Goal: Task Accomplishment & Management: Complete application form

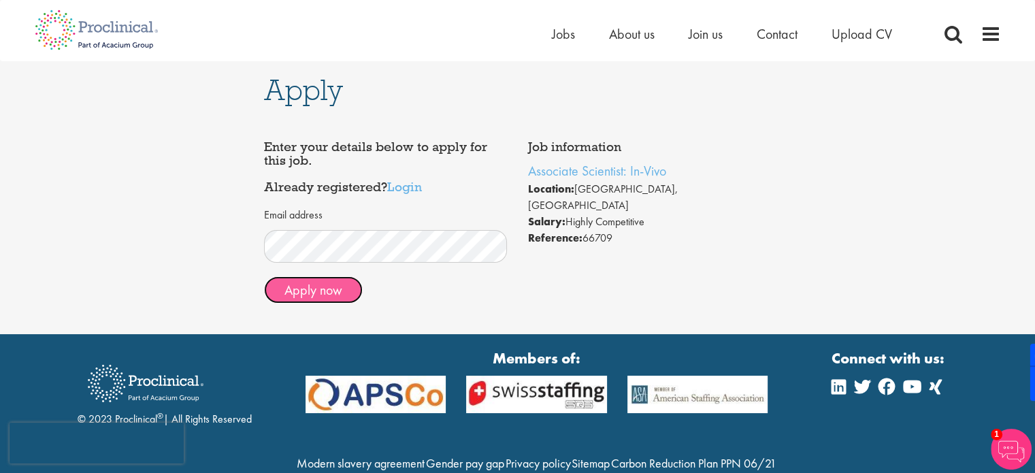
click at [326, 290] on button "Apply now" at bounding box center [313, 289] width 99 height 27
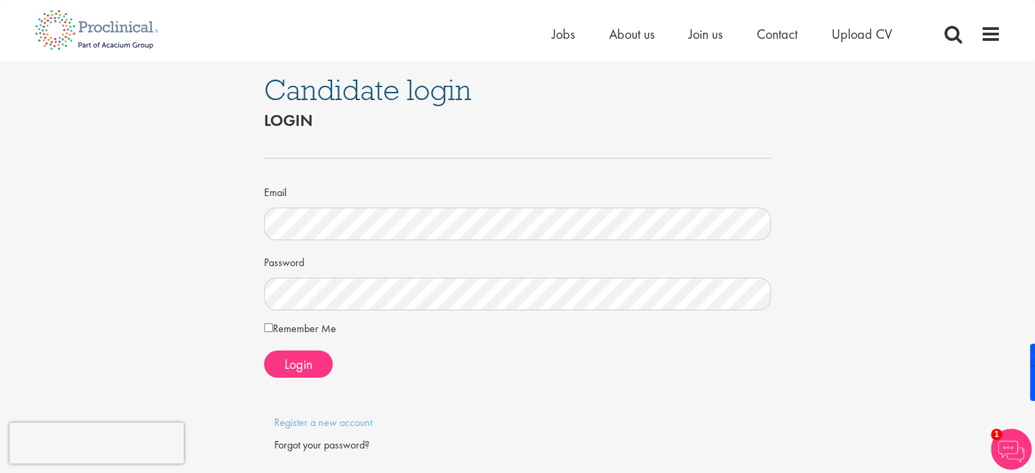
click at [263, 332] on div "Candidate login Login Email Password Remember Me" at bounding box center [518, 276] width 528 height 430
click at [291, 361] on span "Login" at bounding box center [299, 364] width 28 height 18
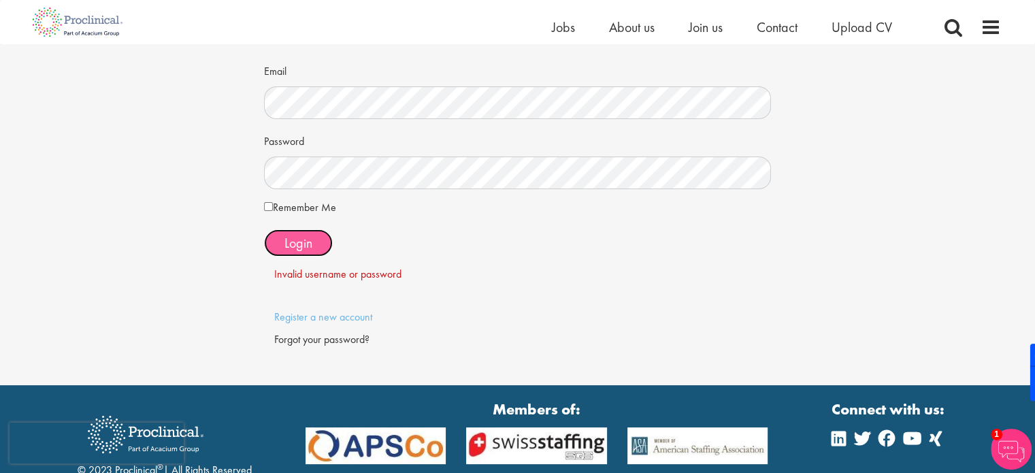
scroll to position [136, 0]
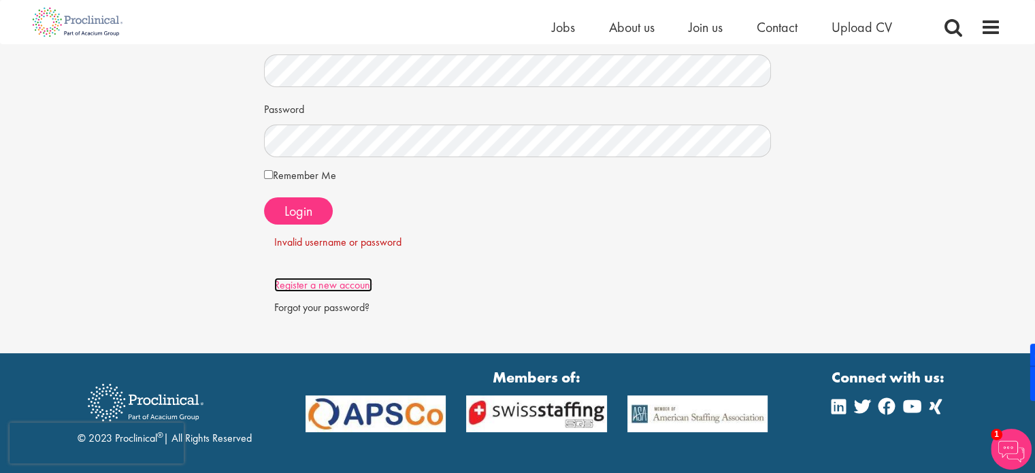
click at [309, 285] on link "Register a new account" at bounding box center [323, 285] width 98 height 14
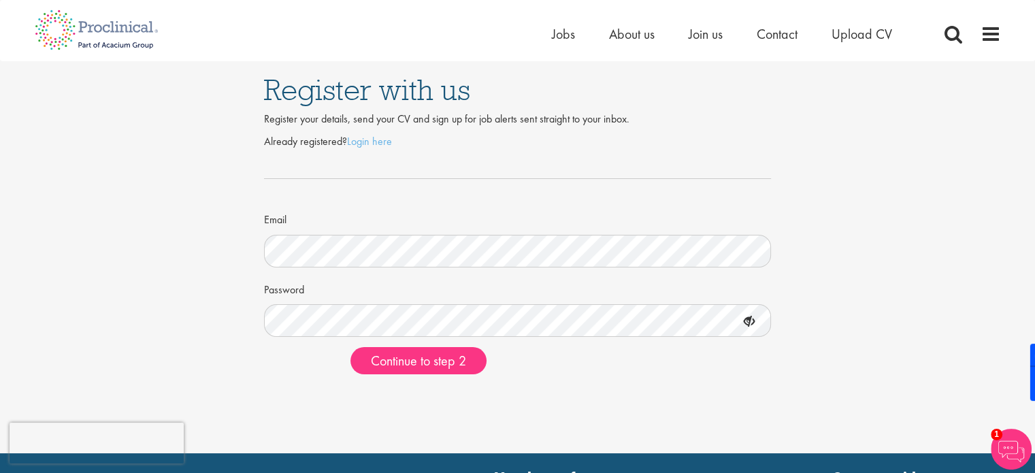
drag, startPoint x: 743, startPoint y: 321, endPoint x: 756, endPoint y: 322, distance: 13.0
click at [743, 321] on icon at bounding box center [749, 321] width 23 height 23
click at [745, 319] on icon at bounding box center [749, 321] width 23 height 23
click at [744, 323] on icon at bounding box center [749, 321] width 23 height 23
click at [750, 321] on icon at bounding box center [749, 321] width 23 height 23
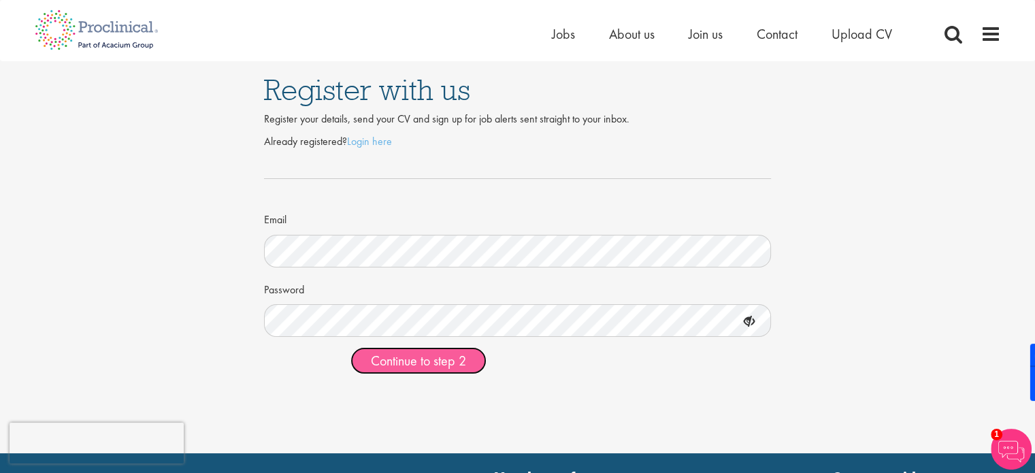
click at [436, 359] on span "Continue to step 2" at bounding box center [418, 361] width 95 height 18
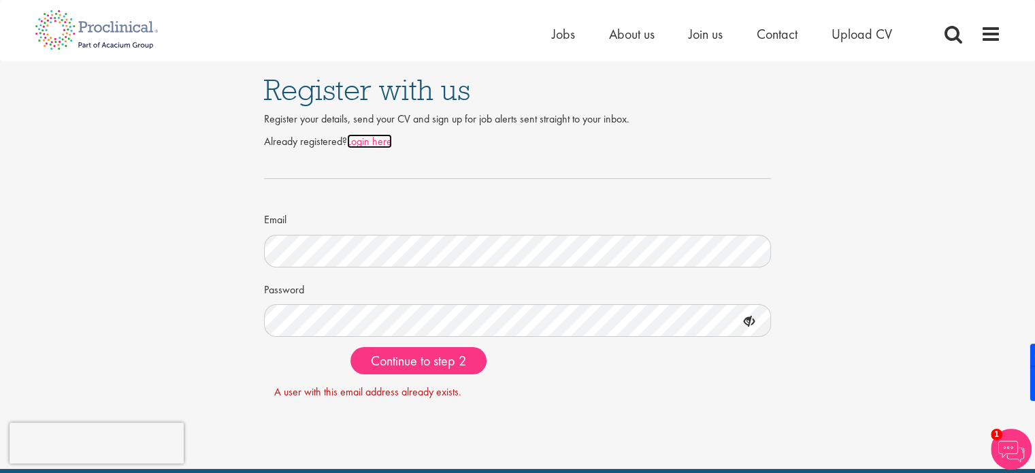
click at [370, 139] on link "Login here" at bounding box center [369, 141] width 45 height 14
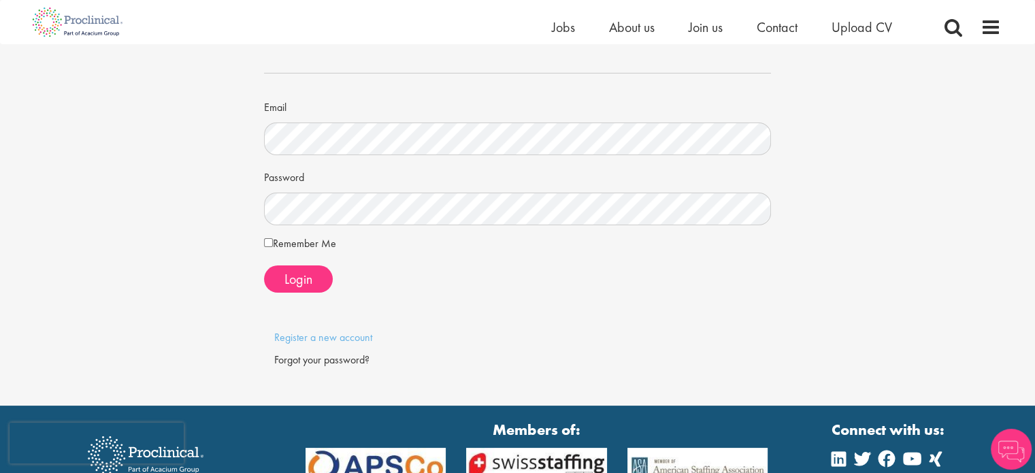
click at [303, 374] on p at bounding box center [518, 383] width 508 height 31
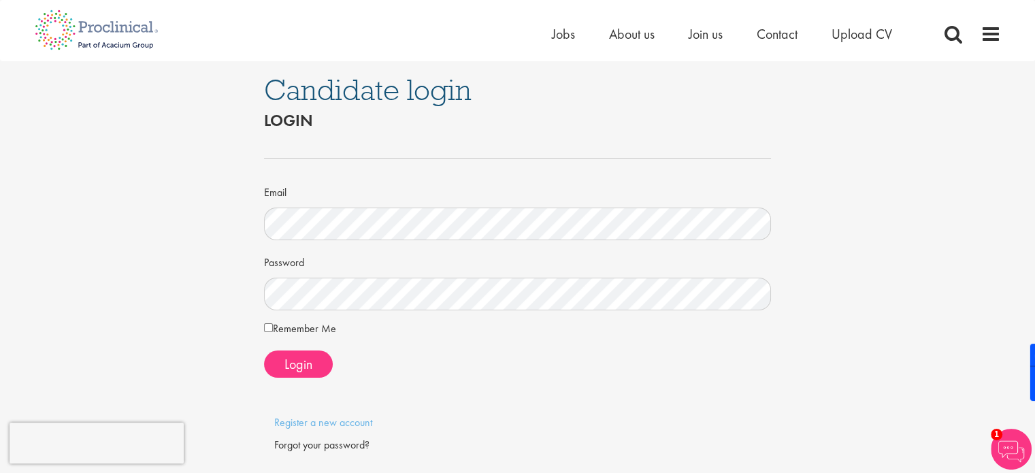
click at [364, 310] on form "Email Password Remember Me Login" at bounding box center [517, 257] width 487 height 242
click at [304, 351] on button "Login" at bounding box center [298, 364] width 69 height 27
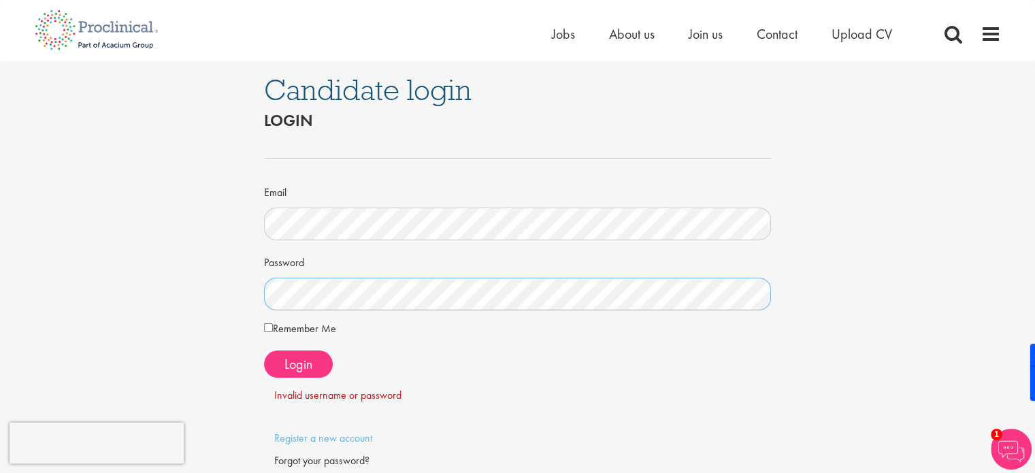
click at [27, 270] on div "Candidate login Login Email Password Remember Me" at bounding box center [518, 283] width 1056 height 445
click at [310, 356] on span "Login" at bounding box center [299, 364] width 28 height 18
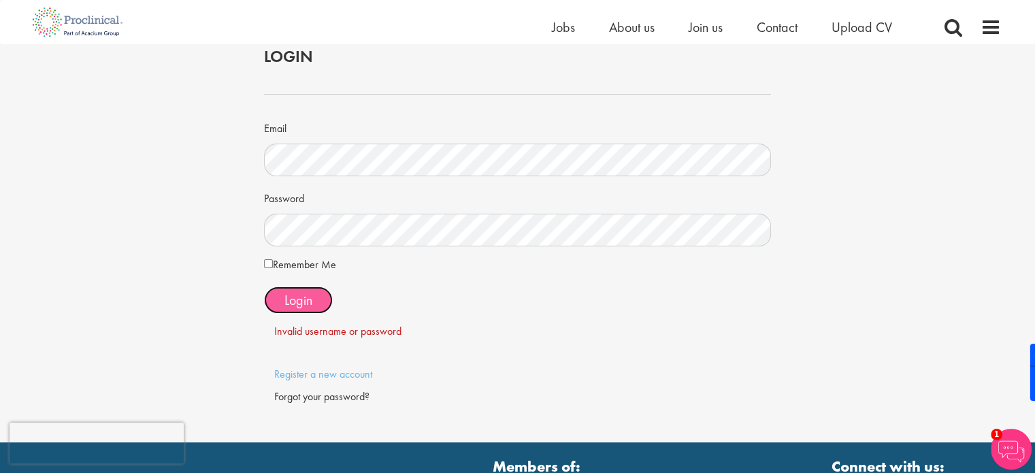
scroll to position [68, 0]
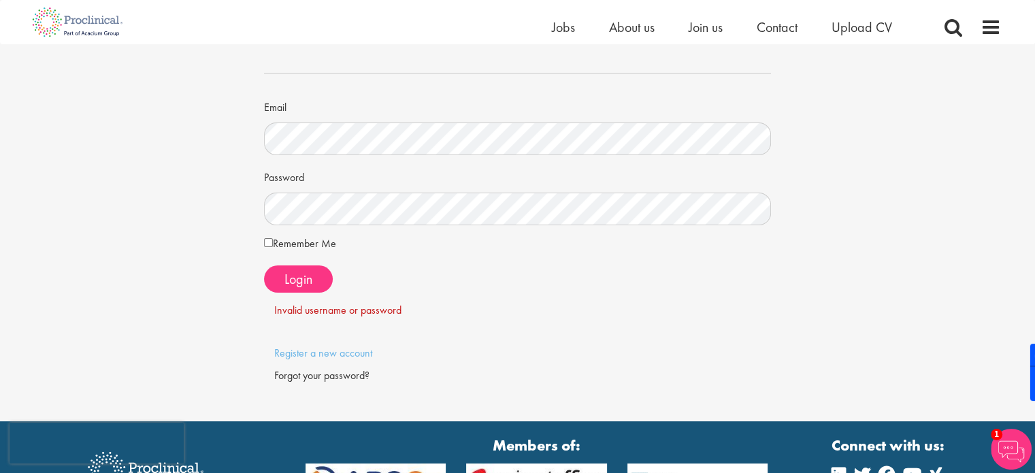
click at [325, 370] on div "Forgot your password?" at bounding box center [517, 376] width 487 height 16
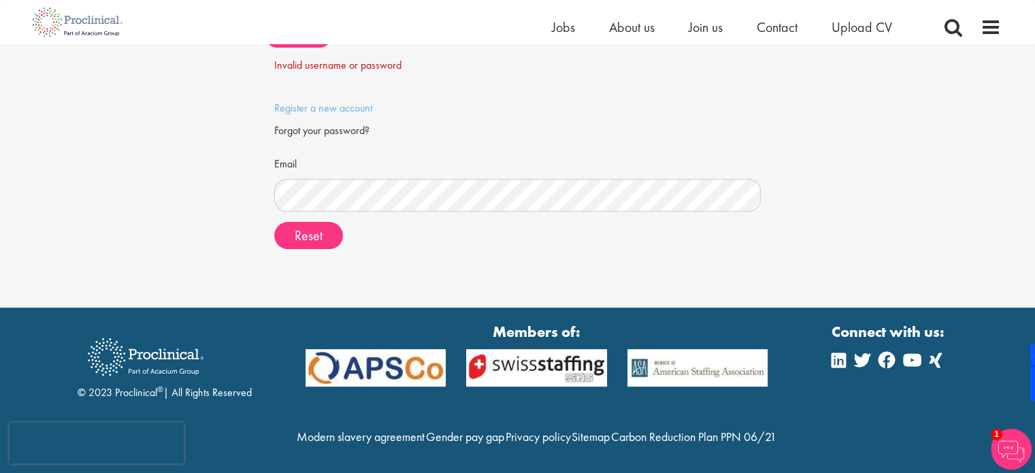
scroll to position [340, 0]
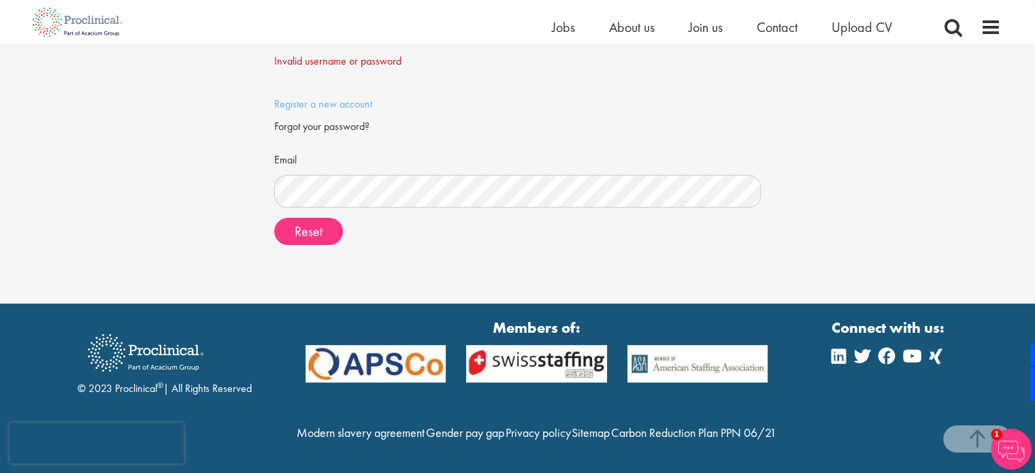
click at [323, 186] on form "Email Please supply a valid email Please supply a valid email Reset" at bounding box center [518, 202] width 467 height 108
click at [312, 223] on span "Reset" at bounding box center [309, 232] width 28 height 18
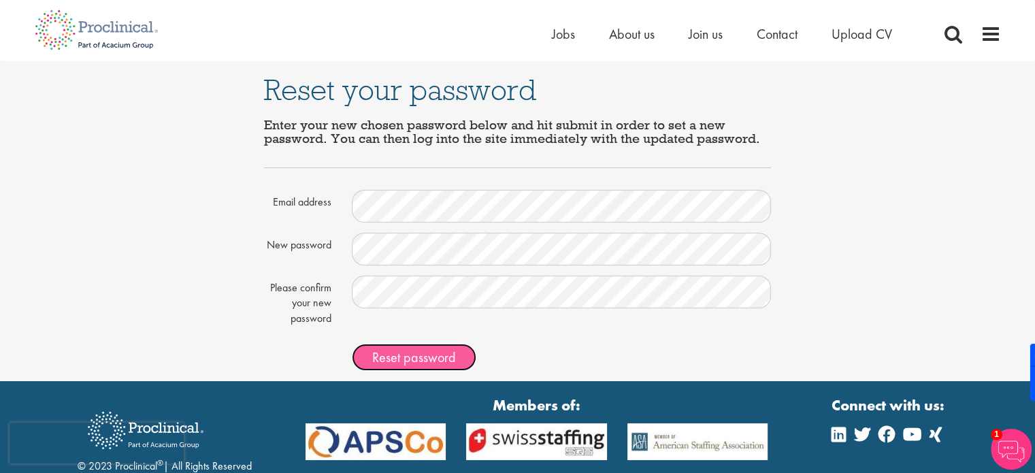
click at [406, 355] on span "Reset password" at bounding box center [414, 358] width 84 height 18
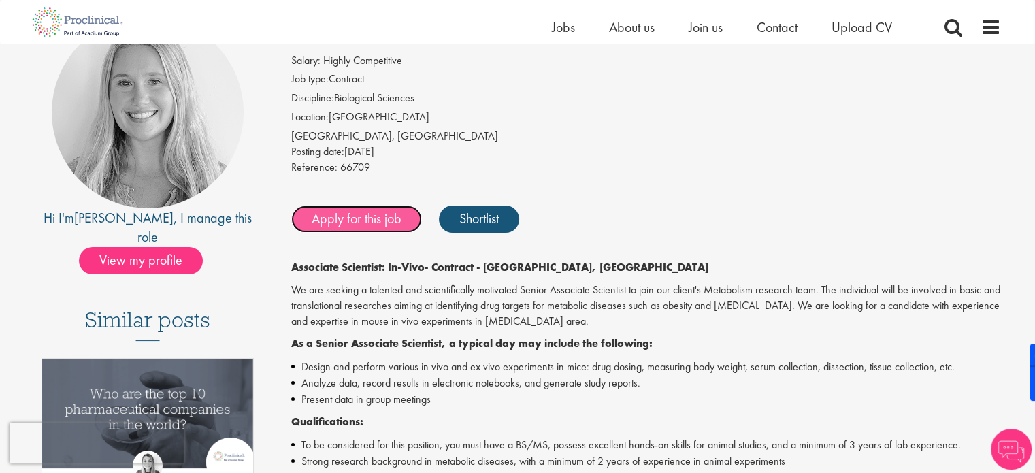
click at [358, 223] on link "Apply for this job" at bounding box center [356, 219] width 131 height 27
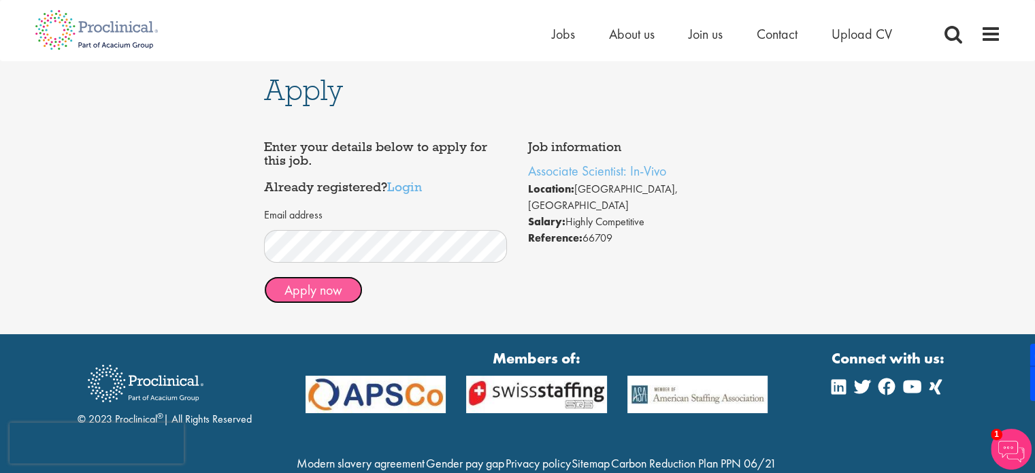
click at [298, 295] on button "Apply now" at bounding box center [313, 289] width 99 height 27
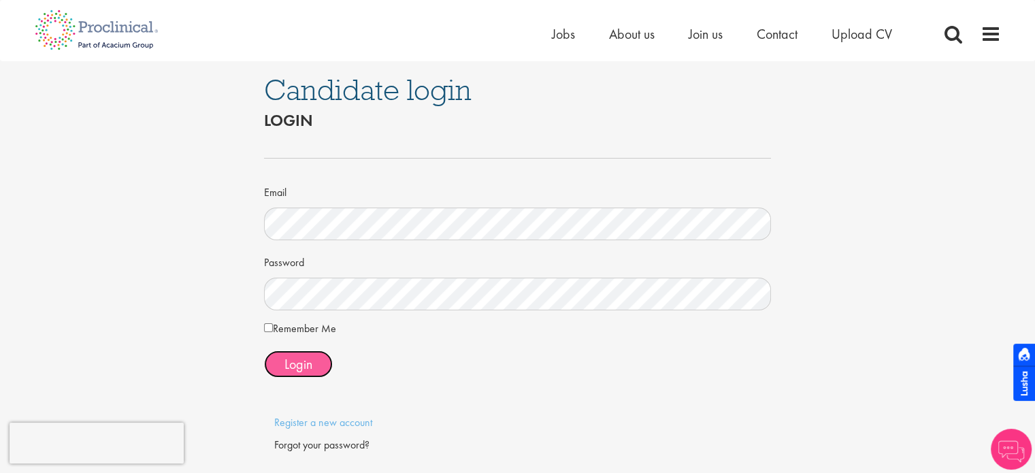
click at [297, 360] on span "Login" at bounding box center [299, 364] width 28 height 18
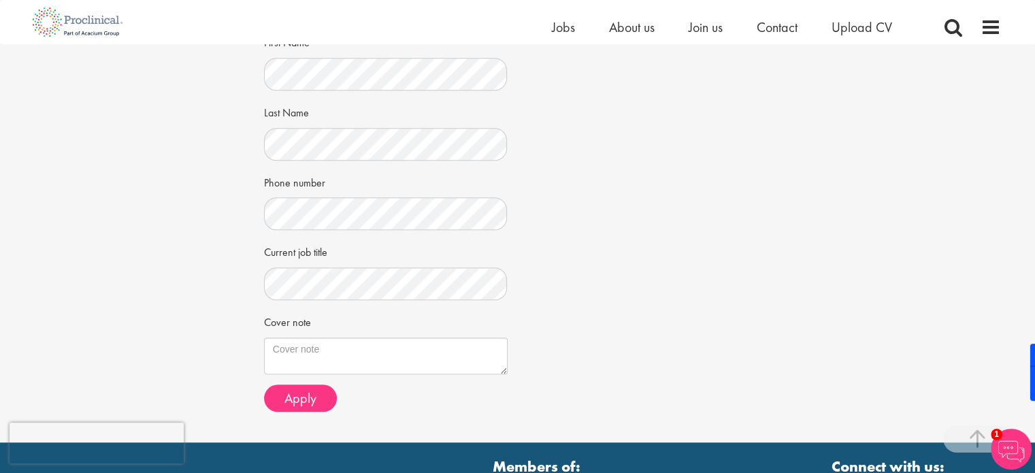
scroll to position [1089, 0]
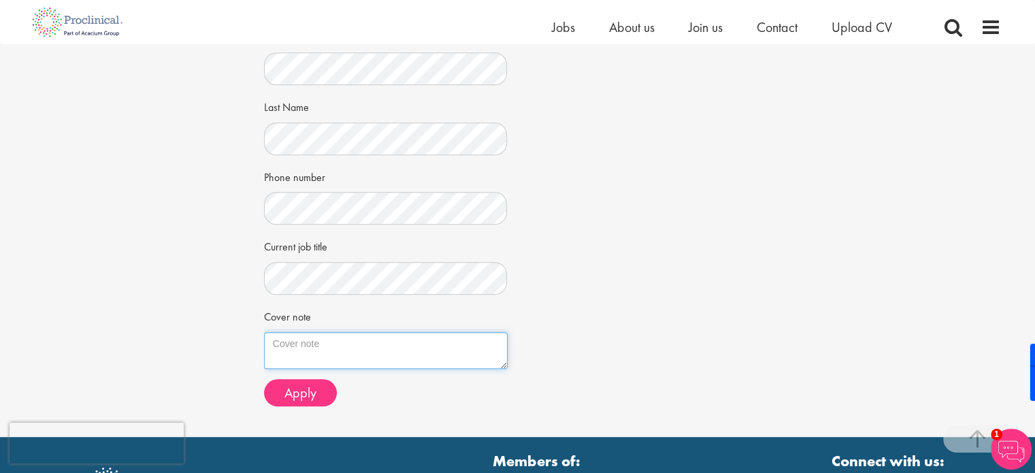
click at [351, 332] on textarea "Cover note" at bounding box center [386, 350] width 244 height 37
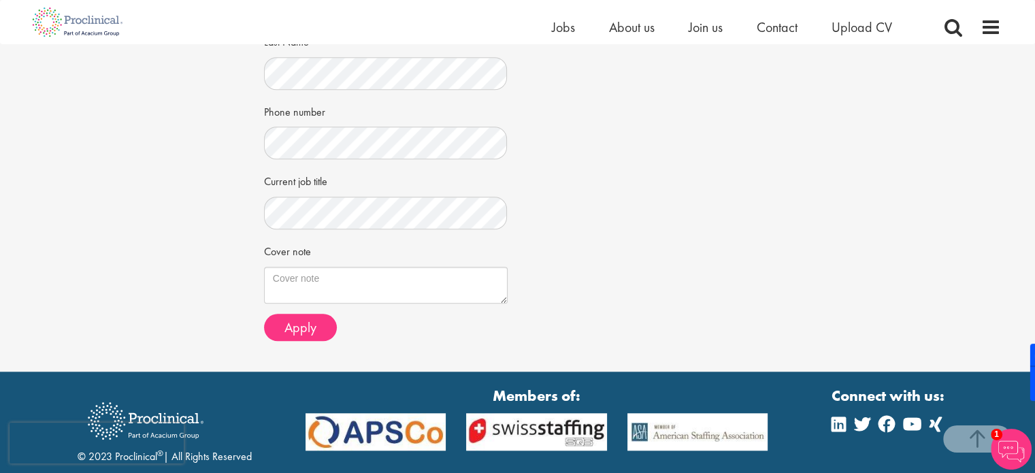
scroll to position [1225, 0]
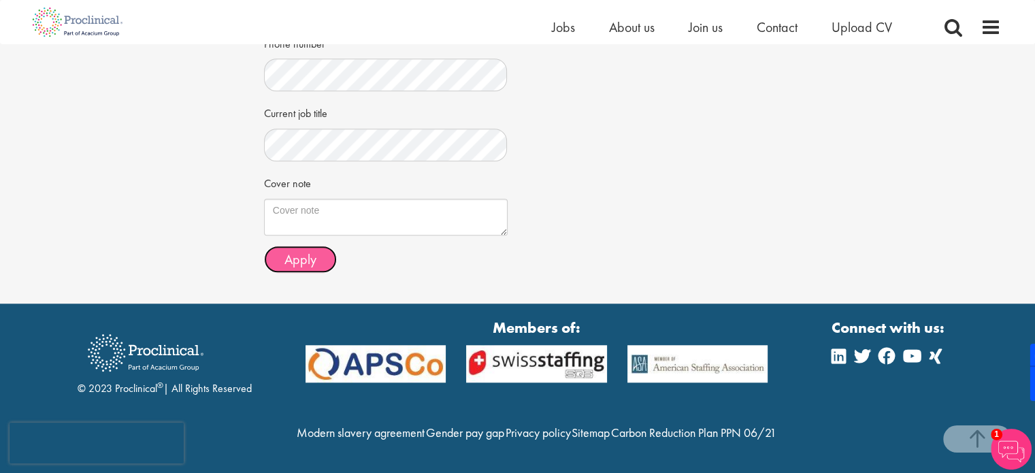
click at [286, 250] on span "Apply" at bounding box center [301, 259] width 32 height 18
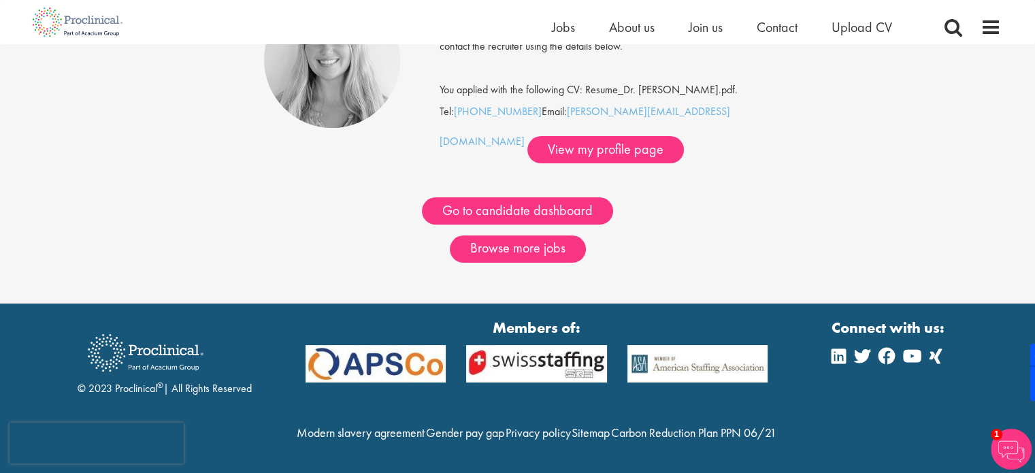
scroll to position [189, 0]
click at [482, 197] on link "Go to candidate dashboard" at bounding box center [517, 210] width 191 height 27
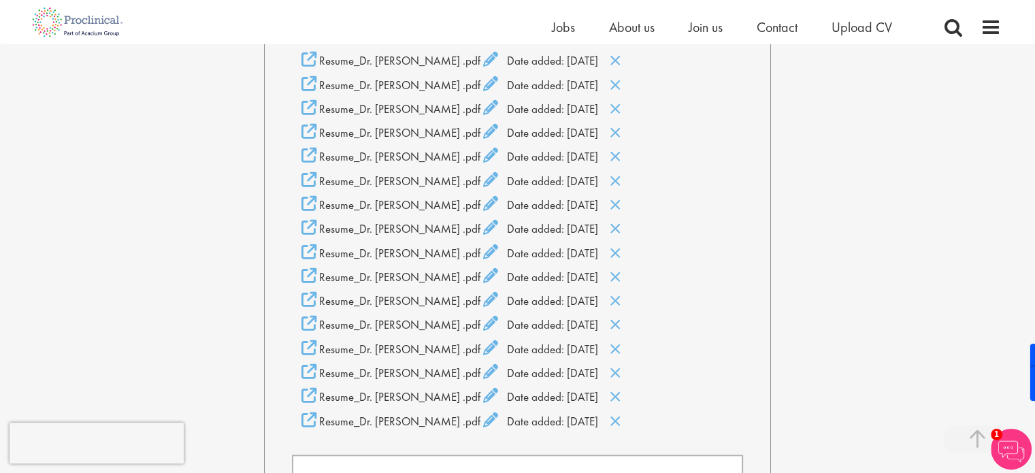
scroll to position [1361, 0]
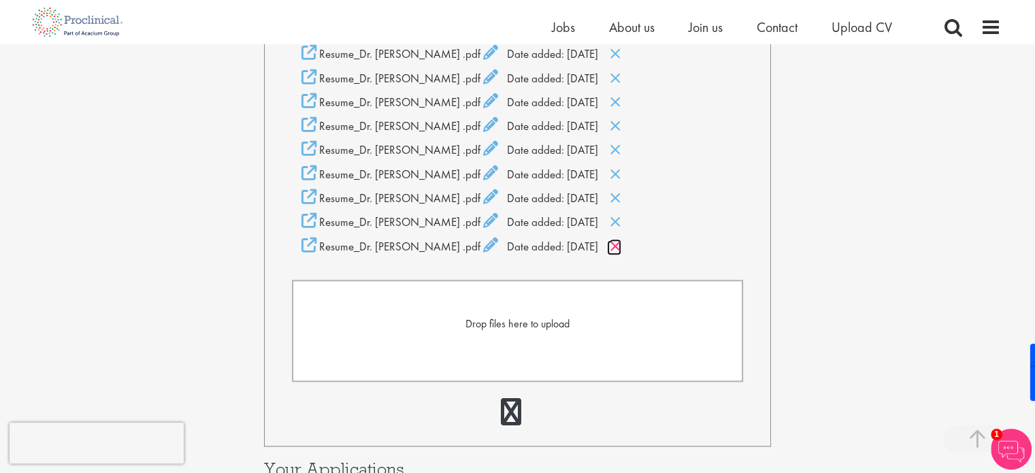
click at [621, 254] on icon at bounding box center [616, 246] width 12 height 15
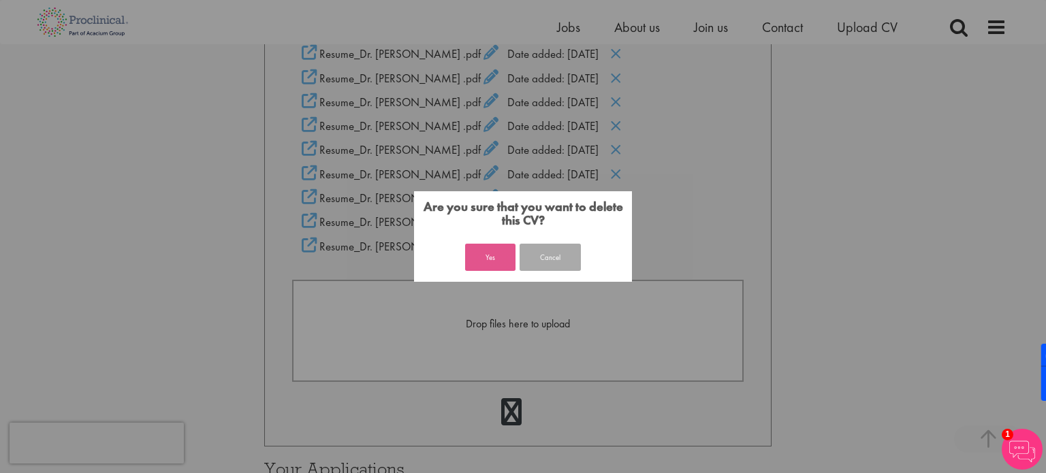
click at [490, 255] on button "Yes" at bounding box center [490, 257] width 50 height 27
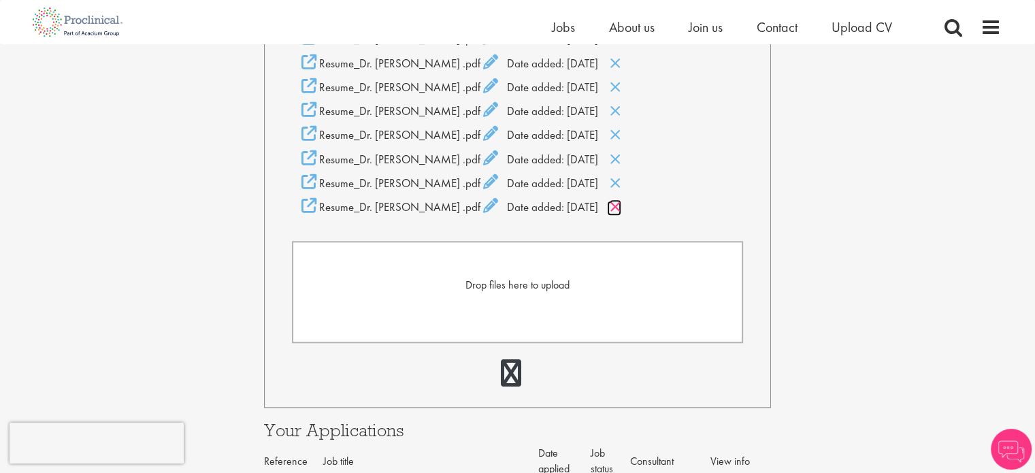
click at [615, 214] on icon at bounding box center [616, 206] width 12 height 15
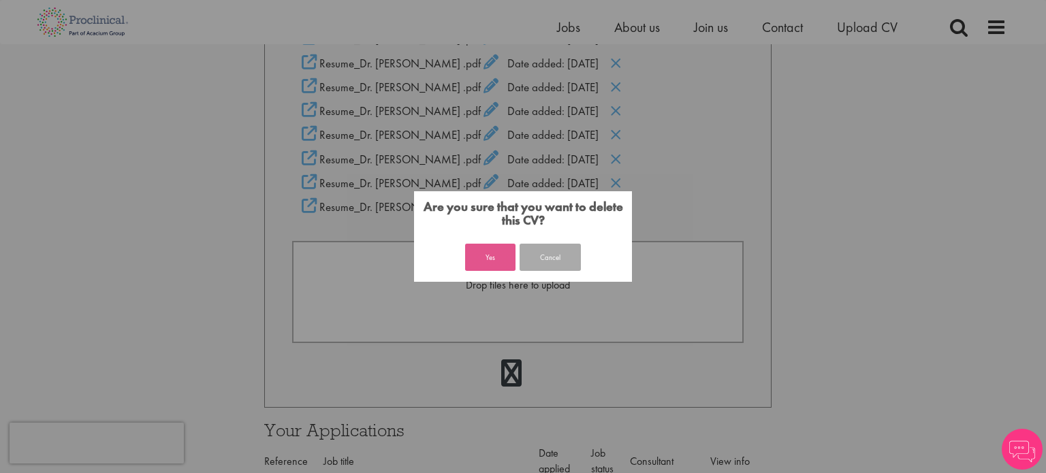
click at [474, 255] on button "Yes" at bounding box center [490, 257] width 50 height 27
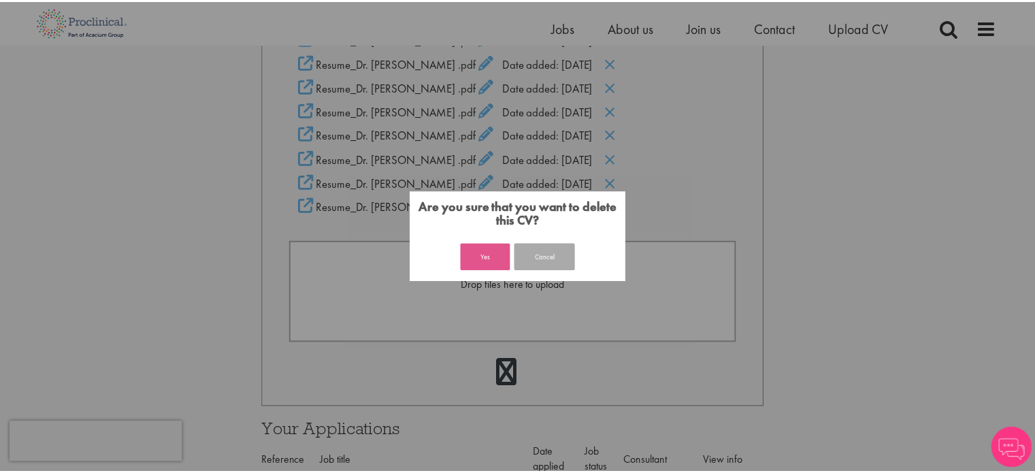
scroll to position [1361, 0]
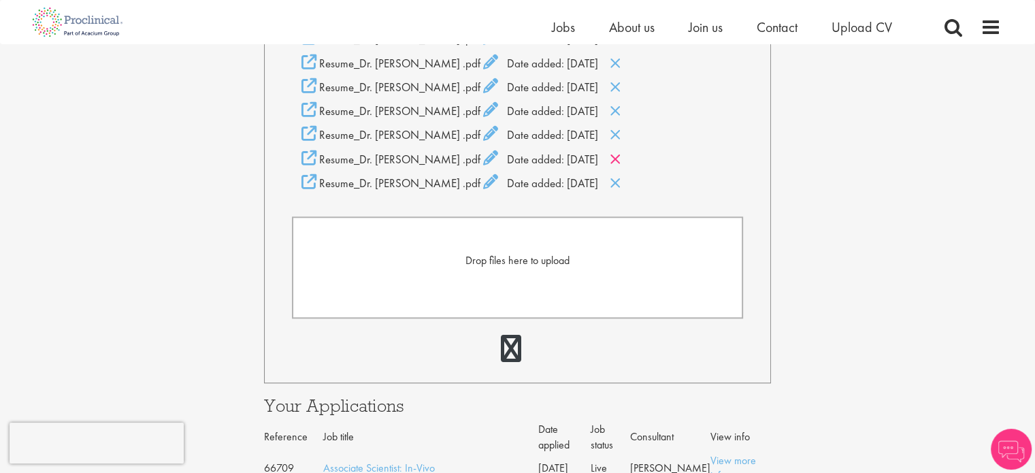
scroll to position [1361, 0]
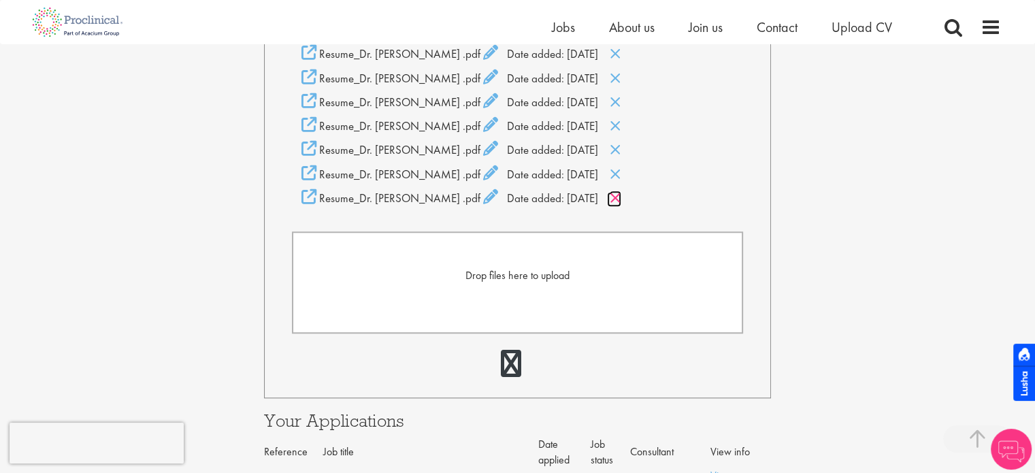
click at [614, 206] on icon at bounding box center [616, 198] width 12 height 15
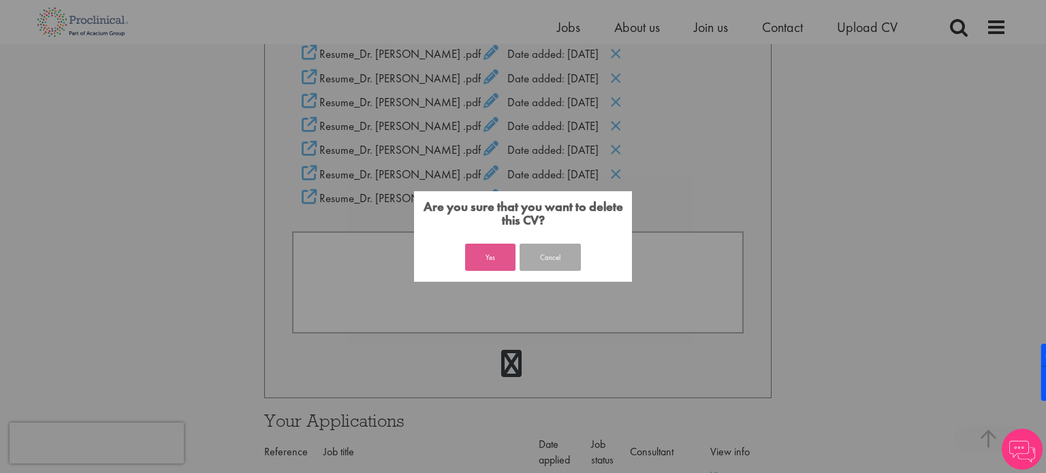
click at [512, 251] on button "Yes" at bounding box center [490, 257] width 50 height 27
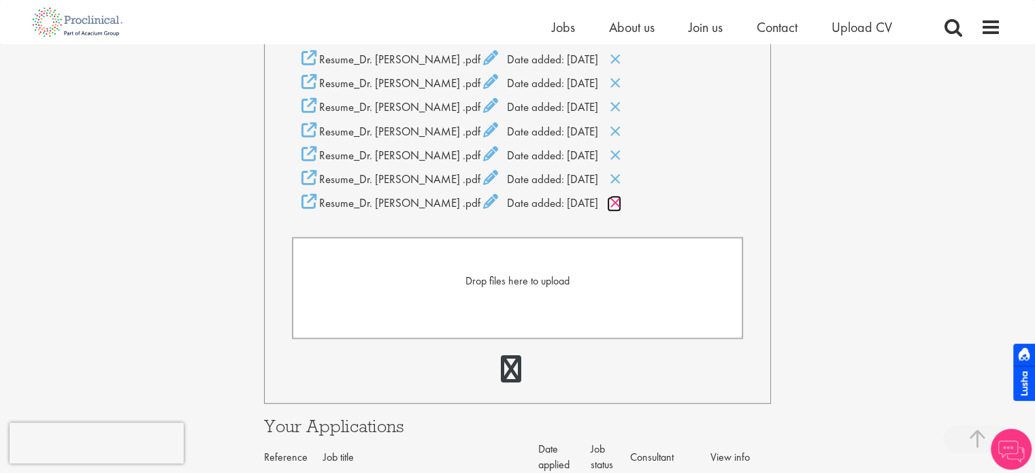
click at [621, 210] on icon at bounding box center [616, 202] width 12 height 15
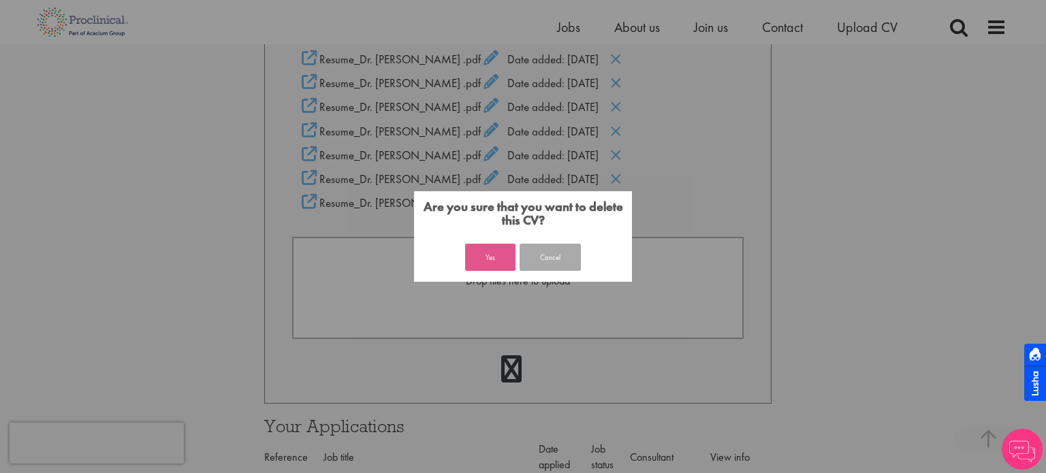
click at [485, 259] on button "Yes" at bounding box center [490, 257] width 50 height 27
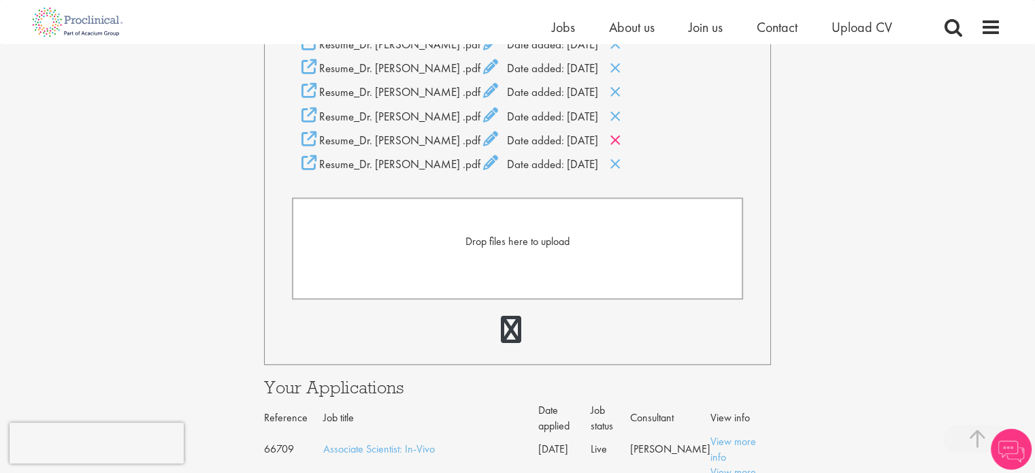
scroll to position [1308, 0]
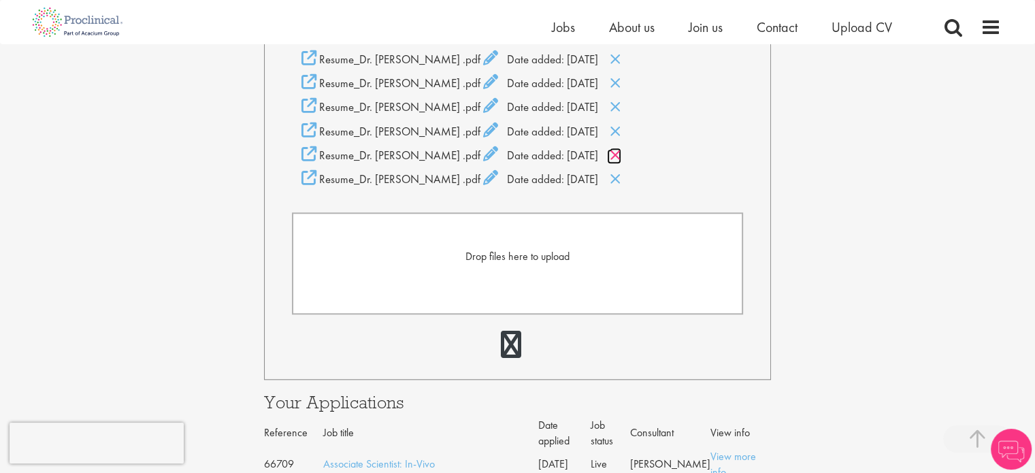
click at [619, 164] on link at bounding box center [614, 156] width 14 height 15
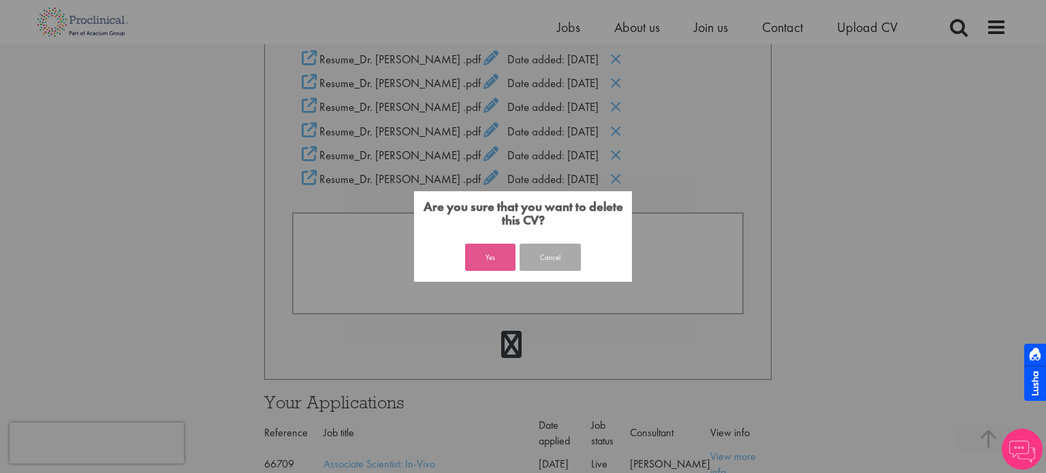
click at [477, 258] on button "Yes" at bounding box center [490, 257] width 50 height 27
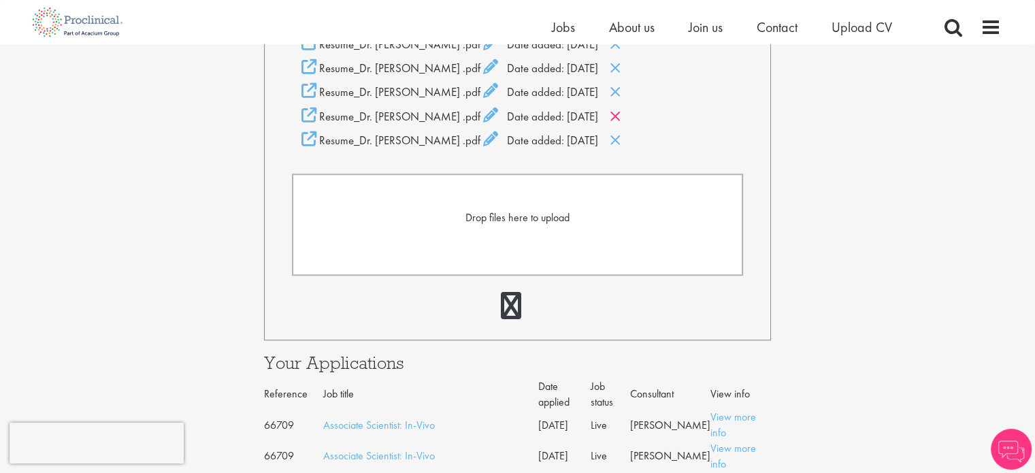
scroll to position [1308, 0]
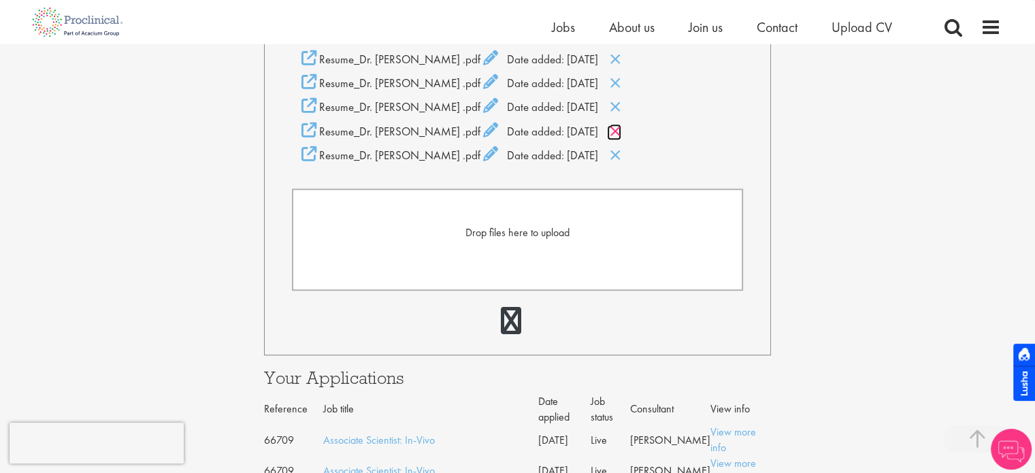
click at [615, 139] on icon at bounding box center [616, 131] width 12 height 15
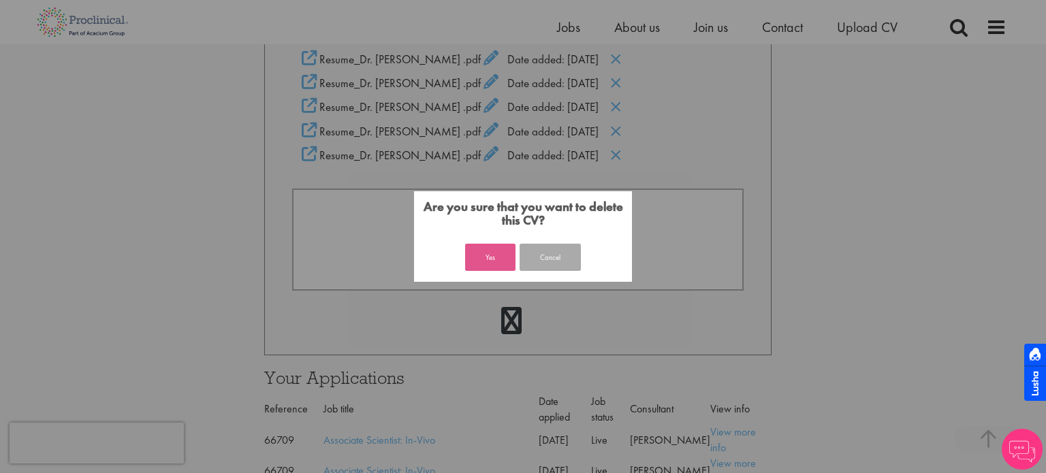
click at [498, 253] on button "Yes" at bounding box center [490, 257] width 50 height 27
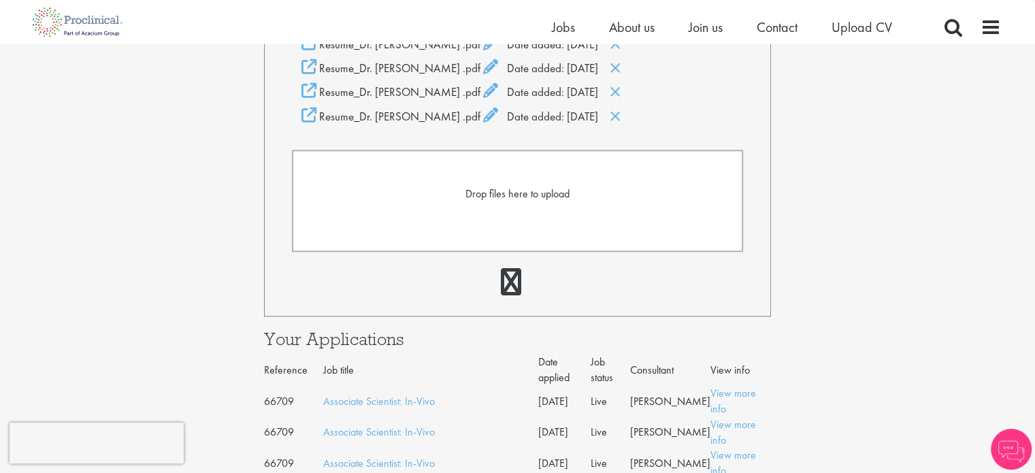
scroll to position [1308, 0]
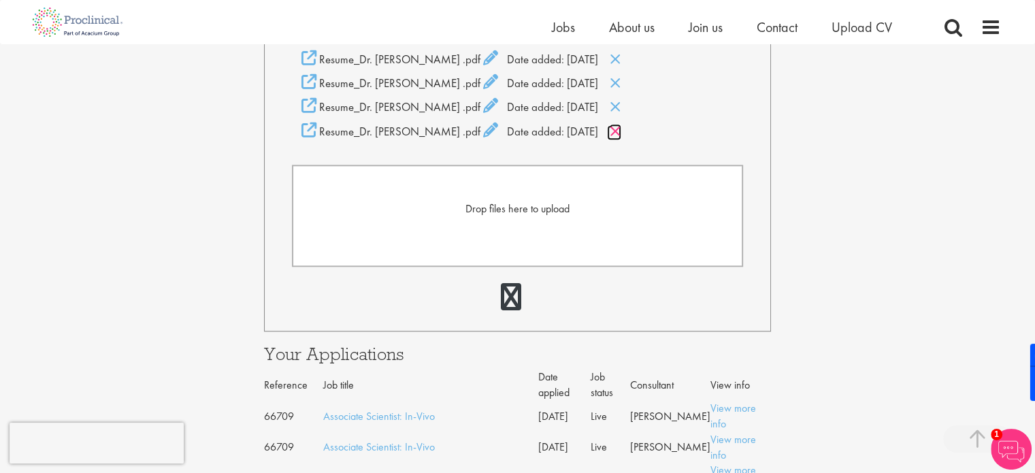
click at [610, 139] on icon at bounding box center [616, 131] width 12 height 15
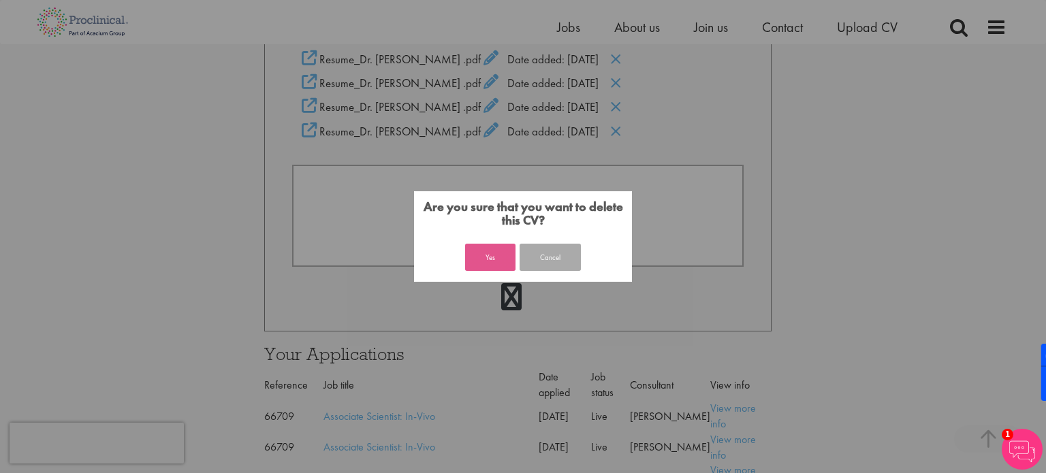
click at [496, 250] on button "Yes" at bounding box center [490, 257] width 50 height 27
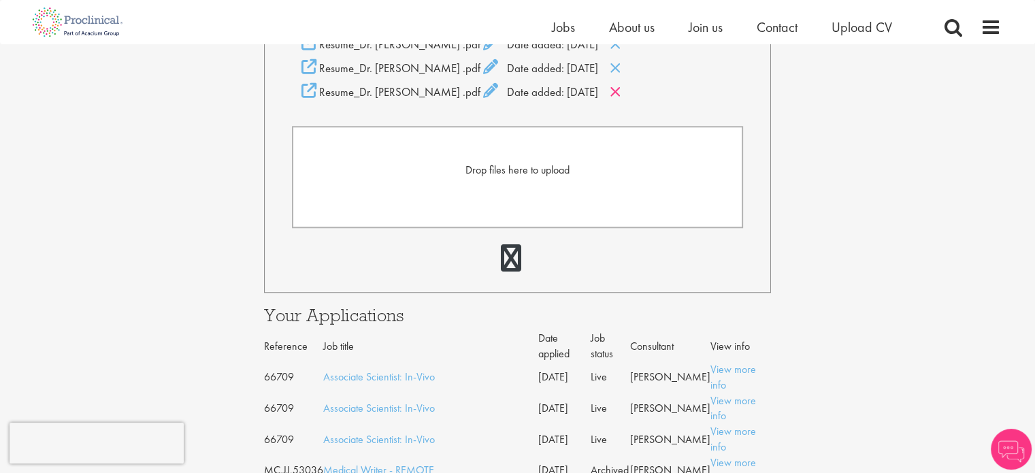
scroll to position [1308, 0]
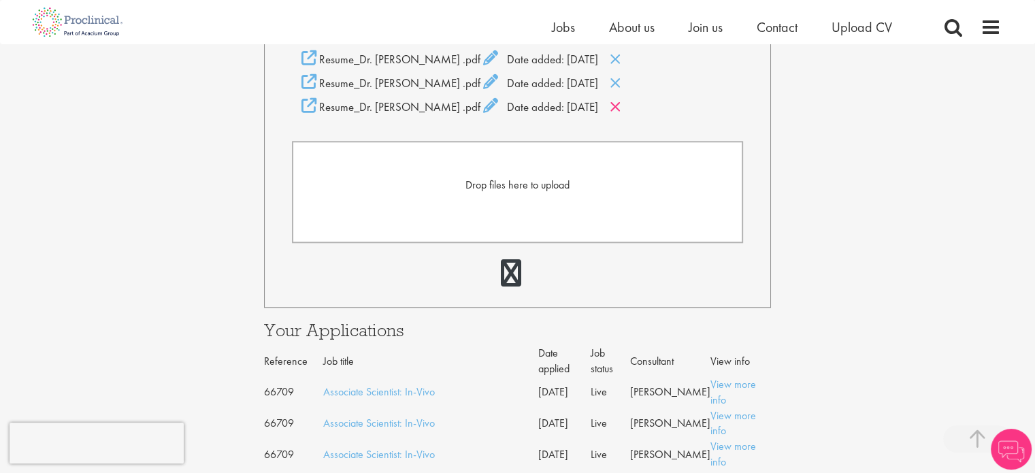
click at [622, 115] on div "Resume_Dr. [PERSON_NAME] .pdf Date added: [DATE]" at bounding box center [518, 106] width 452 height 17
click at [615, 114] on icon at bounding box center [616, 106] width 12 height 15
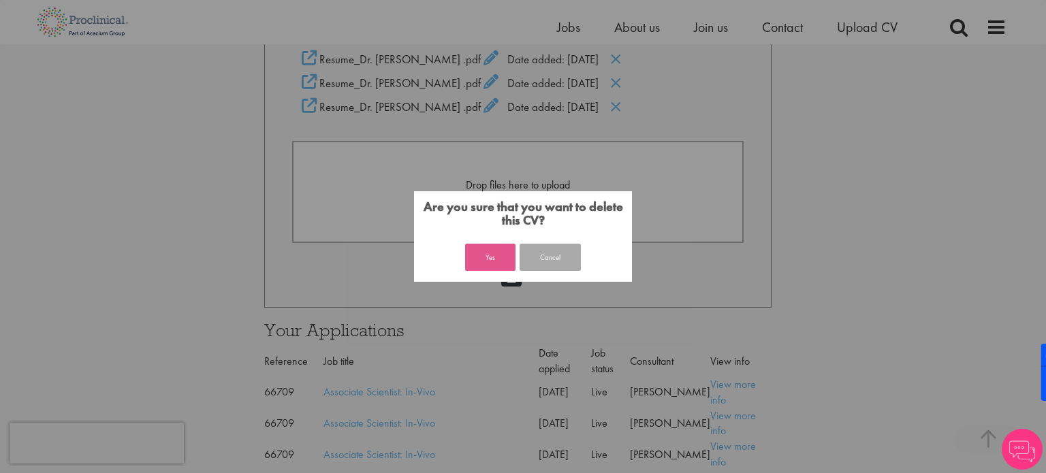
click at [493, 262] on button "Yes" at bounding box center [490, 257] width 50 height 27
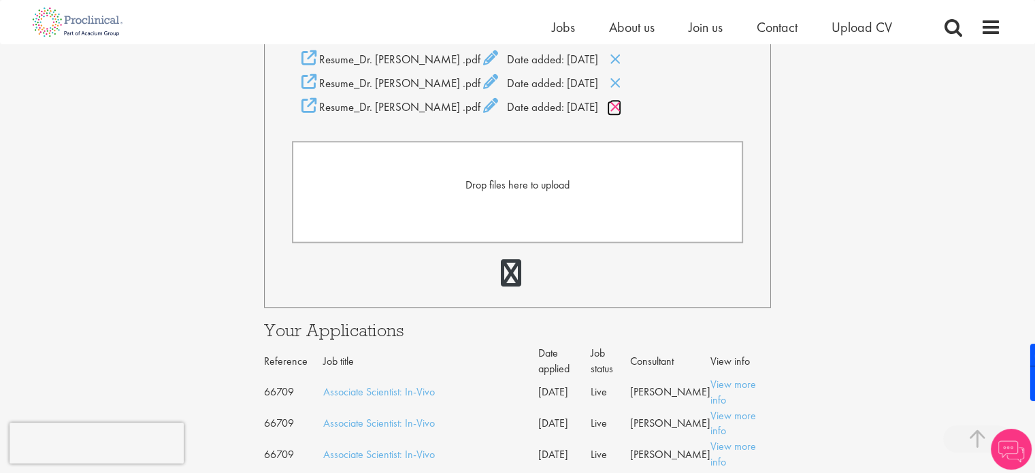
scroll to position [1240, 0]
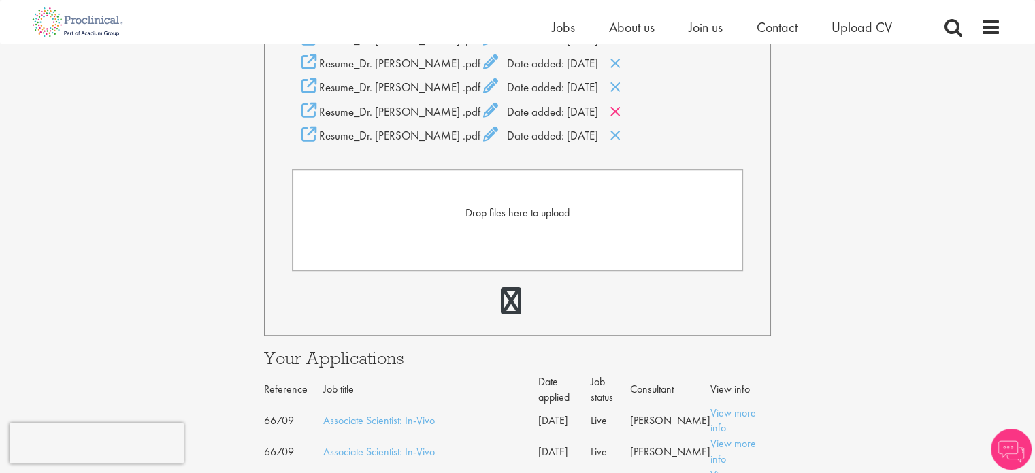
scroll to position [1240, 0]
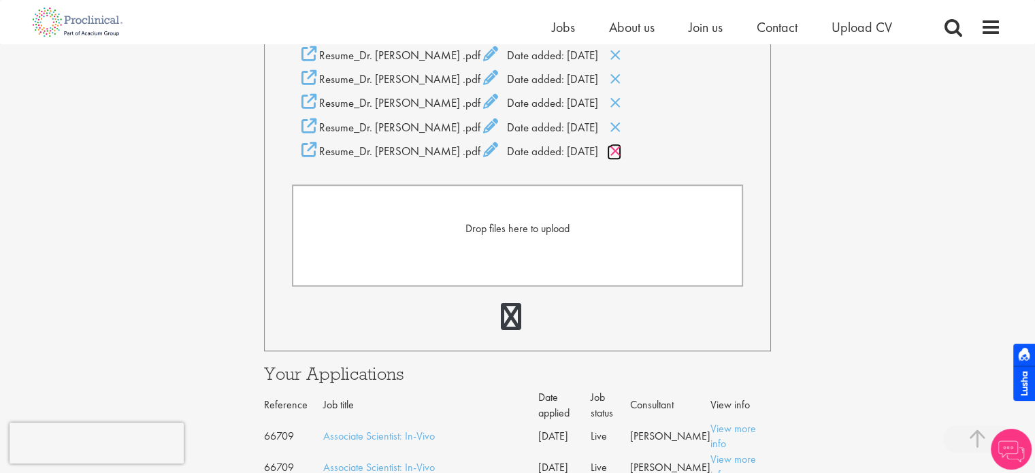
click at [615, 159] on icon at bounding box center [616, 151] width 12 height 15
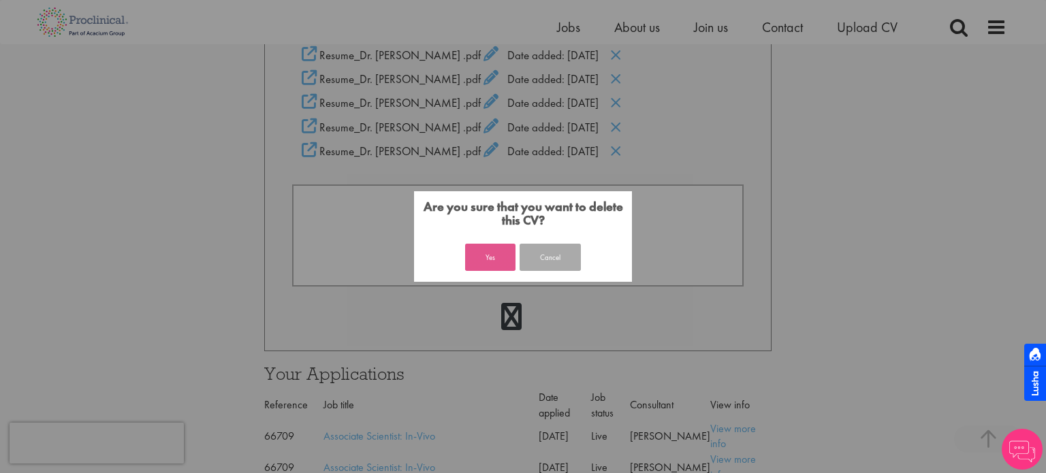
click at [501, 248] on button "Yes" at bounding box center [490, 257] width 50 height 27
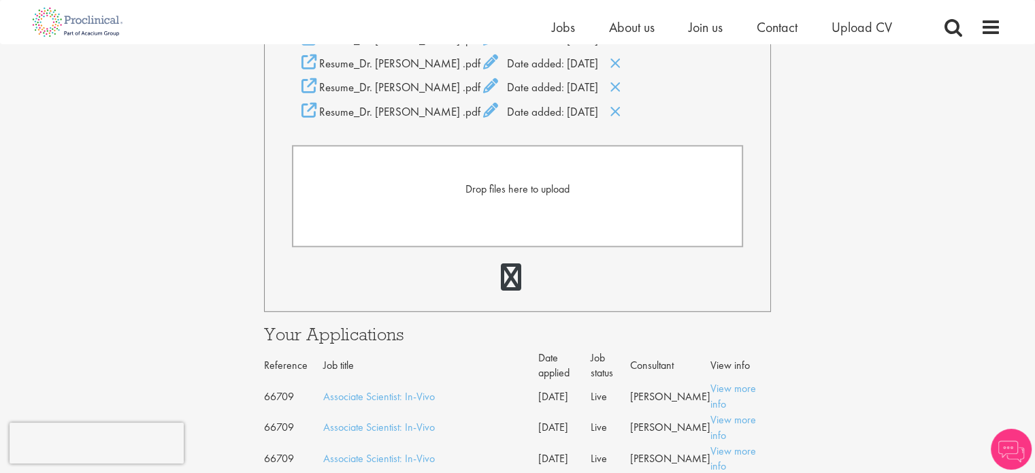
scroll to position [1240, 0]
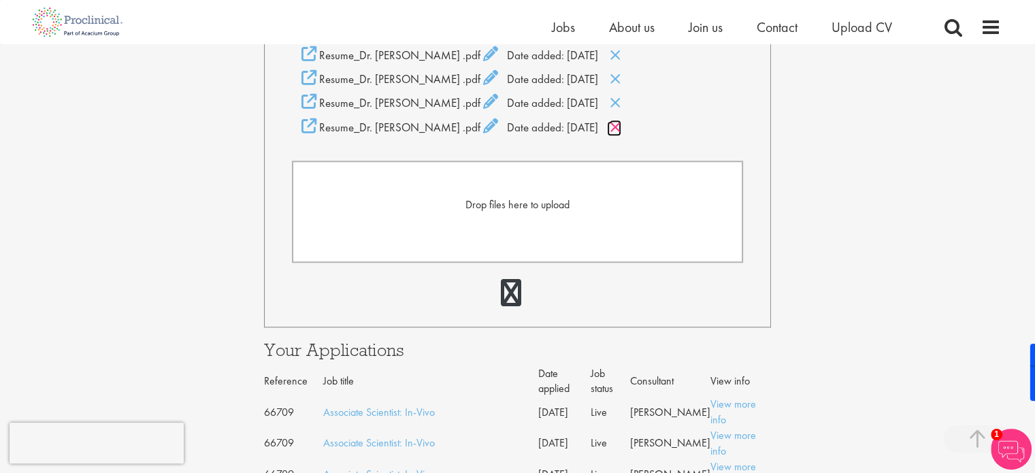
click at [615, 135] on icon at bounding box center [616, 127] width 12 height 15
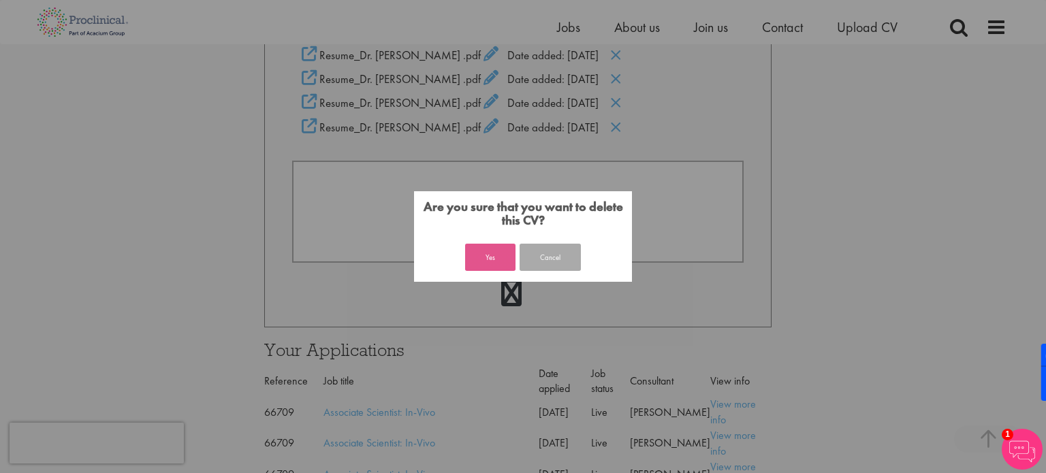
click at [496, 246] on button "Yes" at bounding box center [490, 257] width 50 height 27
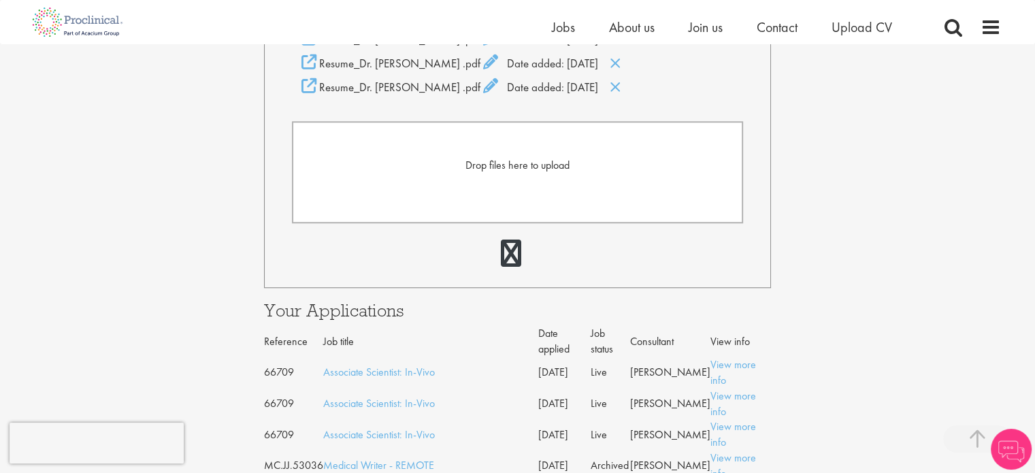
scroll to position [1240, 0]
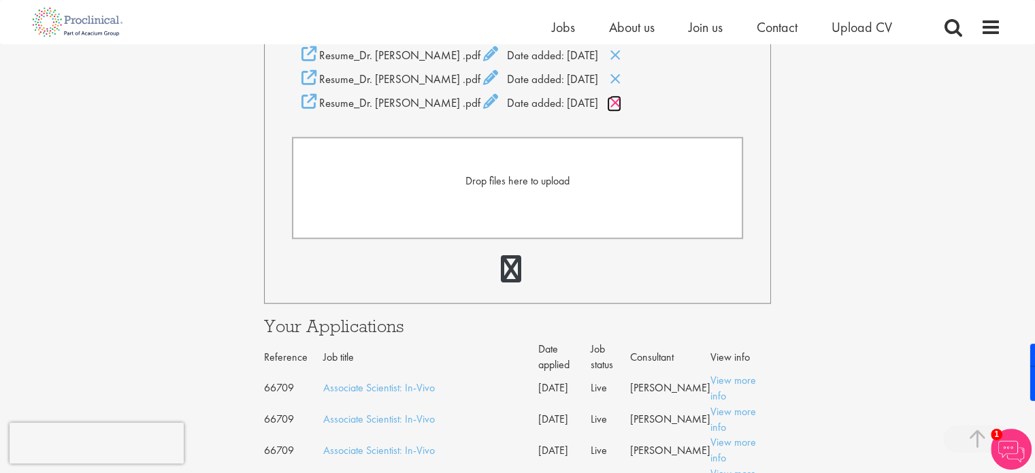
click at [621, 110] on icon at bounding box center [616, 102] width 12 height 15
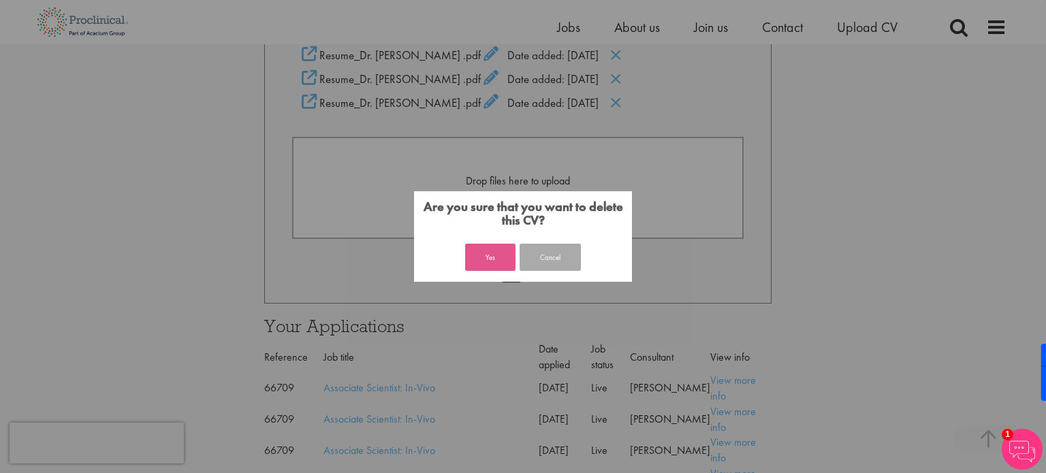
click at [491, 257] on button "Yes" at bounding box center [490, 257] width 50 height 27
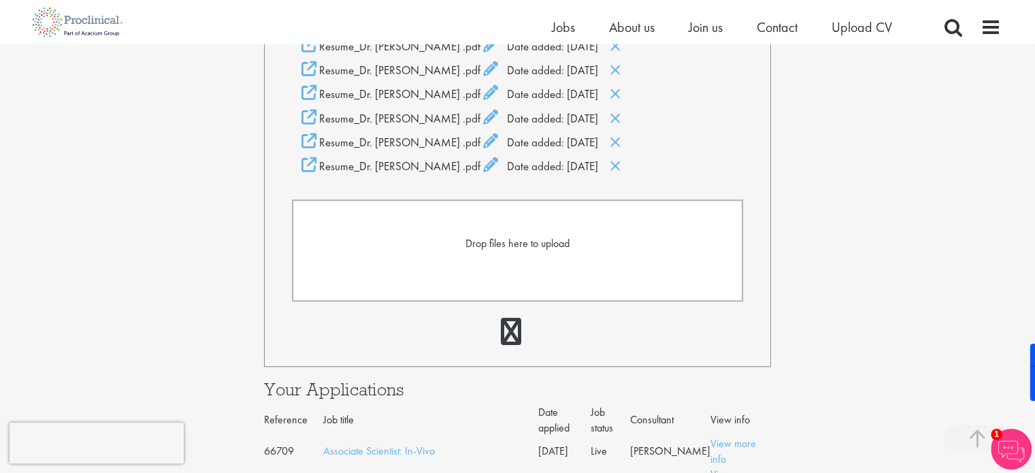
scroll to position [1036, 0]
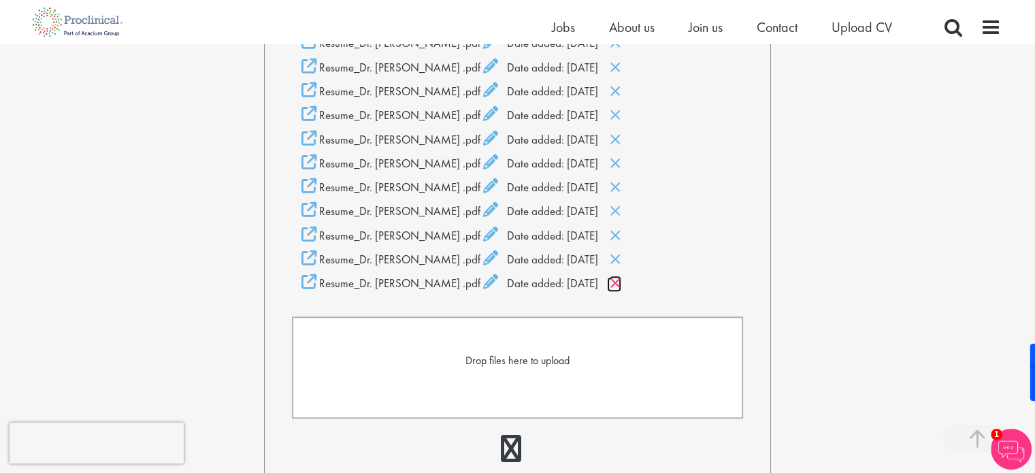
click at [615, 291] on icon at bounding box center [616, 283] width 12 height 15
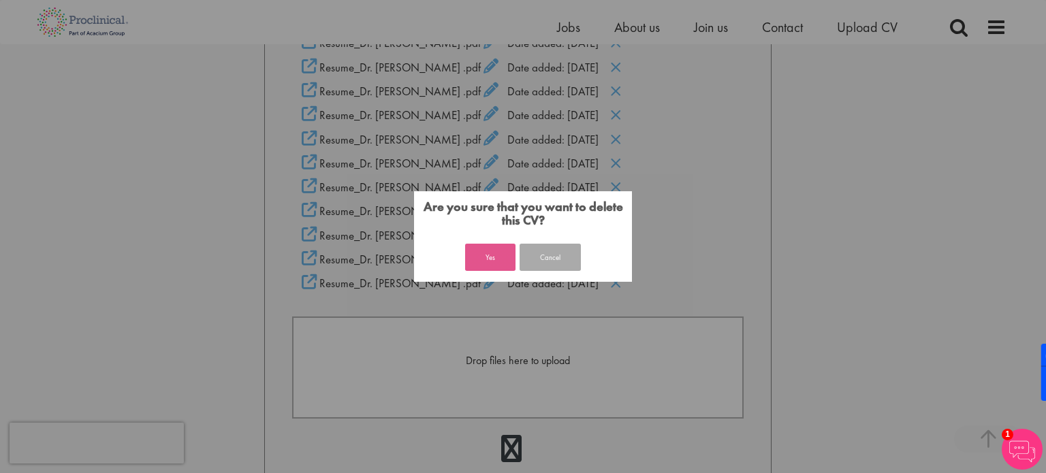
click at [487, 257] on button "Yes" at bounding box center [490, 257] width 50 height 27
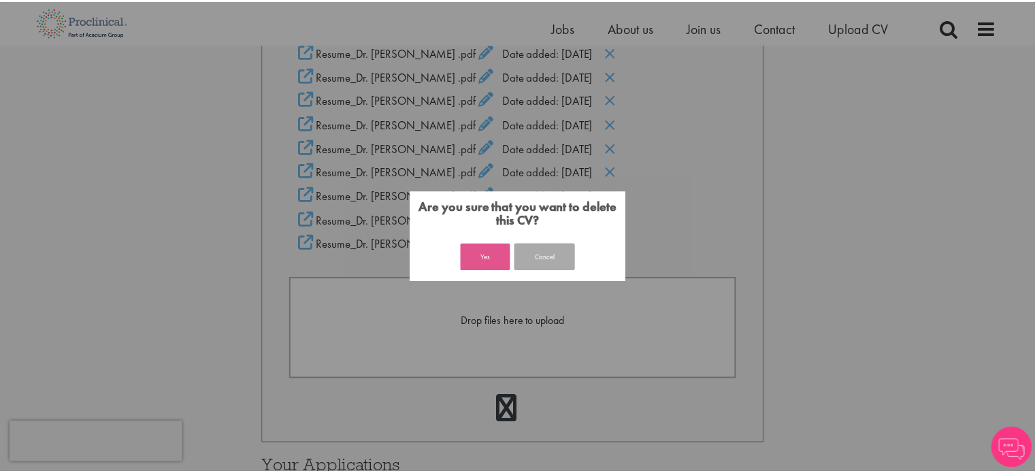
scroll to position [1036, 0]
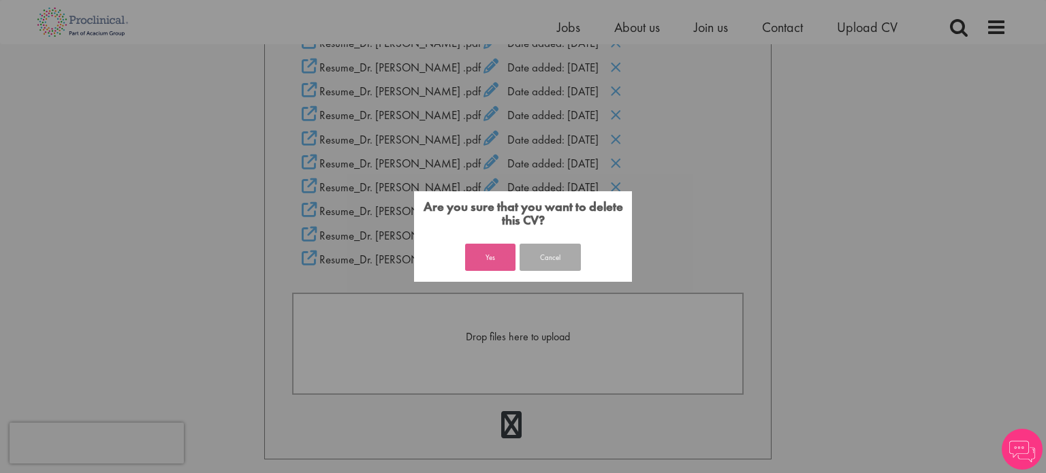
click at [486, 259] on button "Yes" at bounding box center [490, 257] width 50 height 27
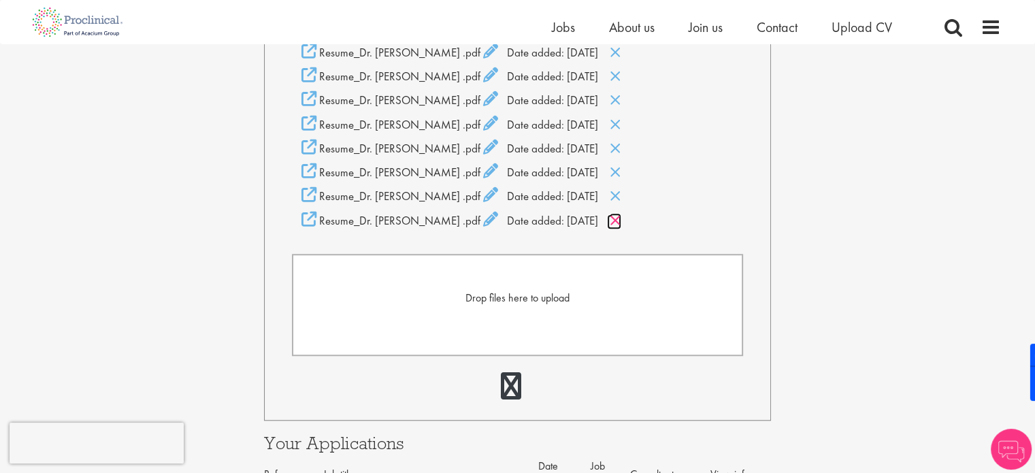
click at [615, 228] on icon at bounding box center [616, 220] width 12 height 15
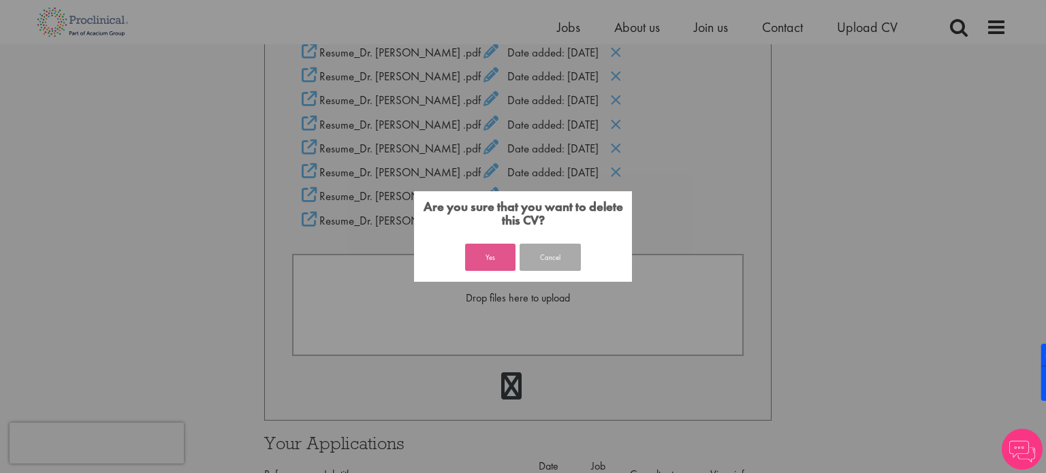
click at [493, 262] on button "Yes" at bounding box center [490, 257] width 50 height 27
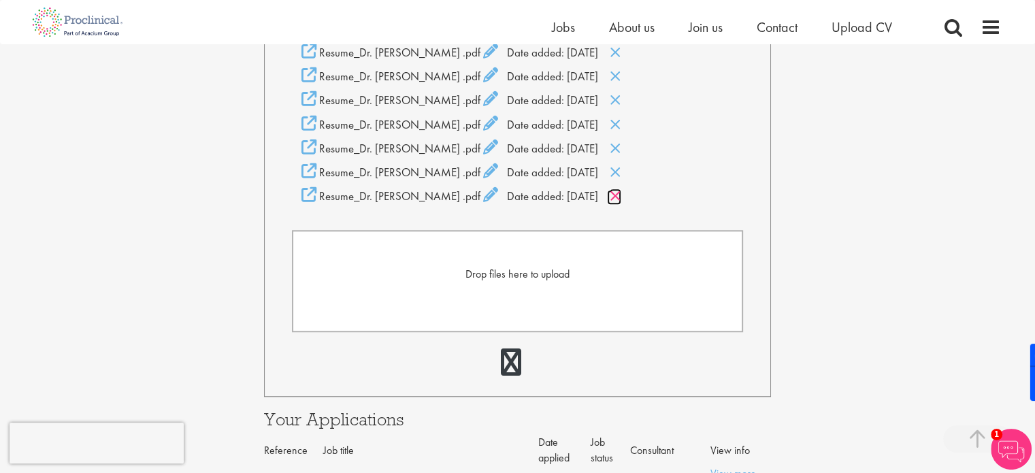
click at [613, 204] on icon at bounding box center [616, 196] width 12 height 15
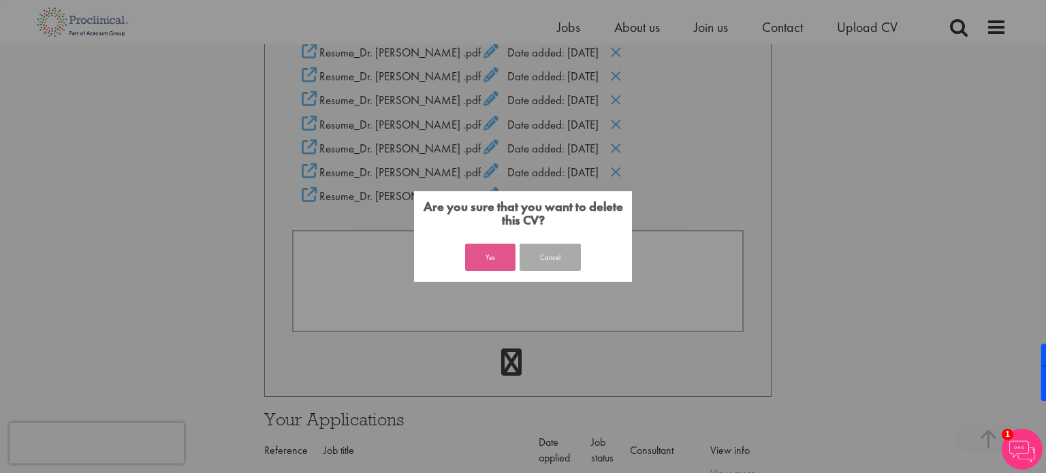
click at [488, 268] on button "Yes" at bounding box center [490, 257] width 50 height 27
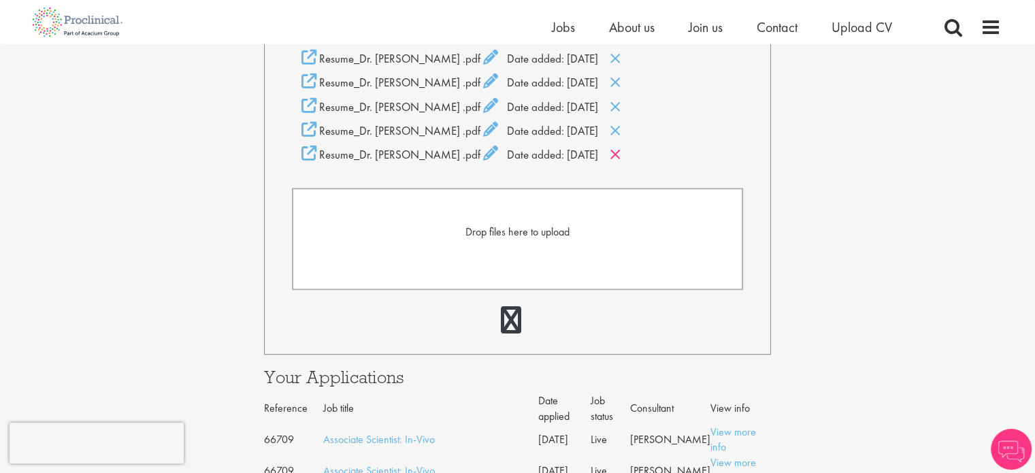
scroll to position [1051, 0]
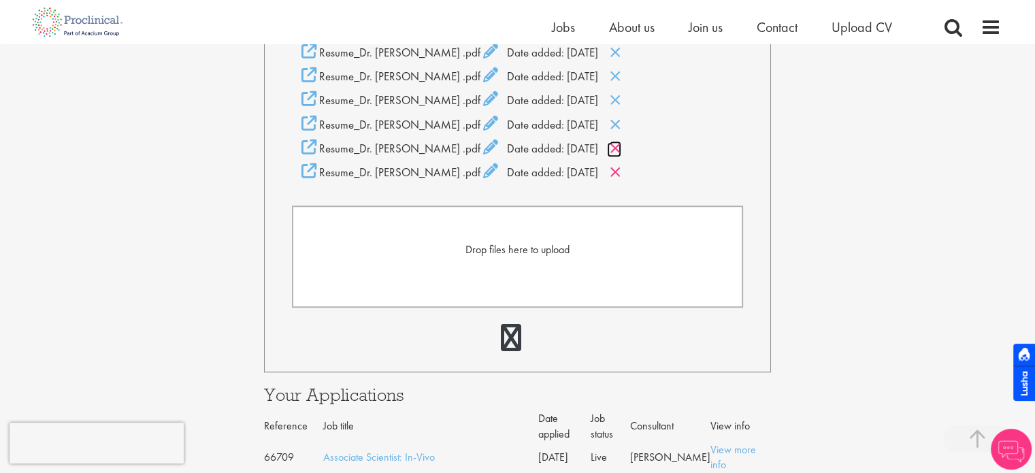
click at [620, 156] on icon at bounding box center [616, 148] width 12 height 15
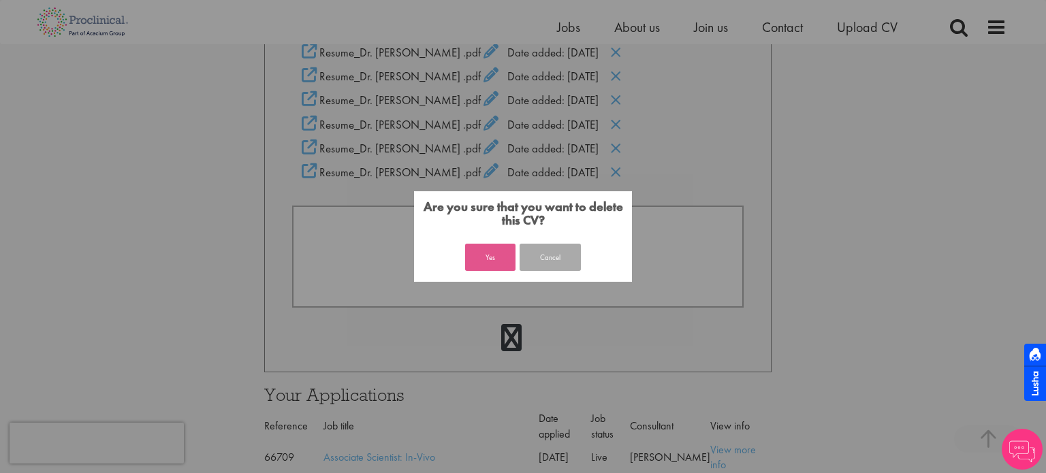
click at [496, 250] on button "Yes" at bounding box center [490, 257] width 50 height 27
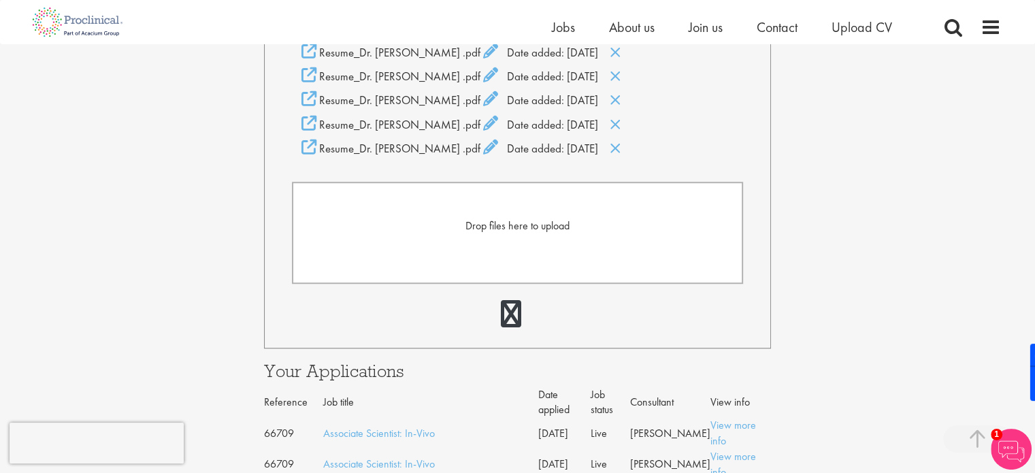
scroll to position [1051, 0]
click at [613, 156] on icon at bounding box center [616, 148] width 12 height 15
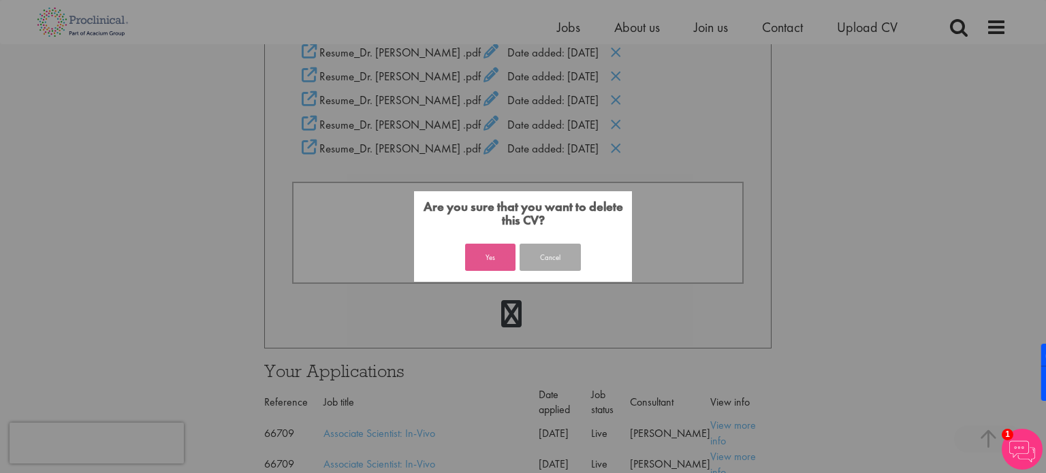
click at [489, 263] on button "Yes" at bounding box center [490, 257] width 50 height 27
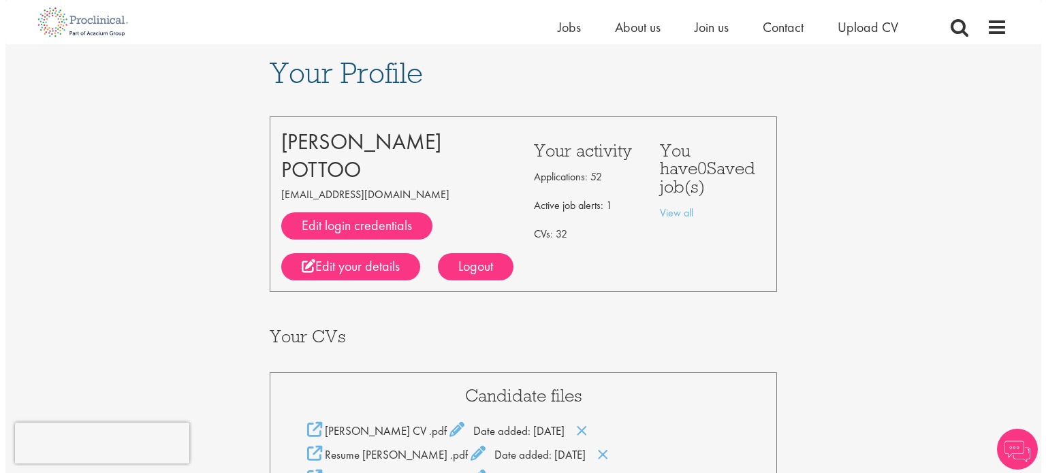
scroll to position [1069, 0]
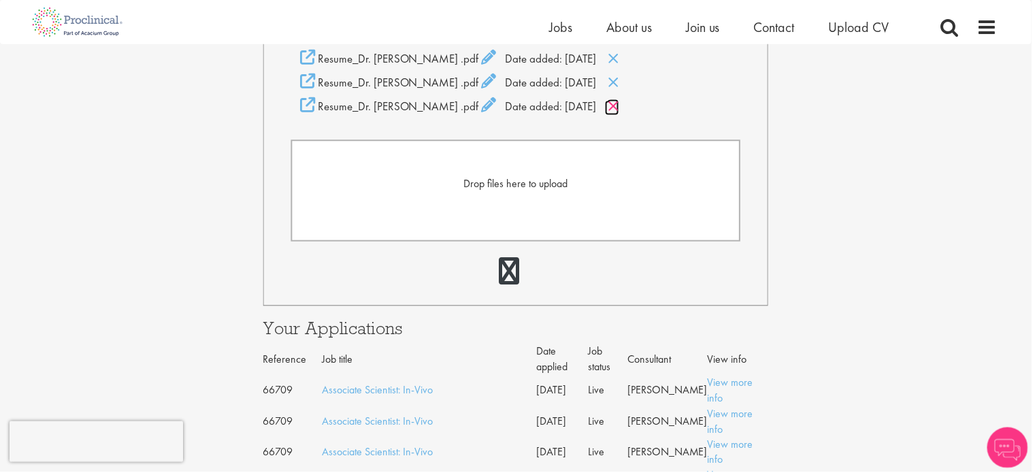
click at [618, 114] on icon at bounding box center [616, 106] width 12 height 15
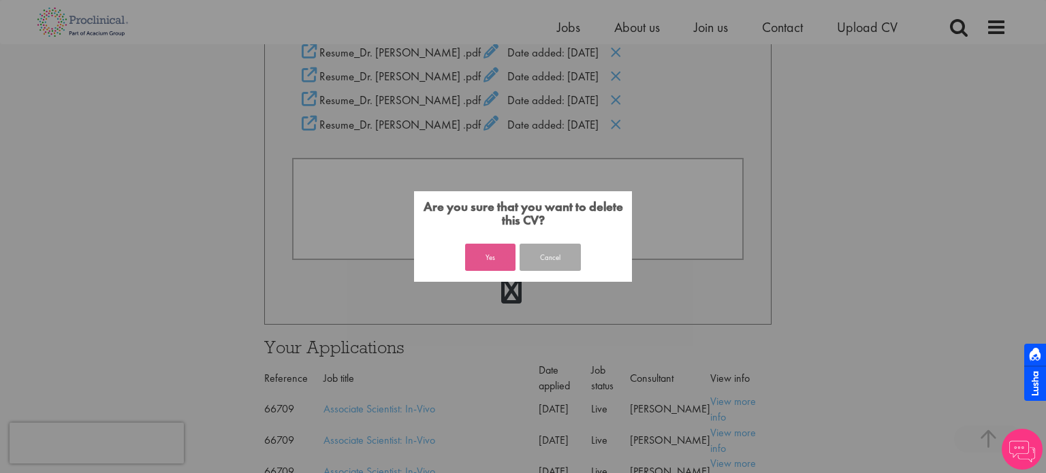
click at [478, 263] on button "Yes" at bounding box center [490, 257] width 50 height 27
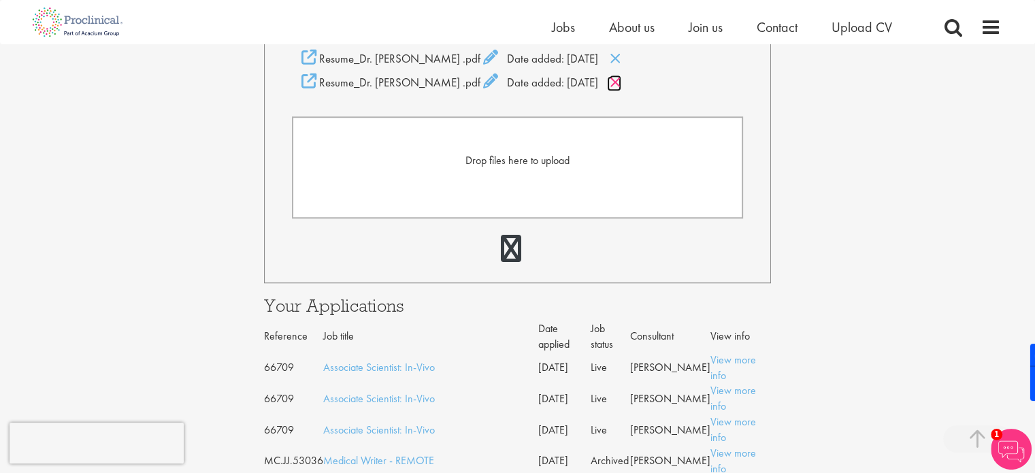
click at [615, 90] on icon at bounding box center [616, 82] width 12 height 15
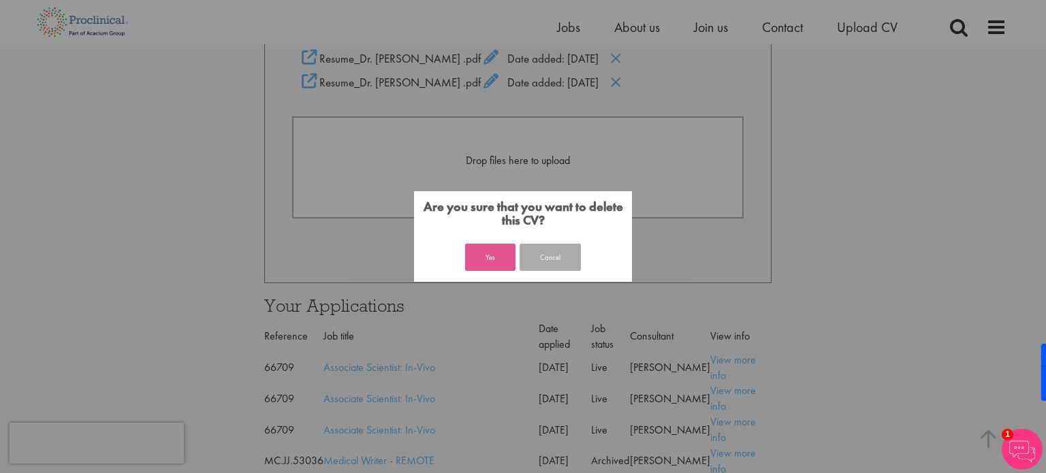
click at [498, 258] on button "Yes" at bounding box center [490, 257] width 50 height 27
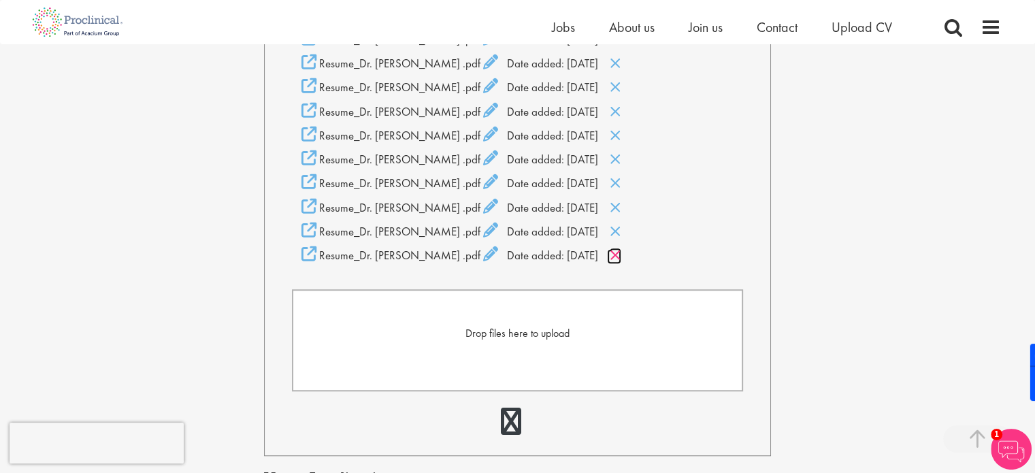
scroll to position [864, 0]
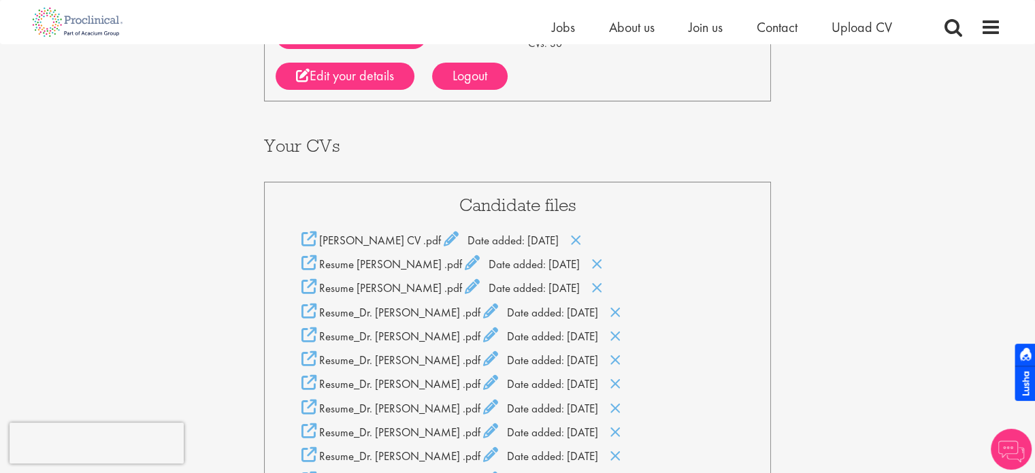
scroll to position [184, 0]
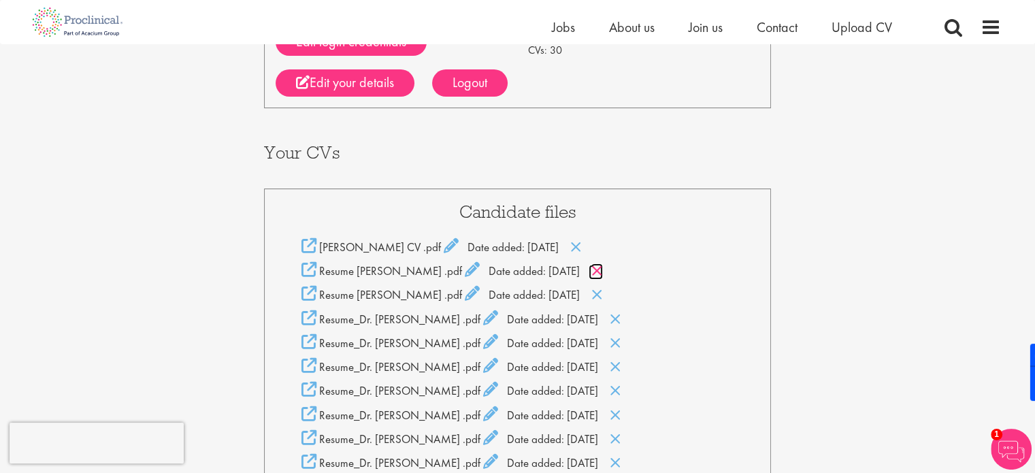
click at [603, 270] on icon at bounding box center [598, 270] width 12 height 15
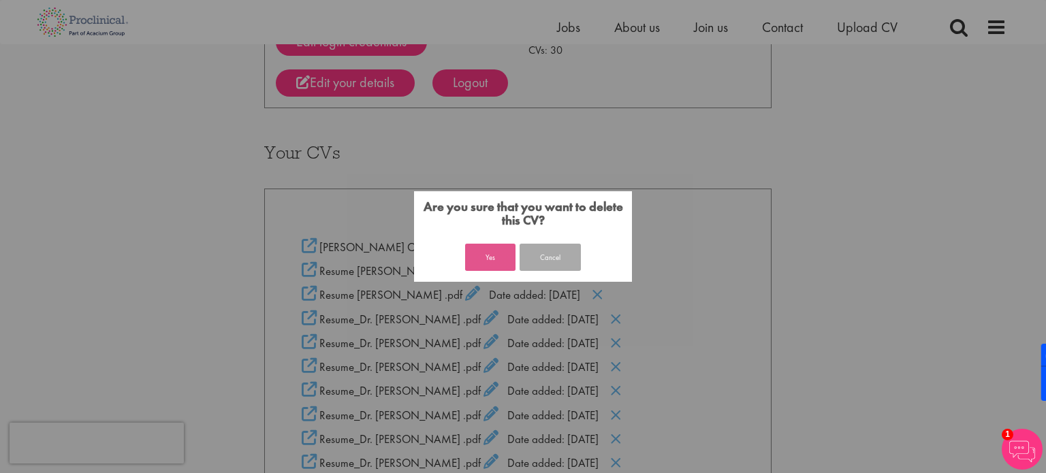
click at [489, 255] on button "Yes" at bounding box center [490, 257] width 50 height 27
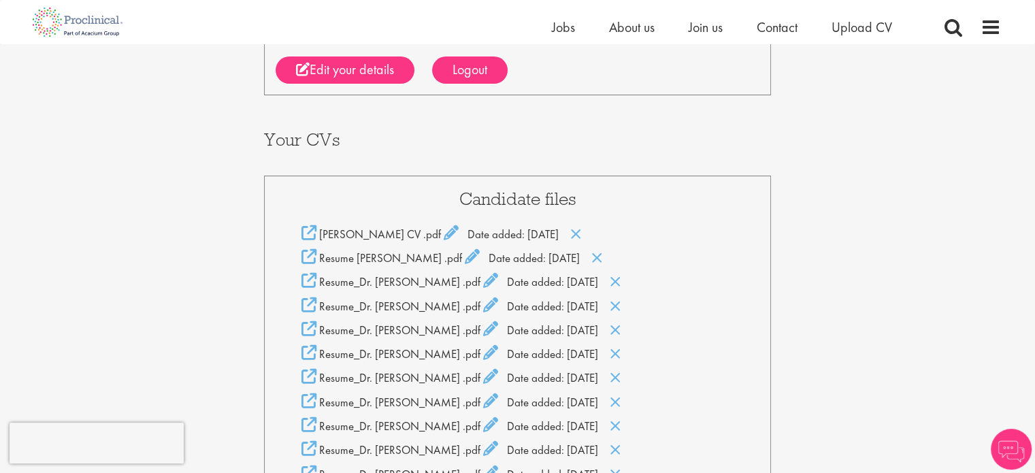
scroll to position [184, 0]
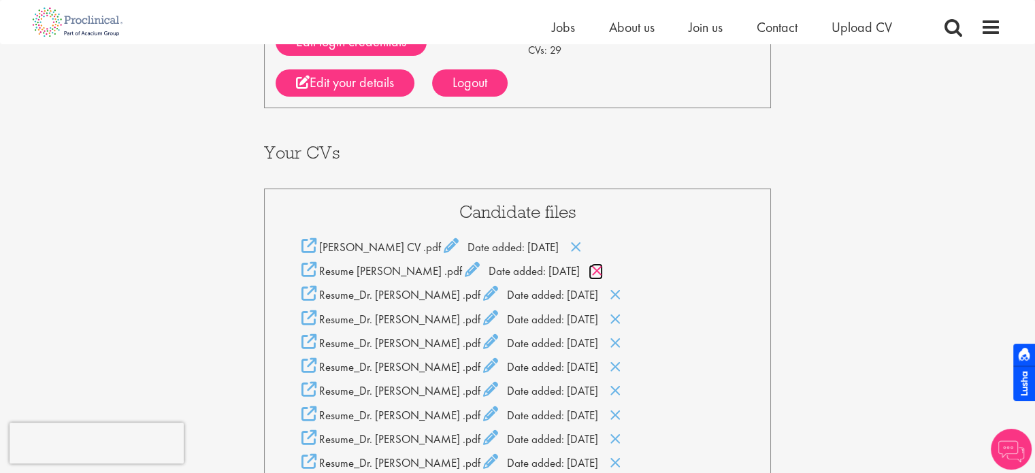
click at [603, 272] on icon at bounding box center [598, 270] width 12 height 15
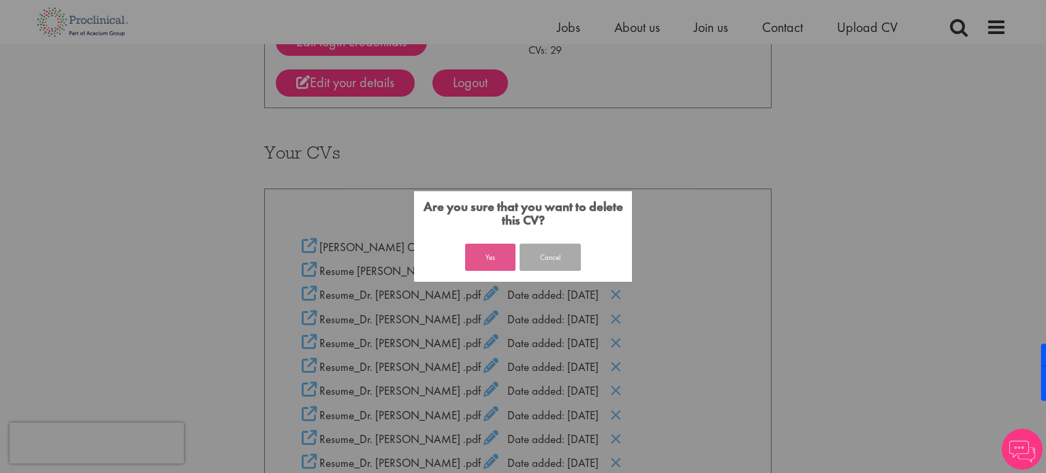
click at [481, 255] on button "Yes" at bounding box center [490, 257] width 50 height 27
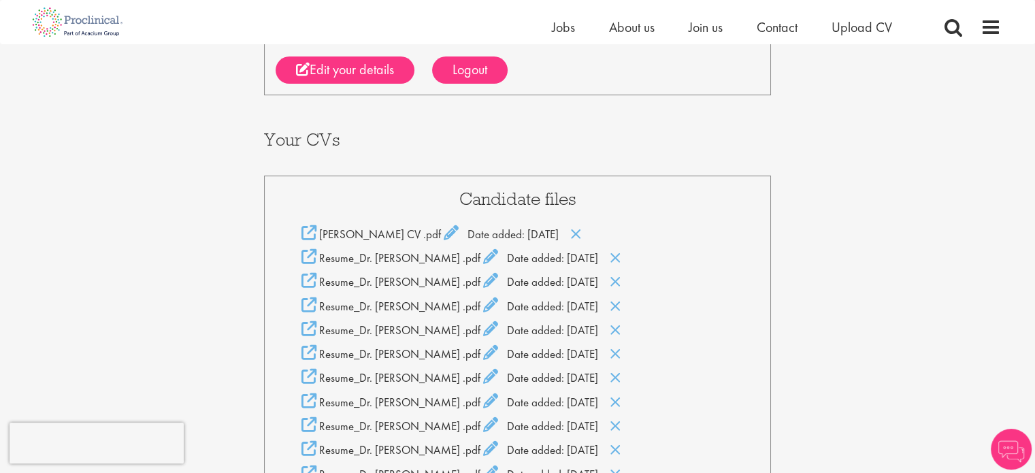
scroll to position [184, 0]
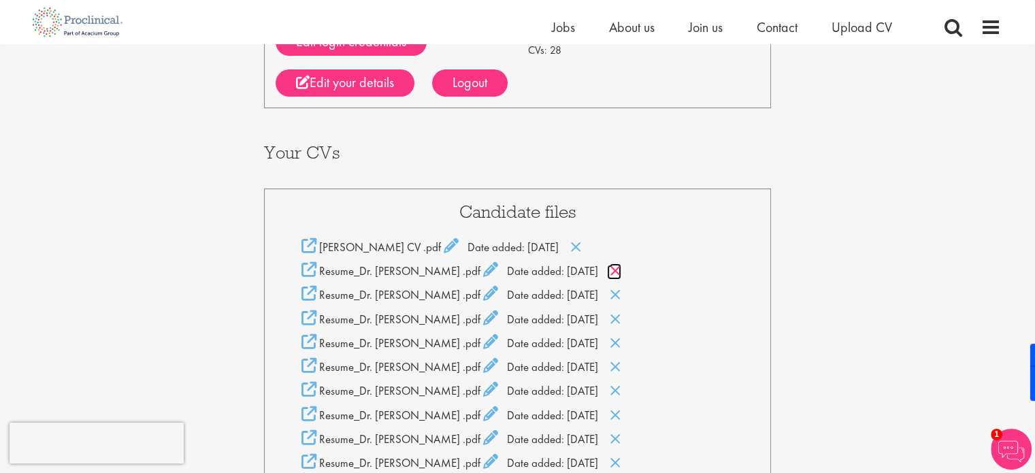
click at [618, 272] on icon at bounding box center [616, 270] width 12 height 15
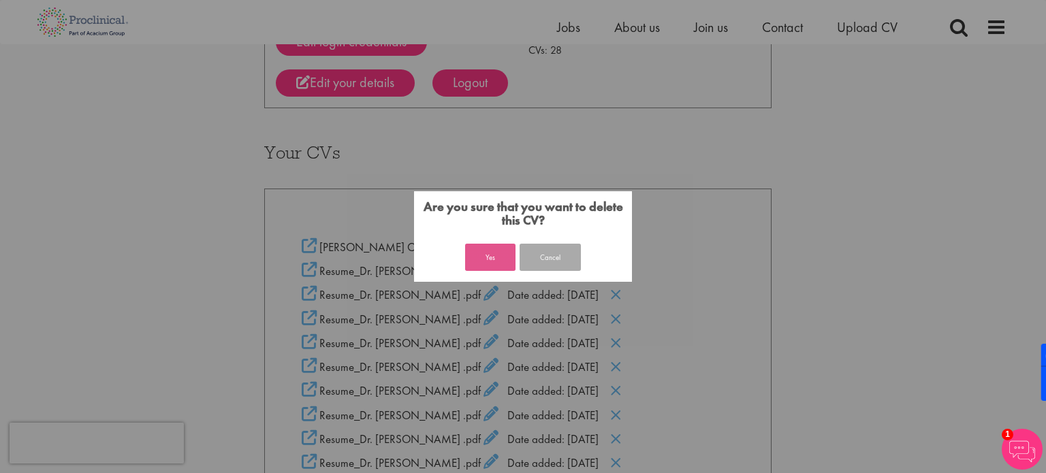
click at [509, 254] on button "Yes" at bounding box center [490, 257] width 50 height 27
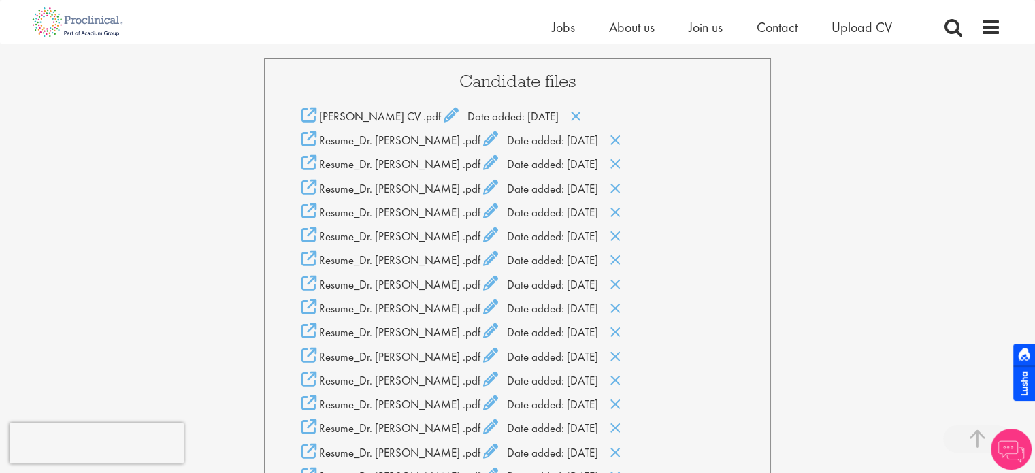
scroll to position [320, 0]
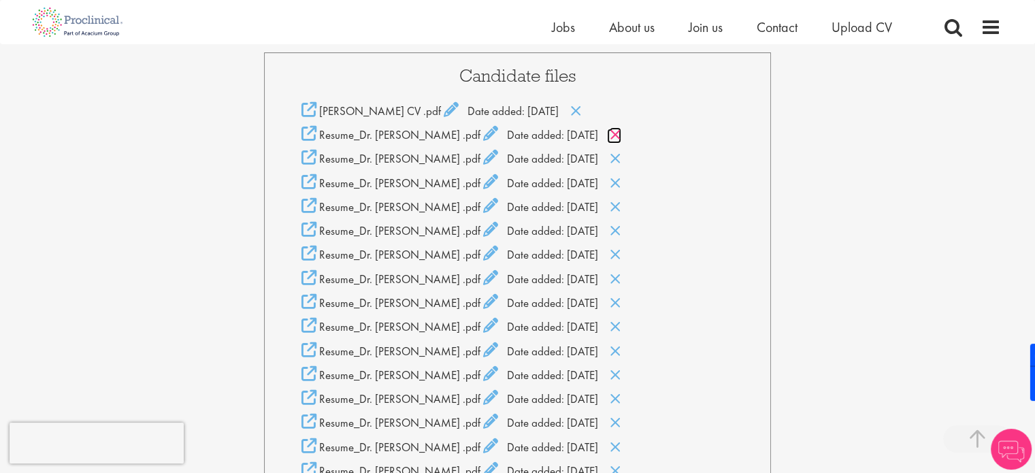
click at [618, 135] on icon at bounding box center [616, 134] width 12 height 15
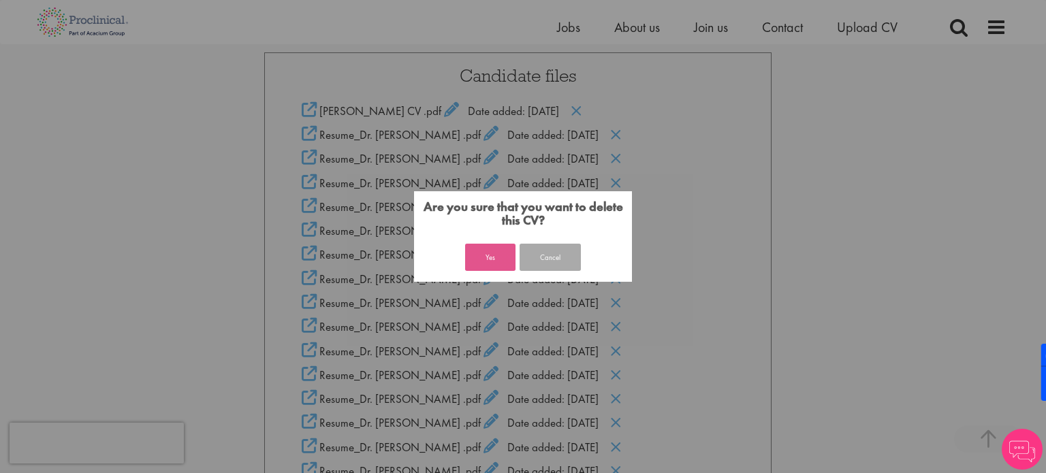
click at [481, 247] on button "Yes" at bounding box center [490, 257] width 50 height 27
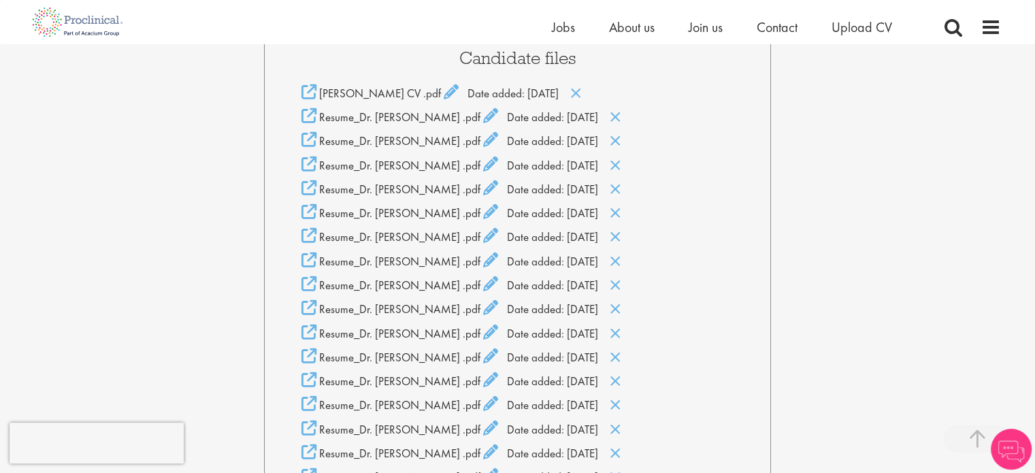
scroll to position [320, 0]
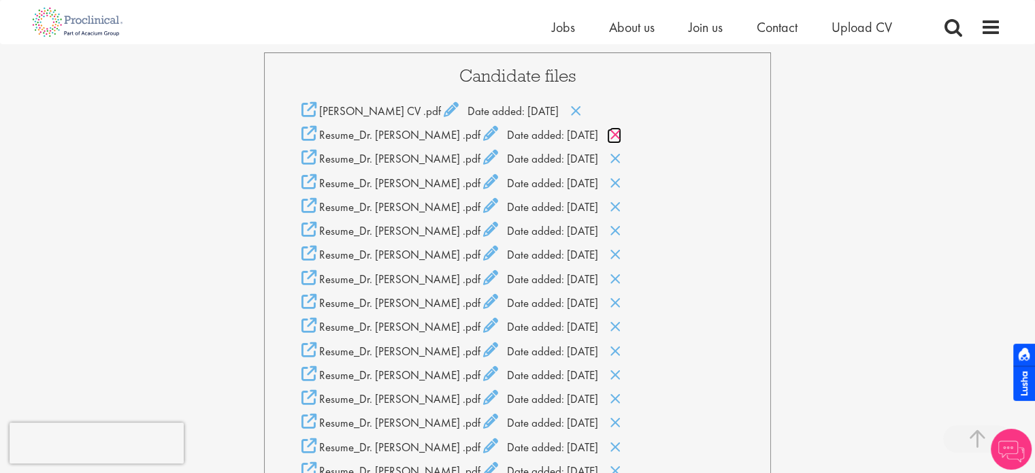
click at [617, 133] on icon at bounding box center [616, 134] width 12 height 15
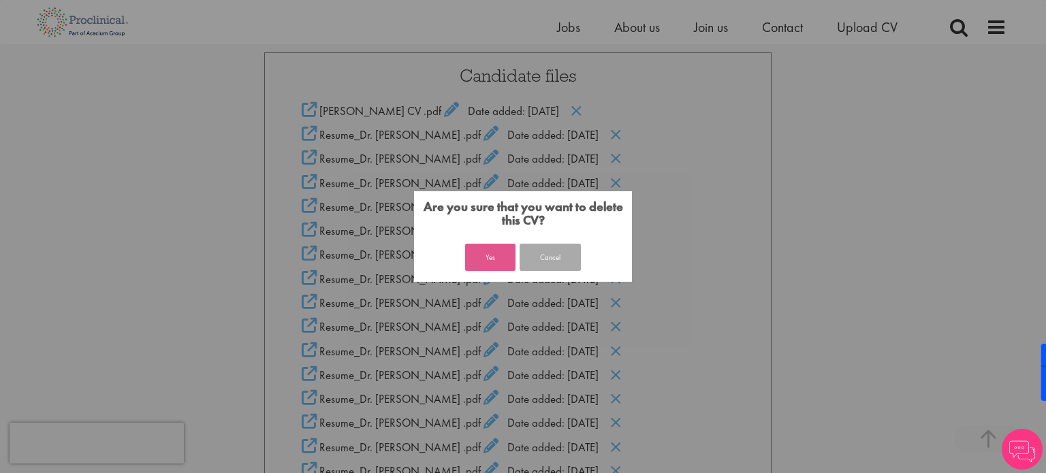
click at [474, 250] on button "Yes" at bounding box center [490, 257] width 50 height 27
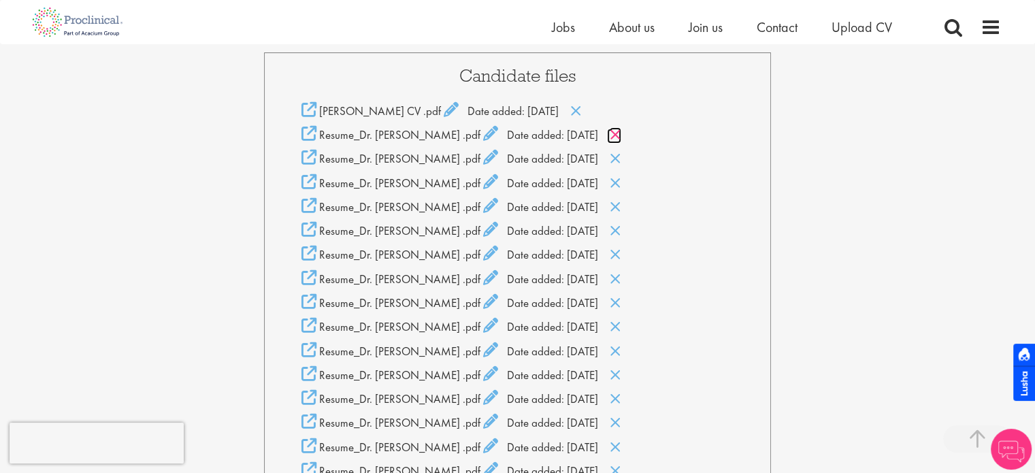
click at [618, 138] on icon at bounding box center [616, 134] width 12 height 15
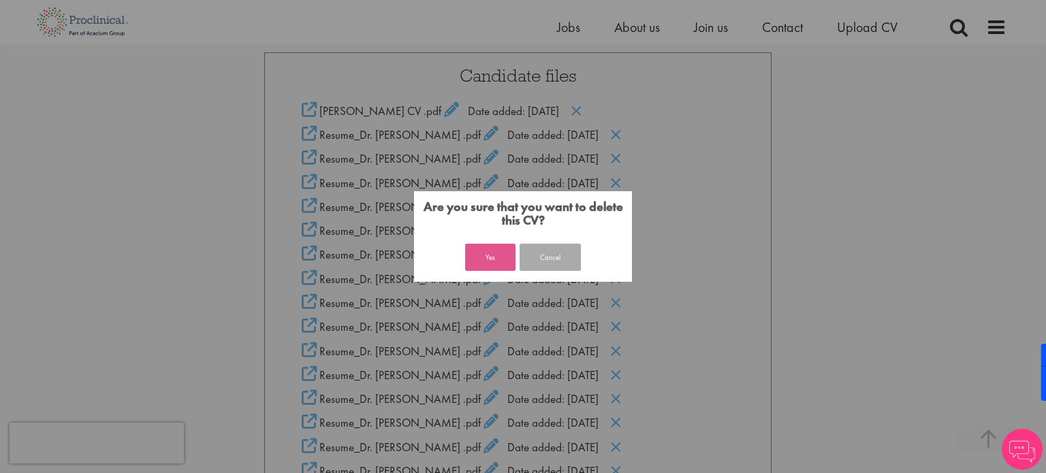
click at [496, 255] on button "Yes" at bounding box center [490, 257] width 50 height 27
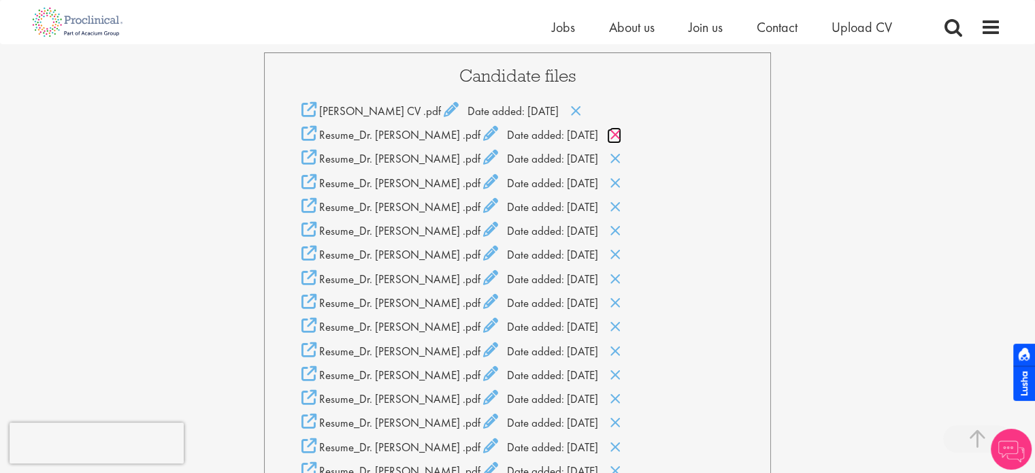
click at [614, 134] on icon at bounding box center [616, 134] width 12 height 15
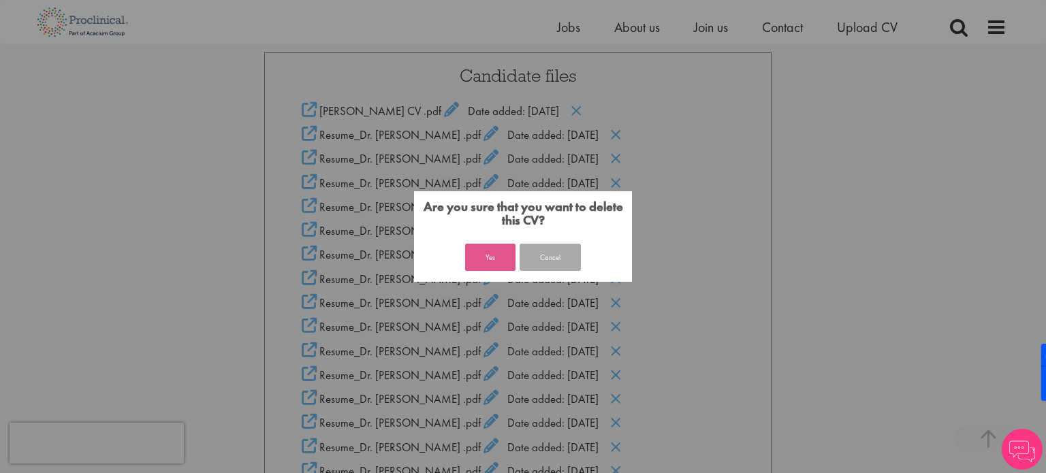
click at [504, 258] on button "Yes" at bounding box center [490, 257] width 50 height 27
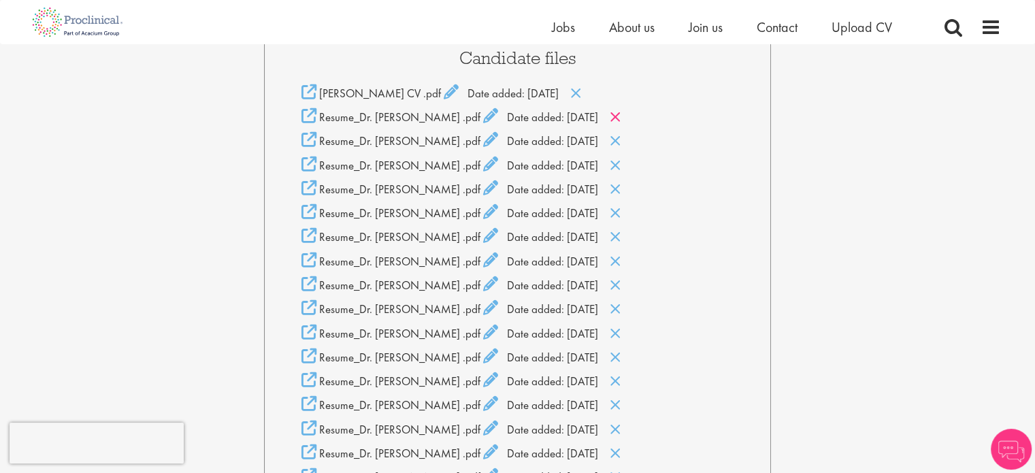
scroll to position [320, 0]
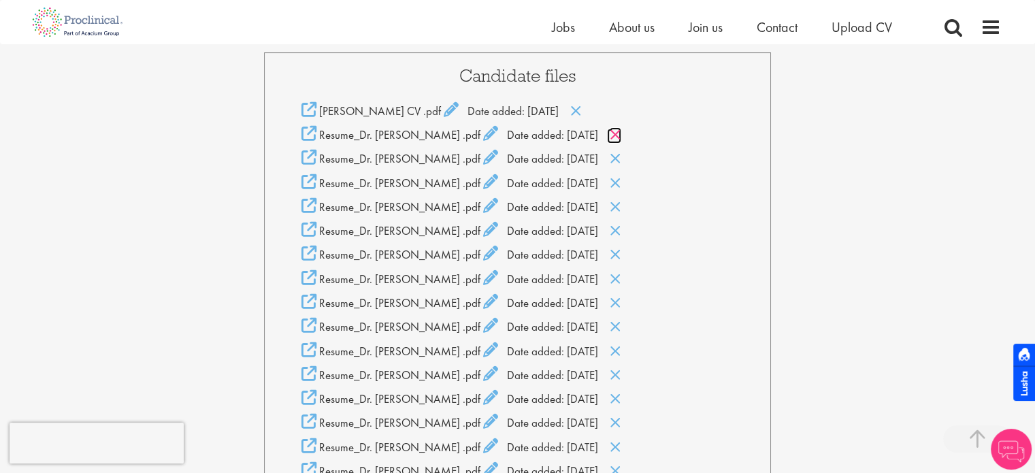
click at [618, 131] on icon at bounding box center [616, 134] width 12 height 15
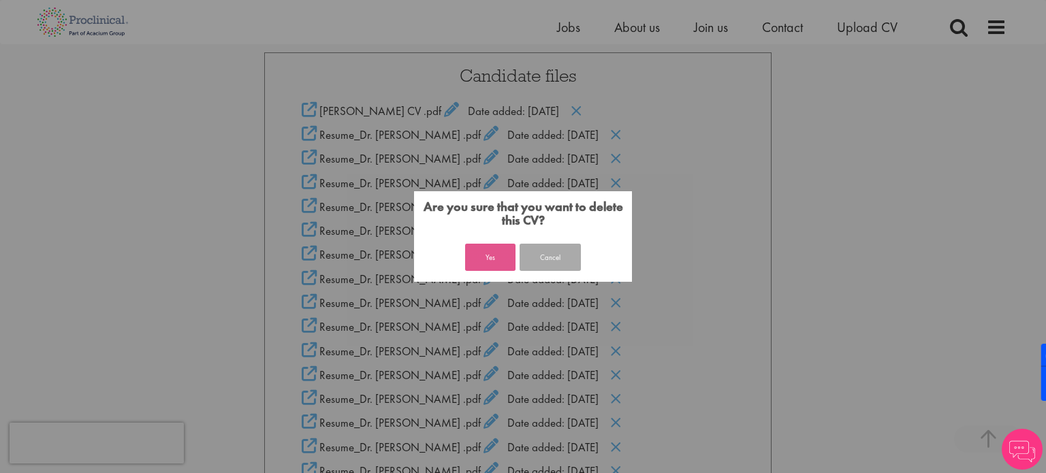
click at [502, 258] on button "Yes" at bounding box center [490, 257] width 50 height 27
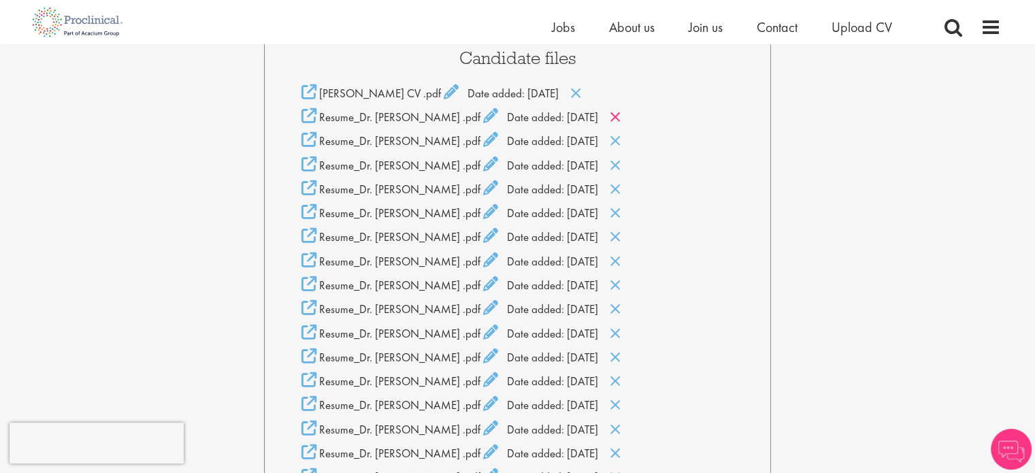
scroll to position [338, 0]
click at [618, 118] on icon at bounding box center [616, 117] width 12 height 15
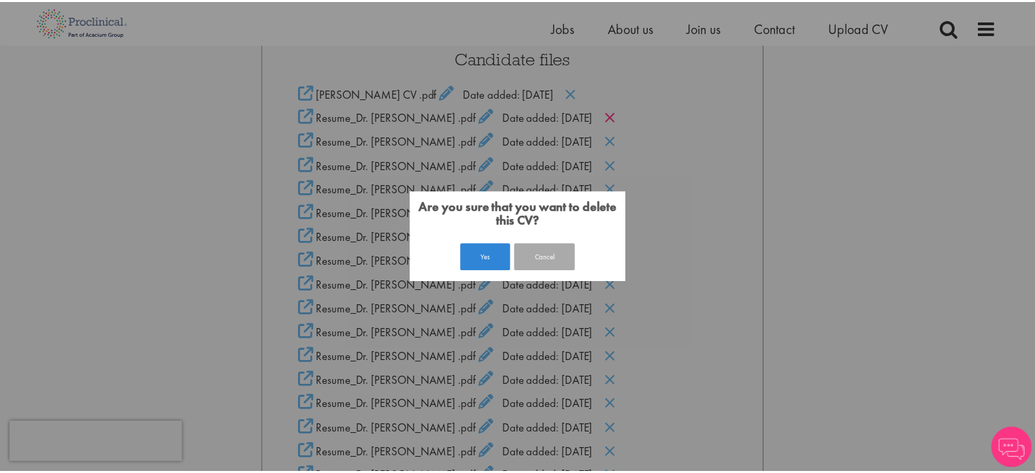
scroll to position [320, 0]
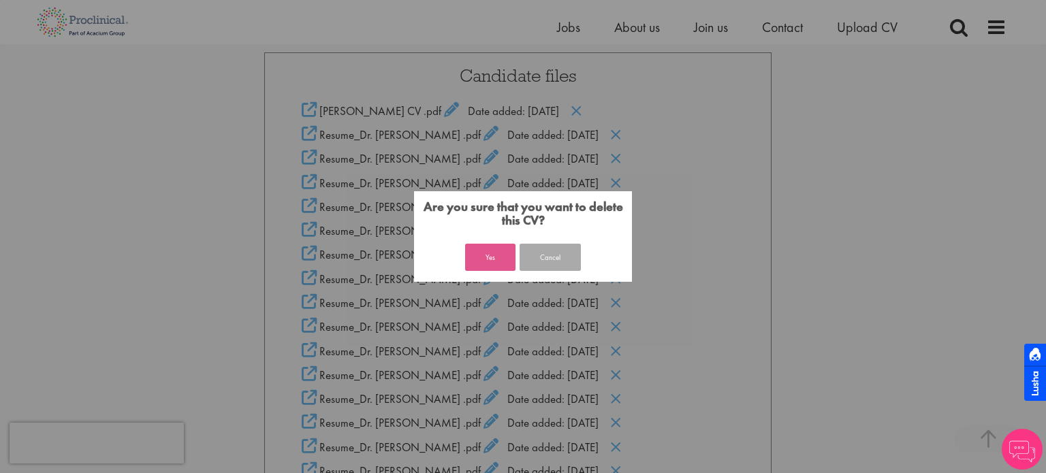
click at [490, 258] on button "Yes" at bounding box center [490, 257] width 50 height 27
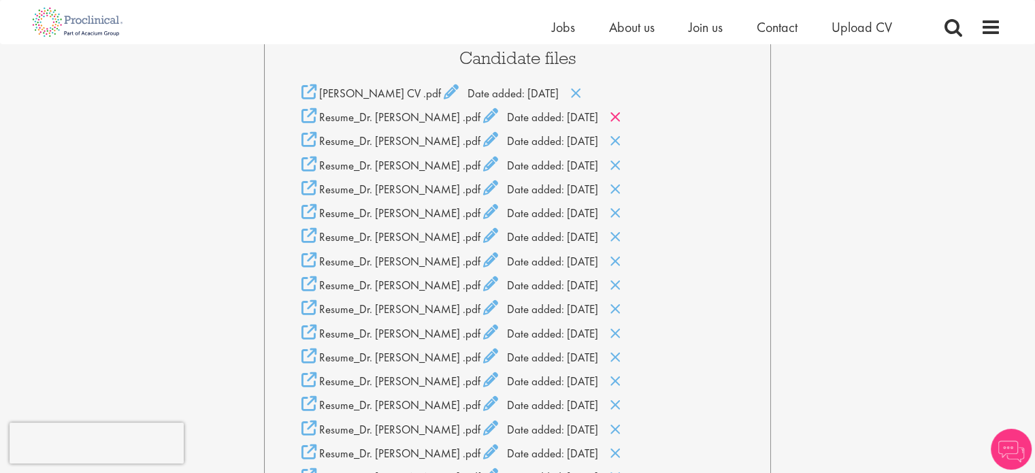
scroll to position [320, 0]
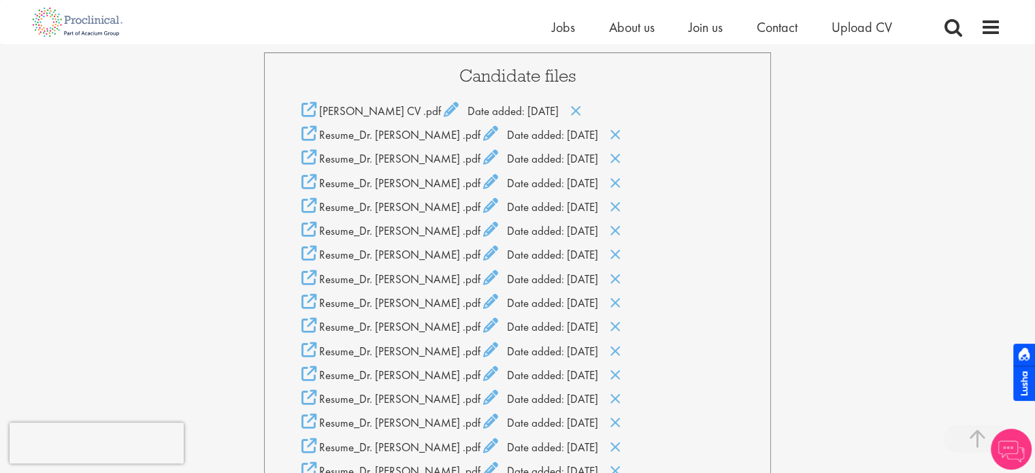
click at [615, 118] on div "faheem pottoo CV .pdf Date added: 20 Aug 25" at bounding box center [518, 110] width 452 height 17
click at [623, 135] on div "Resume_Dr. Faheem Pottoo .pdf Date added: 19 Mar 23" at bounding box center [518, 134] width 452 height 17
click at [620, 133] on icon at bounding box center [616, 134] width 12 height 15
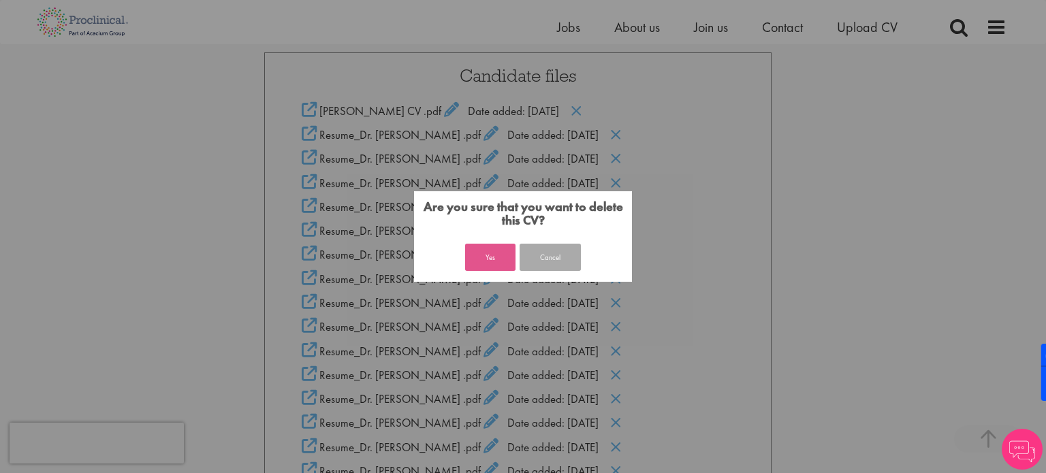
click at [480, 250] on button "Yes" at bounding box center [490, 257] width 50 height 27
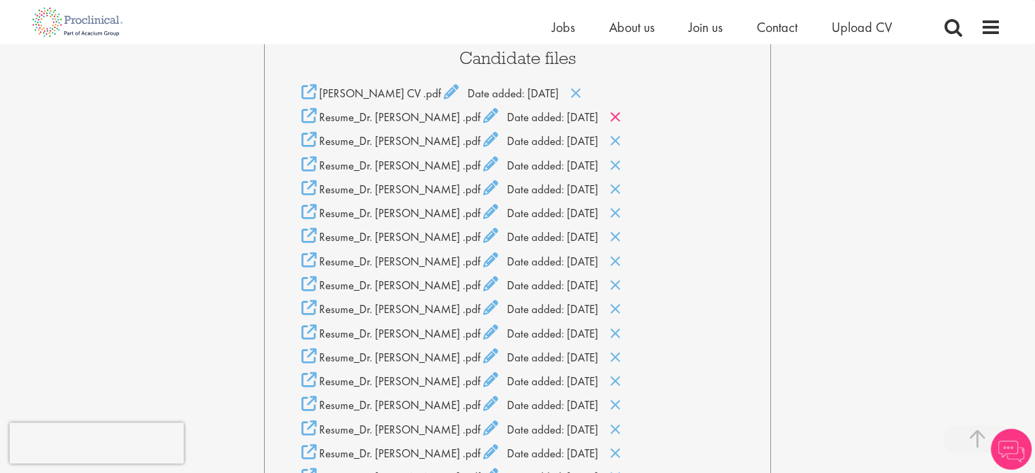
scroll to position [320, 0]
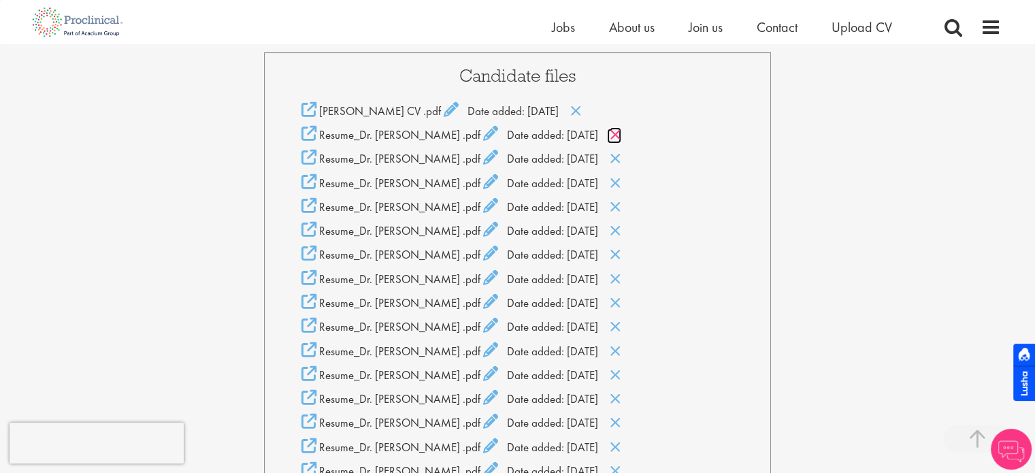
click at [617, 135] on icon at bounding box center [616, 134] width 12 height 15
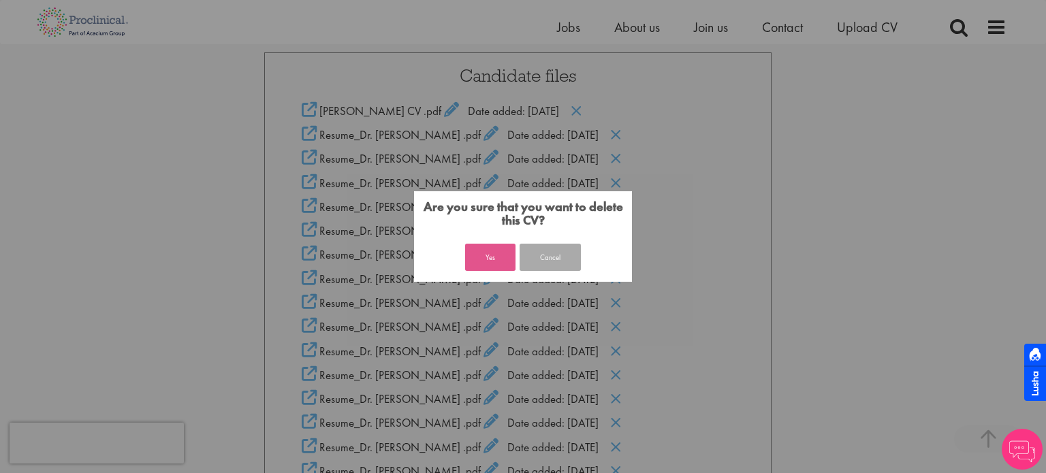
click at [489, 266] on button "Yes" at bounding box center [490, 257] width 50 height 27
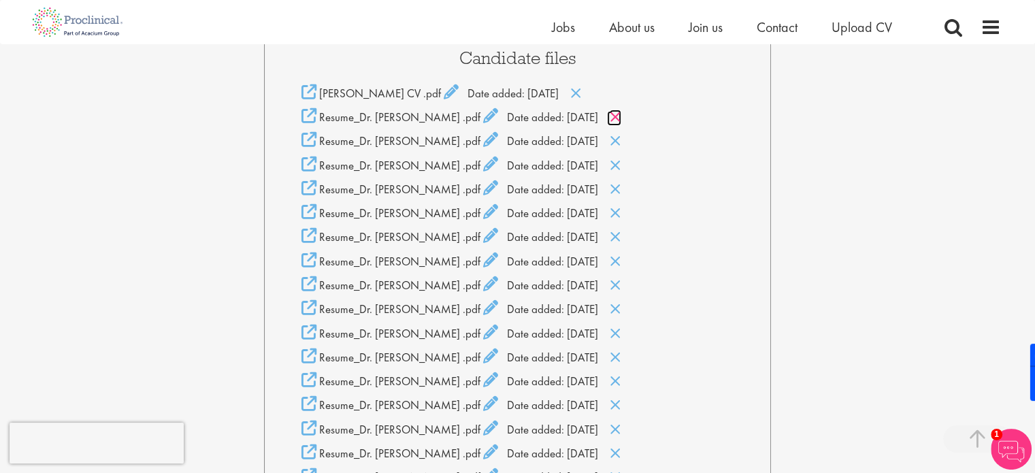
click at [621, 115] on icon at bounding box center [616, 117] width 12 height 15
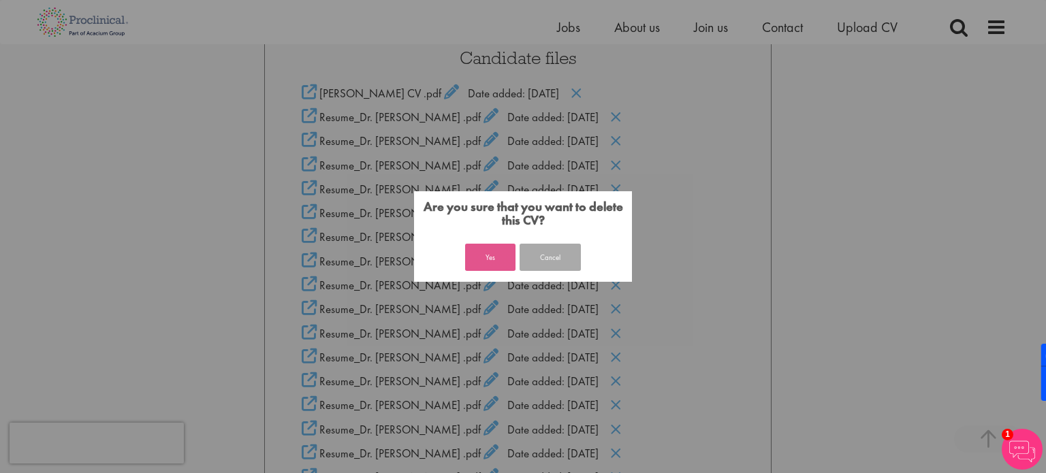
click at [499, 261] on button "Yes" at bounding box center [490, 257] width 50 height 27
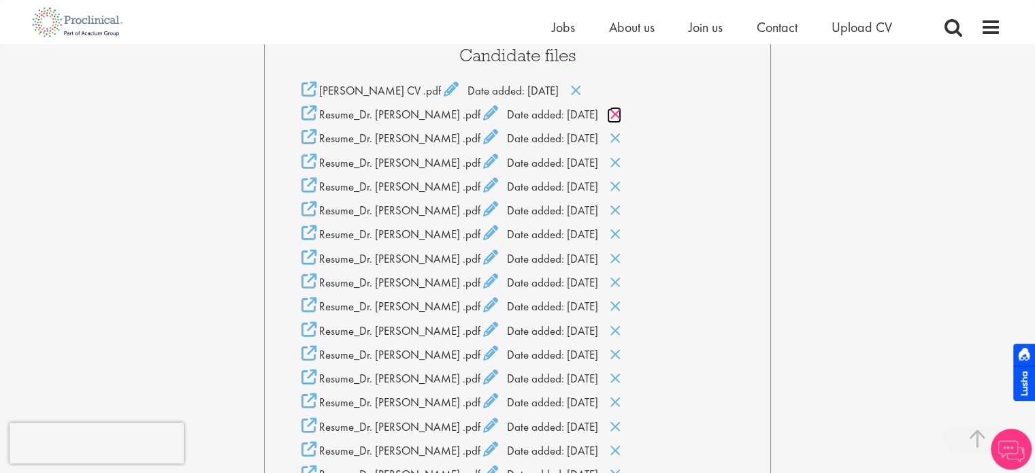
click at [614, 112] on icon at bounding box center [616, 114] width 12 height 15
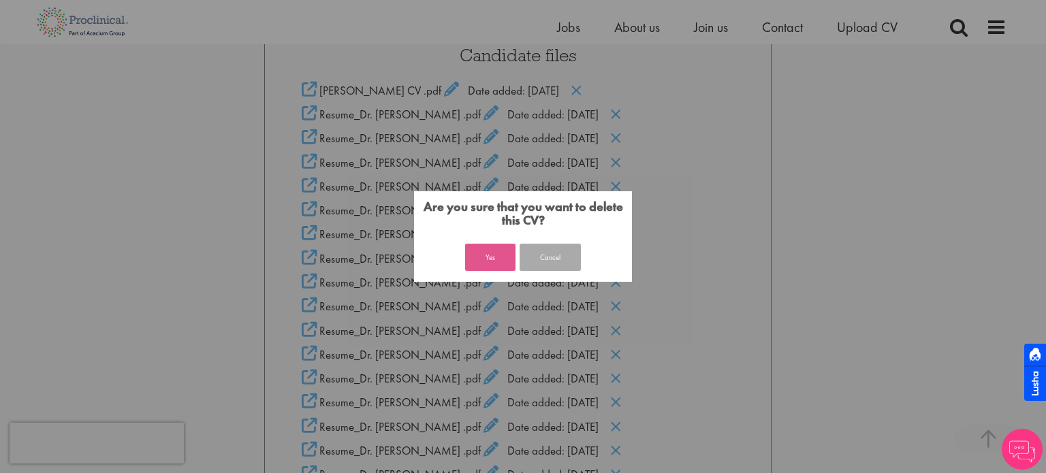
click at [483, 248] on button "Yes" at bounding box center [490, 257] width 50 height 27
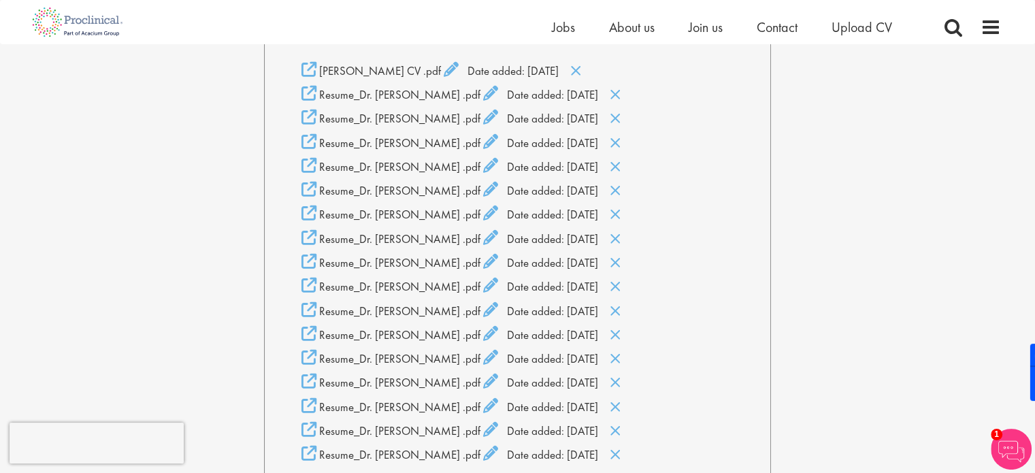
scroll to position [343, 0]
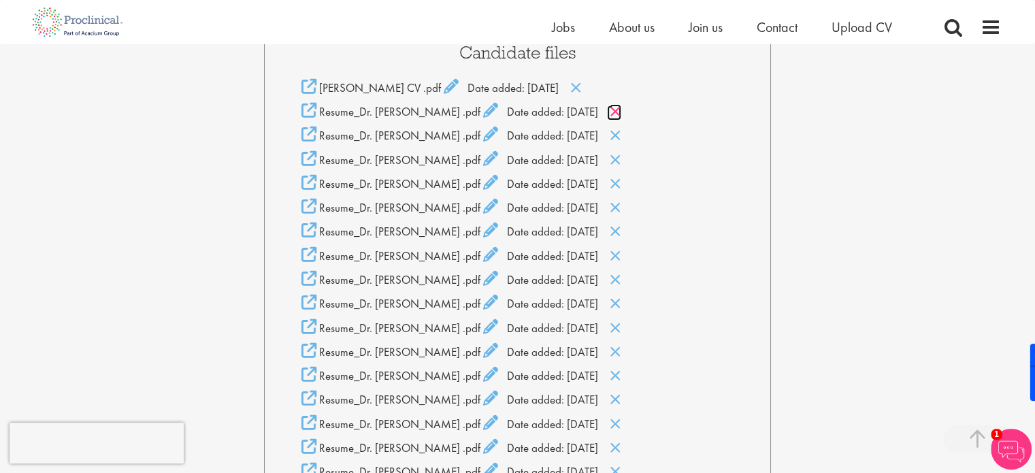
click at [621, 108] on icon at bounding box center [616, 111] width 12 height 15
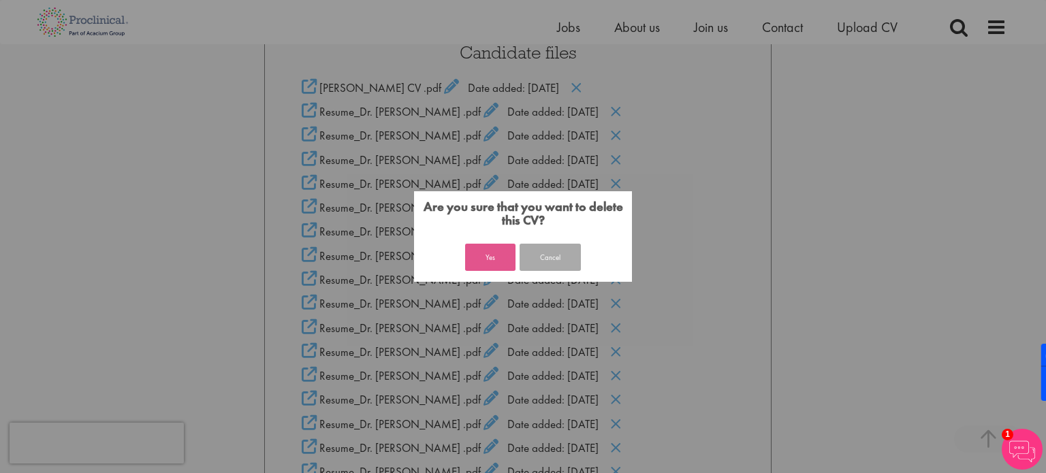
click at [500, 261] on button "Yes" at bounding box center [490, 257] width 50 height 27
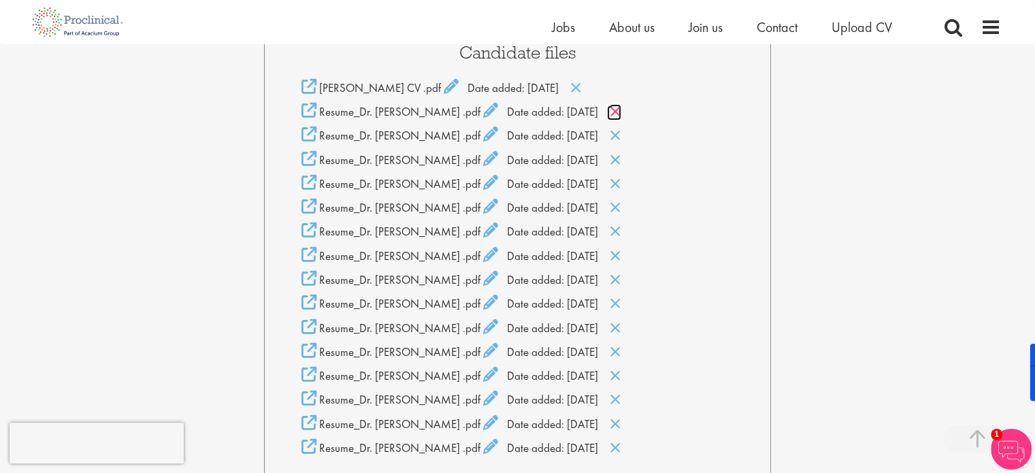
click at [615, 108] on icon at bounding box center [616, 111] width 12 height 15
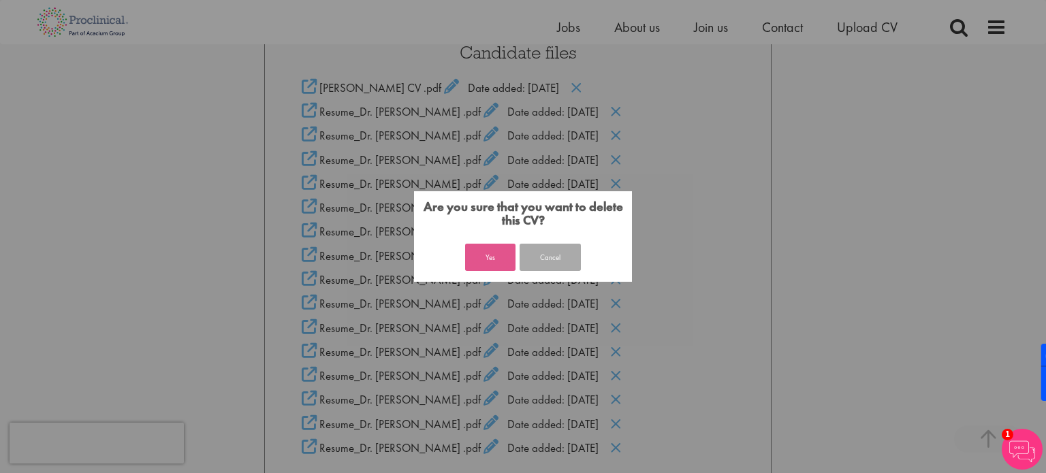
click at [481, 249] on button "Yes" at bounding box center [490, 257] width 50 height 27
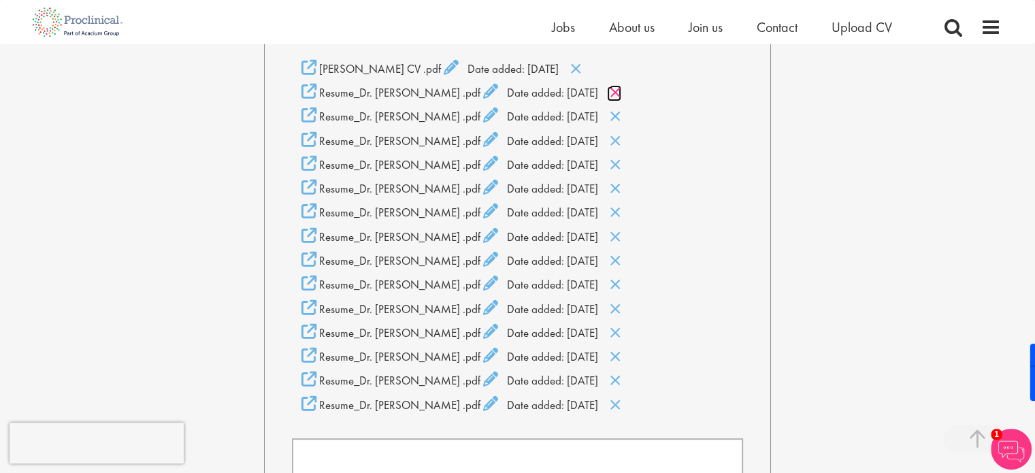
click at [616, 93] on icon at bounding box center [616, 92] width 12 height 15
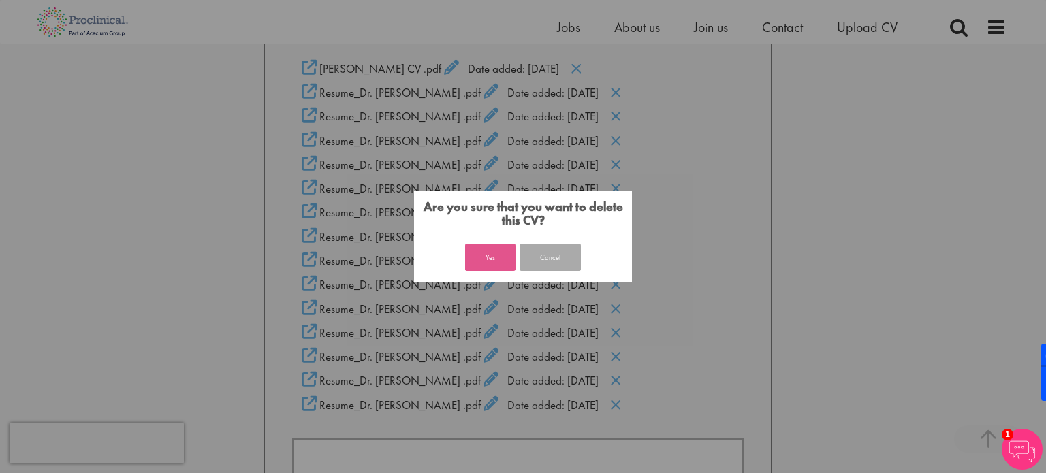
click at [496, 254] on button "Yes" at bounding box center [490, 257] width 50 height 27
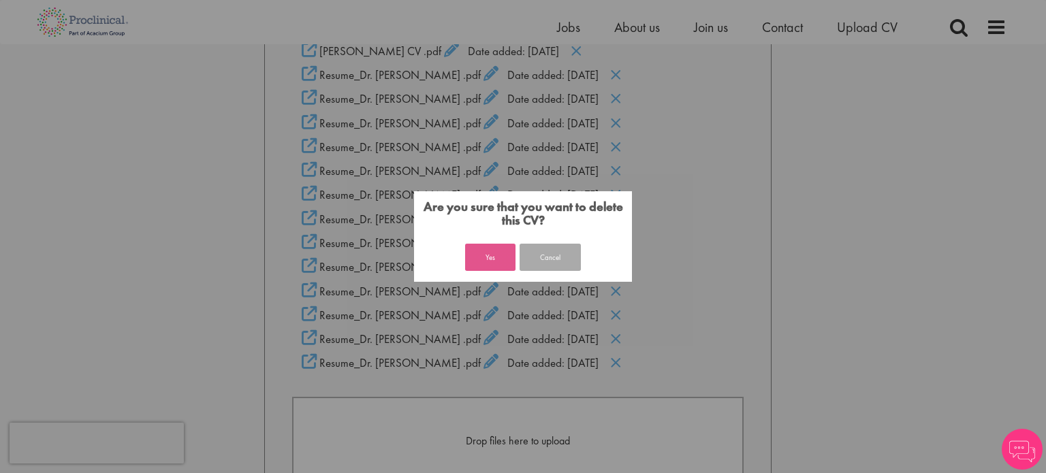
click at [485, 250] on button "Yes" at bounding box center [490, 257] width 50 height 27
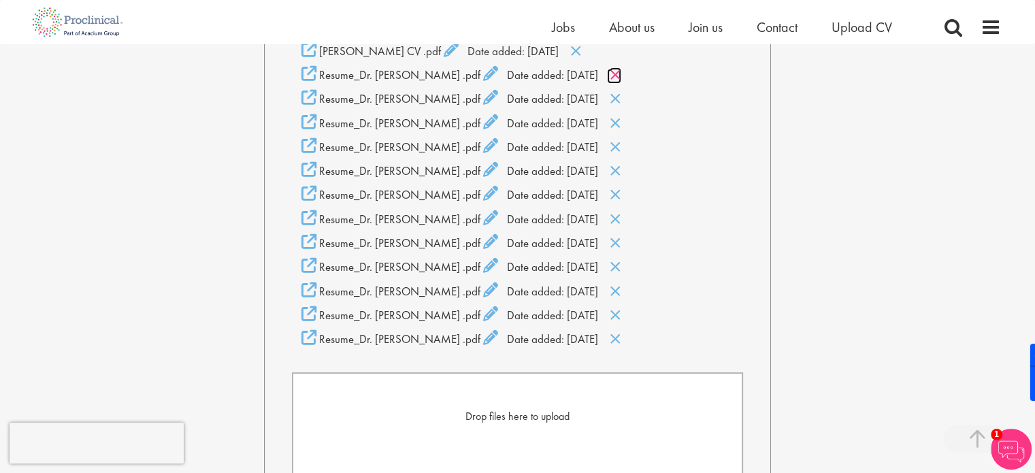
click at [617, 78] on icon at bounding box center [616, 74] width 12 height 15
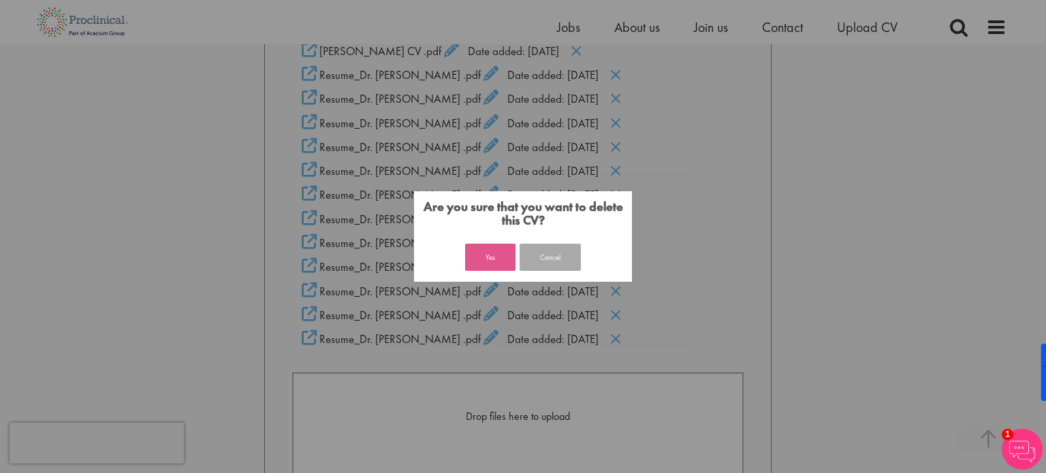
click at [499, 263] on button "Yes" at bounding box center [490, 257] width 50 height 27
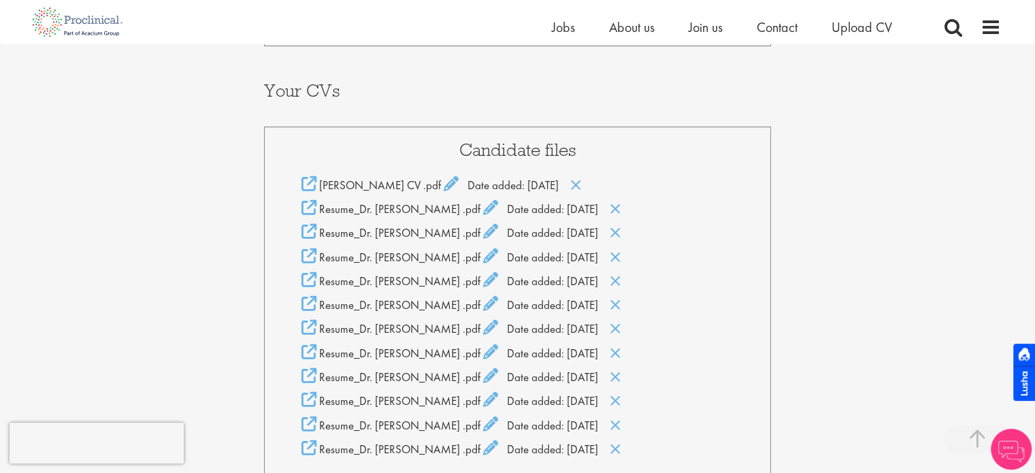
scroll to position [244, 0]
click at [611, 212] on icon at bounding box center [616, 211] width 12 height 15
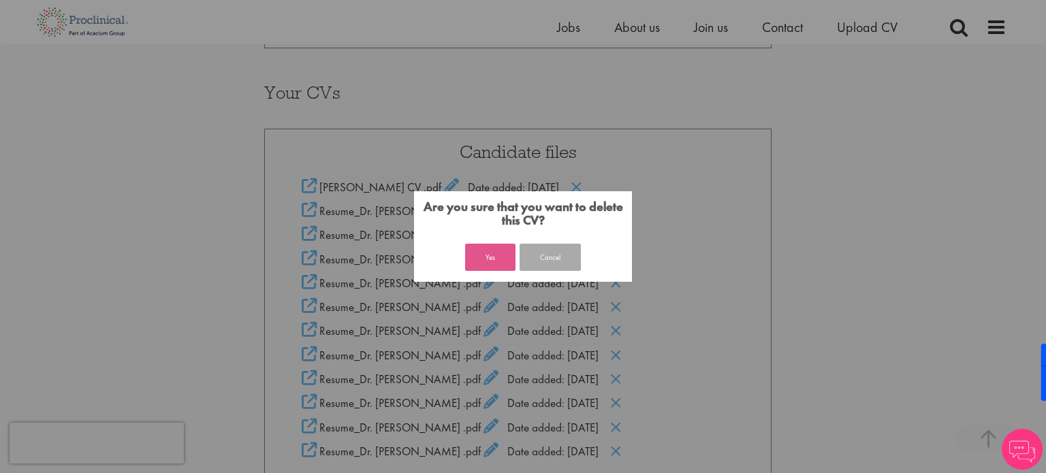
click at [480, 258] on button "Yes" at bounding box center [490, 257] width 50 height 27
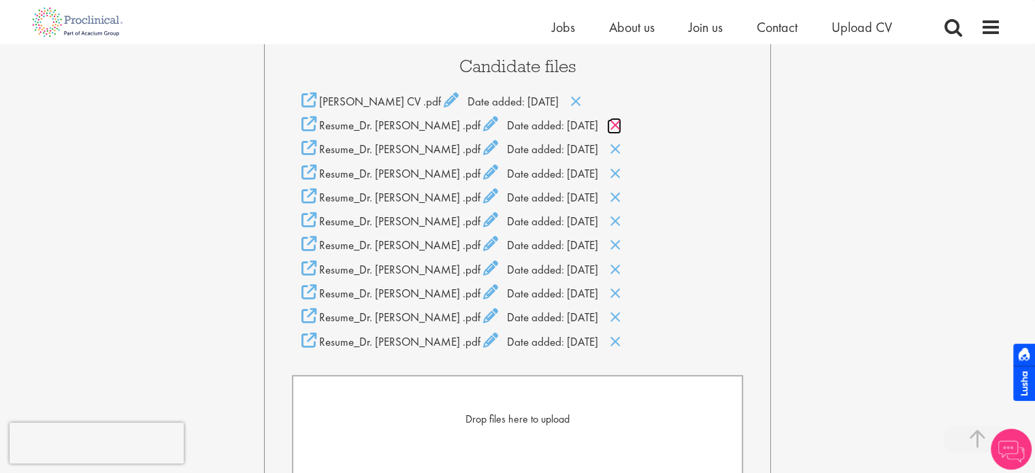
click at [613, 121] on icon at bounding box center [616, 125] width 12 height 15
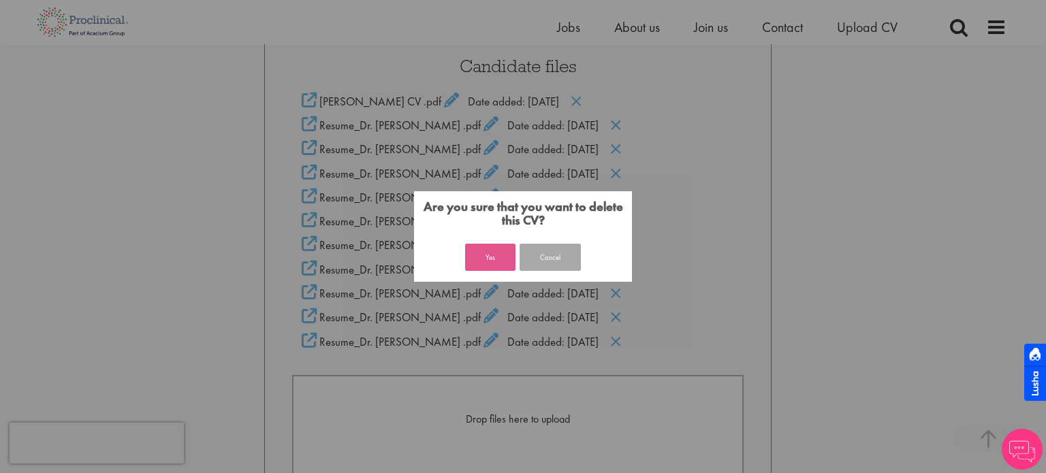
click at [484, 253] on button "Yes" at bounding box center [490, 257] width 50 height 27
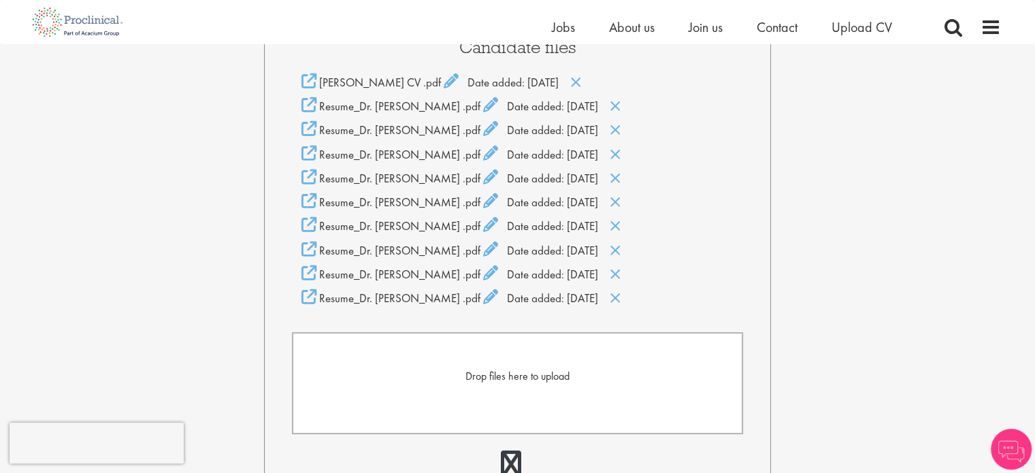
scroll to position [329, 0]
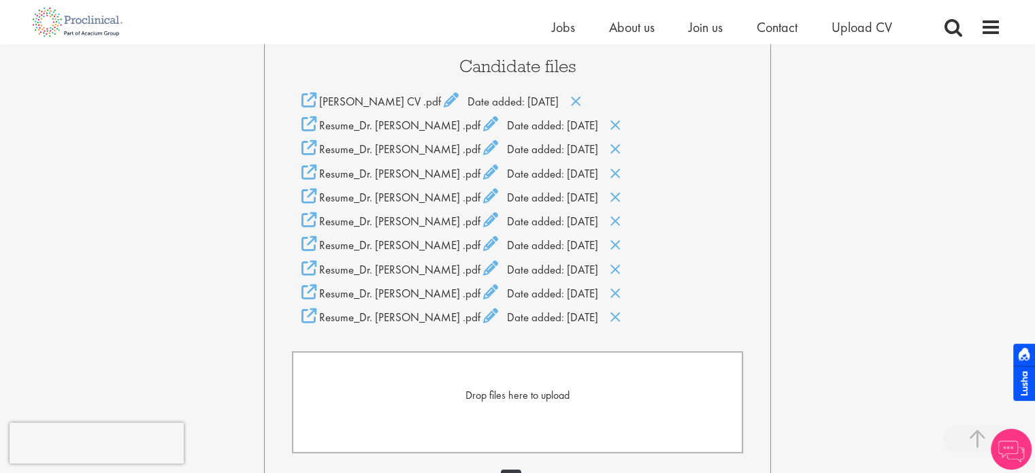
click at [614, 103] on div "[PERSON_NAME] CV .pdf Date added: [DATE]" at bounding box center [518, 101] width 452 height 17
click at [617, 122] on icon at bounding box center [616, 125] width 12 height 15
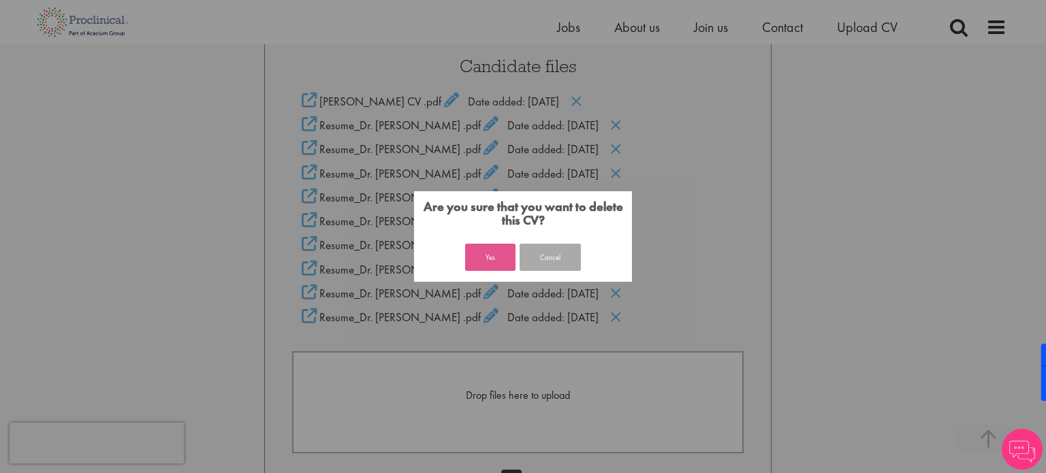
click at [474, 255] on button "Yes" at bounding box center [490, 257] width 50 height 27
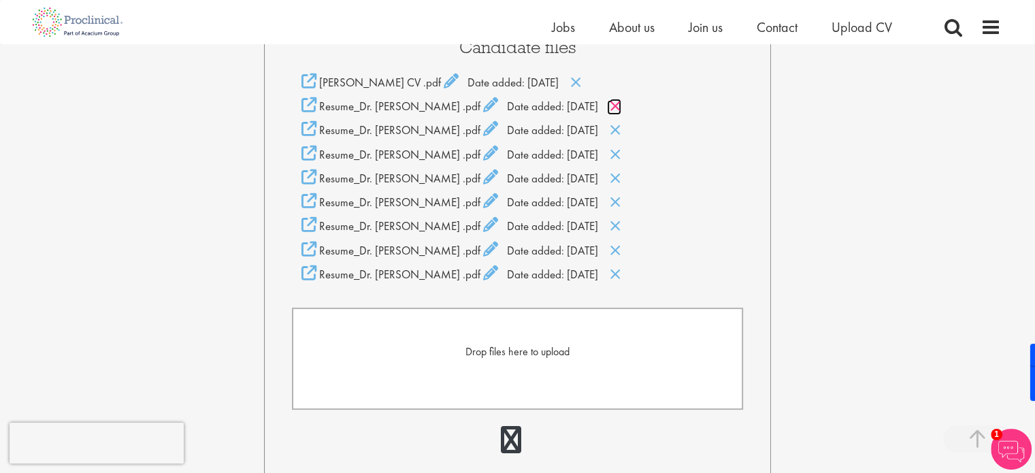
click at [618, 101] on icon at bounding box center [616, 106] width 12 height 15
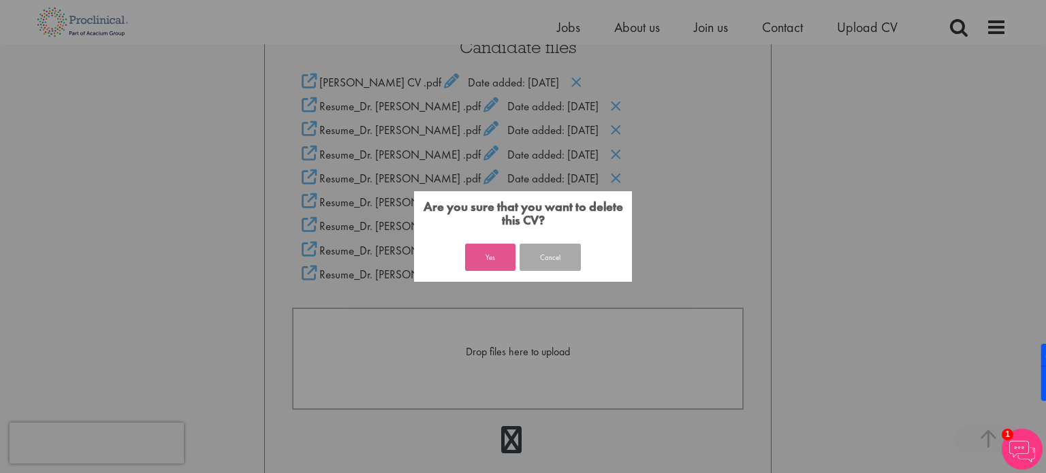
click at [489, 260] on button "Yes" at bounding box center [490, 257] width 50 height 27
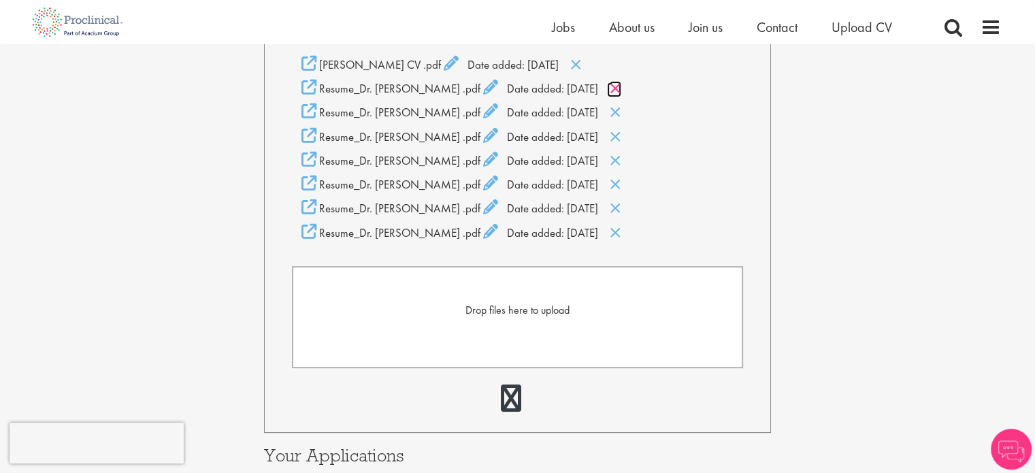
click at [613, 92] on icon at bounding box center [616, 88] width 12 height 15
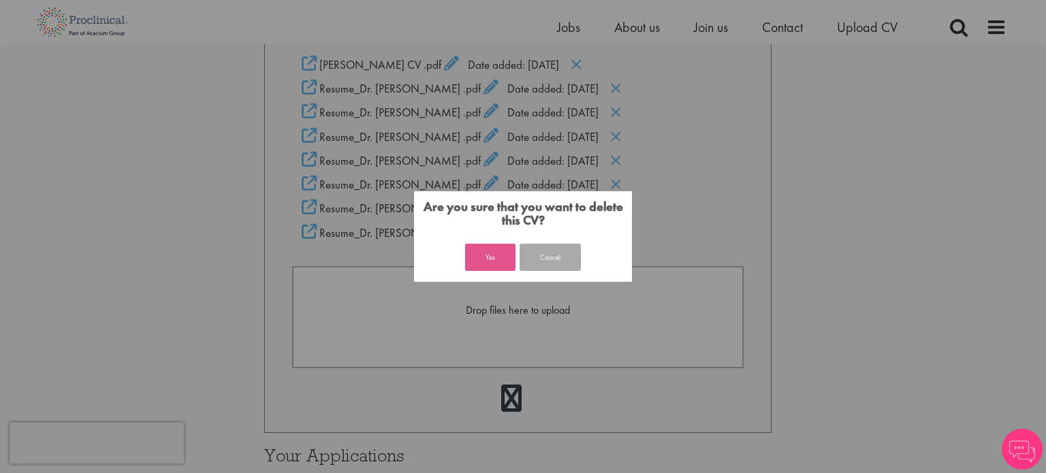
click at [490, 247] on button "Yes" at bounding box center [490, 257] width 50 height 27
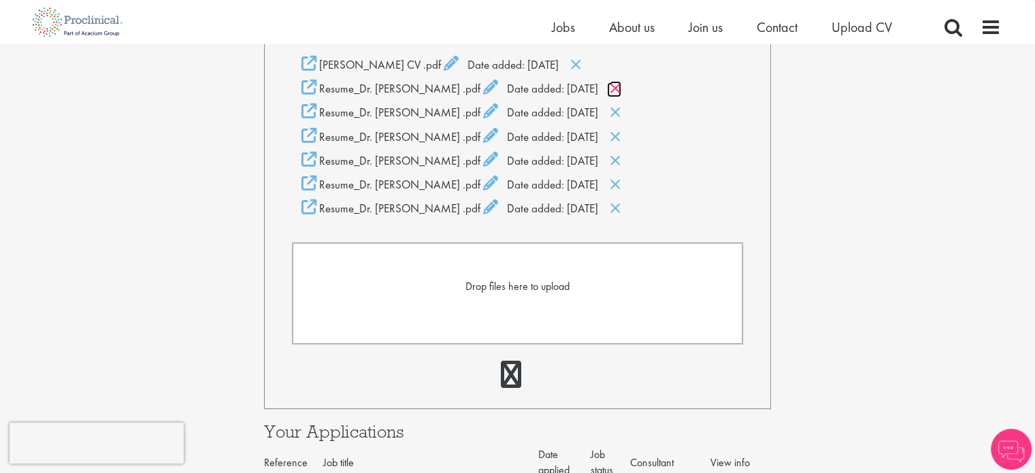
click at [619, 89] on icon at bounding box center [616, 88] width 12 height 15
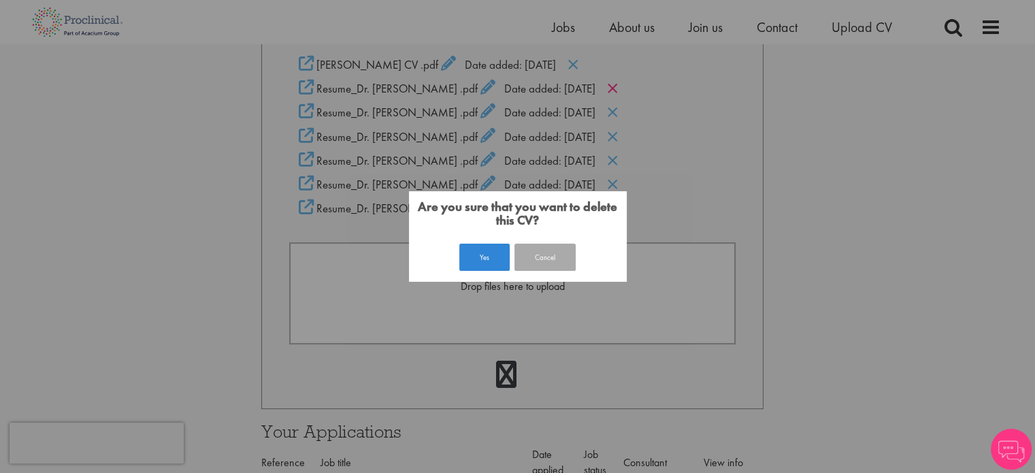
scroll to position [349, 0]
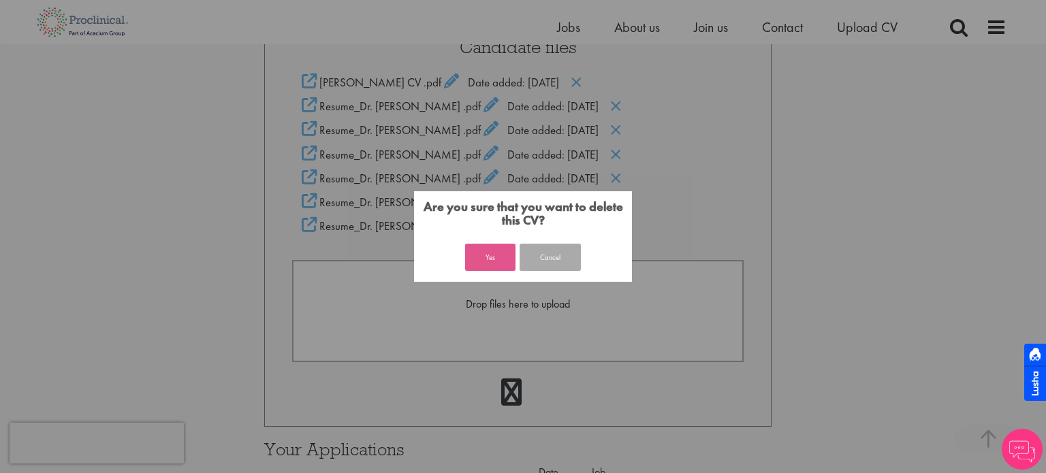
click at [487, 255] on button "Yes" at bounding box center [490, 257] width 50 height 27
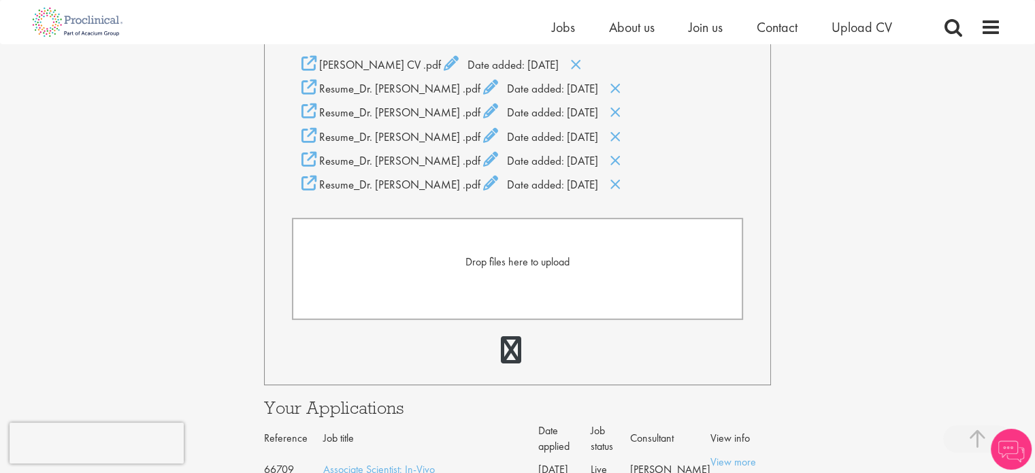
scroll to position [354, 0]
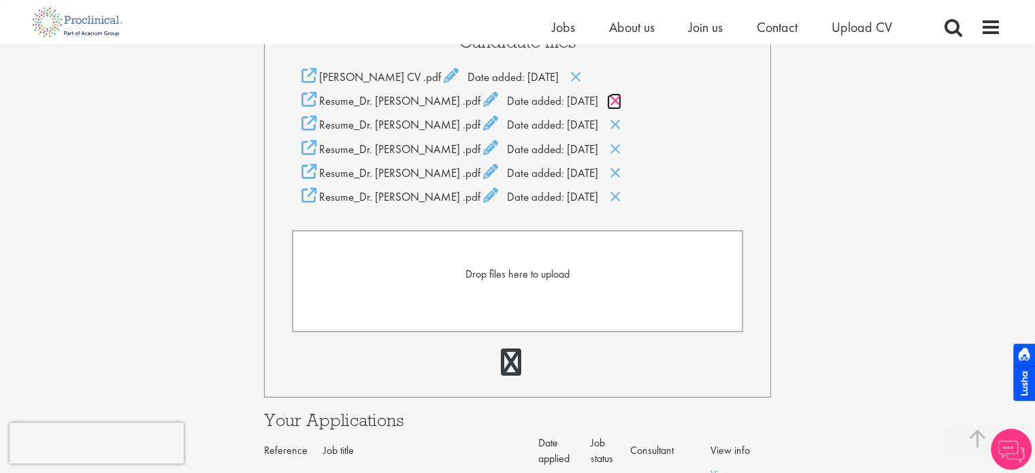
click at [617, 95] on icon at bounding box center [616, 100] width 12 height 15
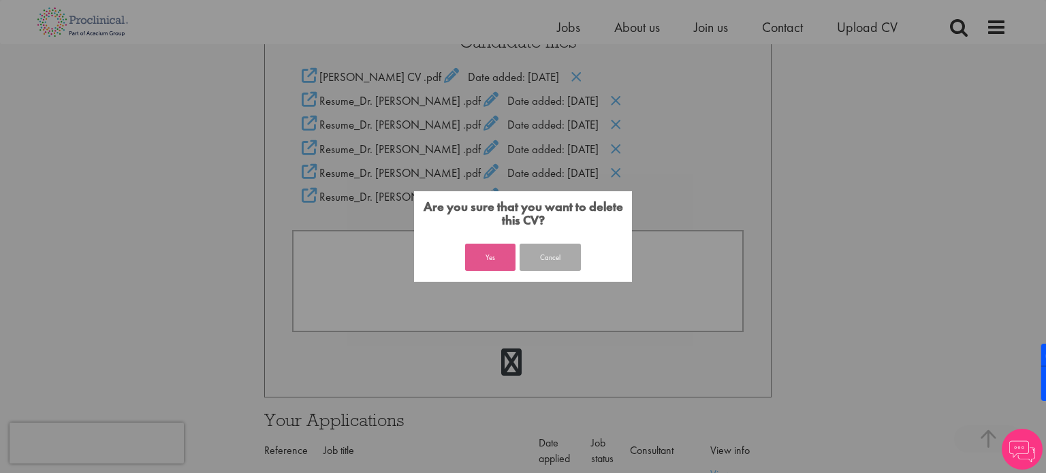
click at [495, 255] on button "Yes" at bounding box center [490, 257] width 50 height 27
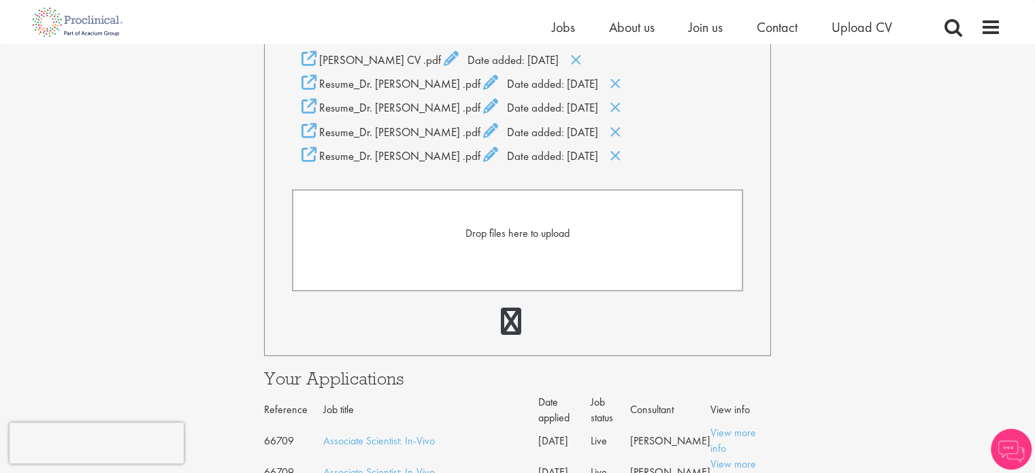
scroll to position [354, 0]
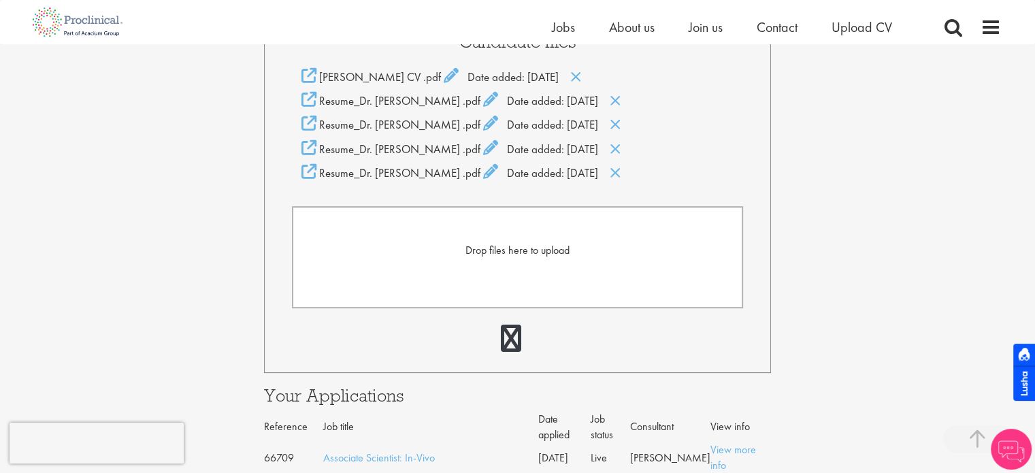
click at [626, 99] on div "Resume_Dr. [PERSON_NAME] .pdf Date added: [DATE]" at bounding box center [518, 100] width 452 height 17
click at [614, 102] on icon at bounding box center [616, 100] width 12 height 15
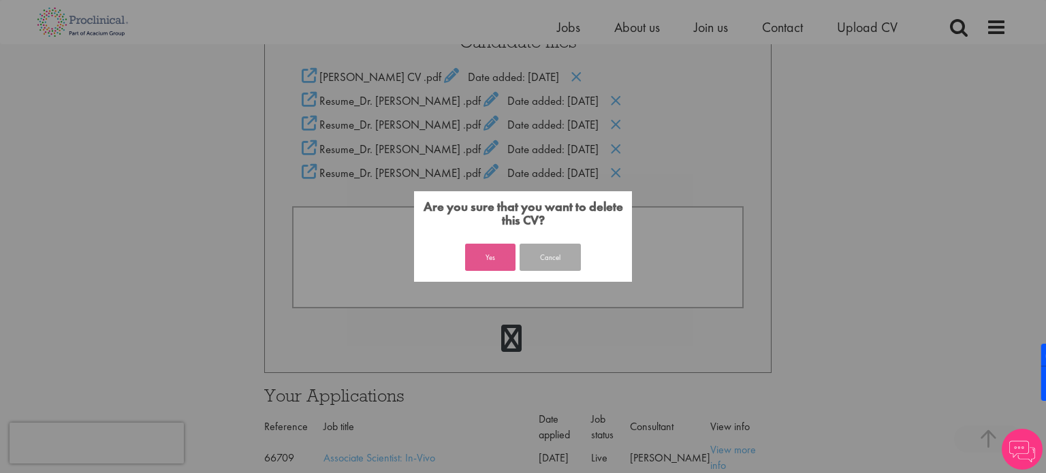
click at [494, 257] on button "Yes" at bounding box center [490, 257] width 50 height 27
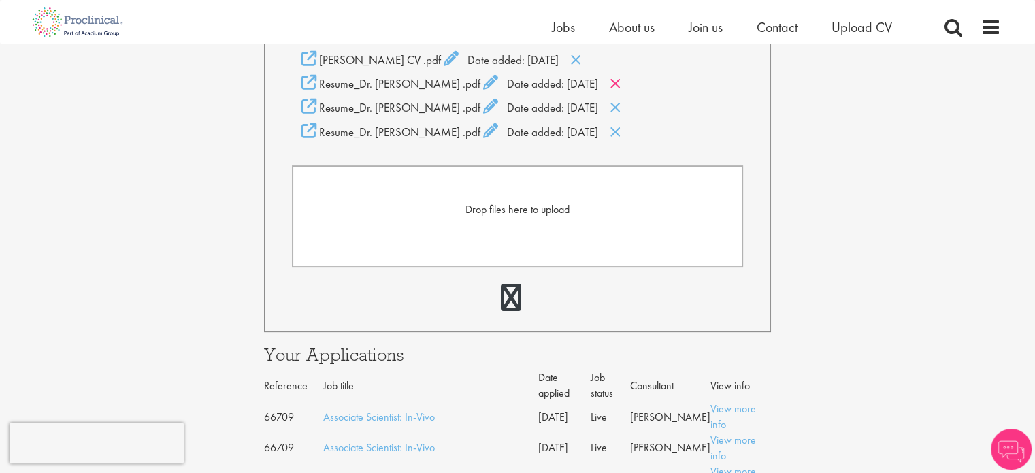
scroll to position [354, 0]
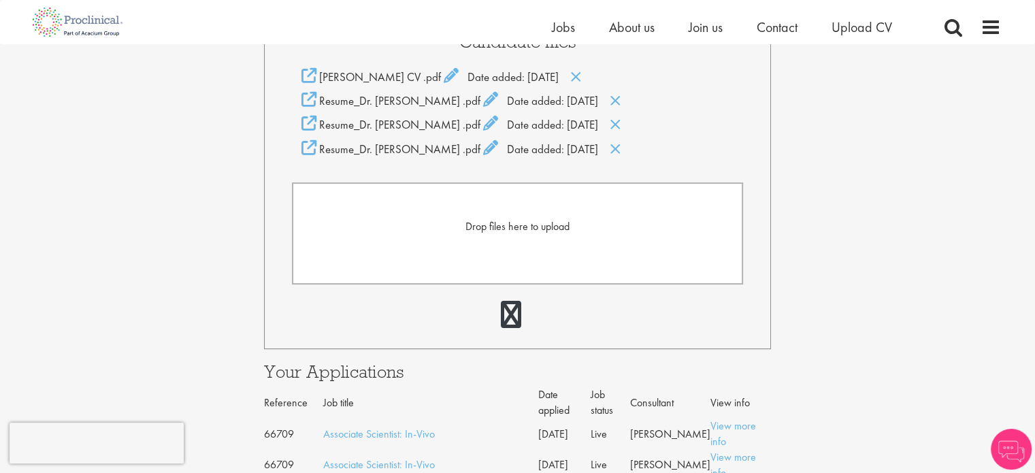
click at [621, 81] on div "faheem pottoo CV .pdf Date added: 20 Aug 25" at bounding box center [518, 76] width 452 height 17
click at [617, 101] on icon at bounding box center [616, 100] width 12 height 15
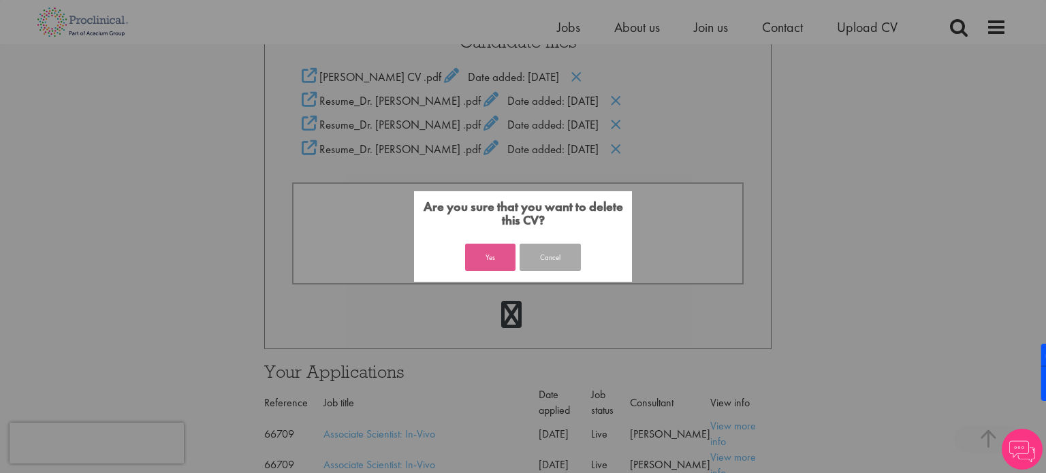
click at [479, 247] on button "Yes" at bounding box center [490, 257] width 50 height 27
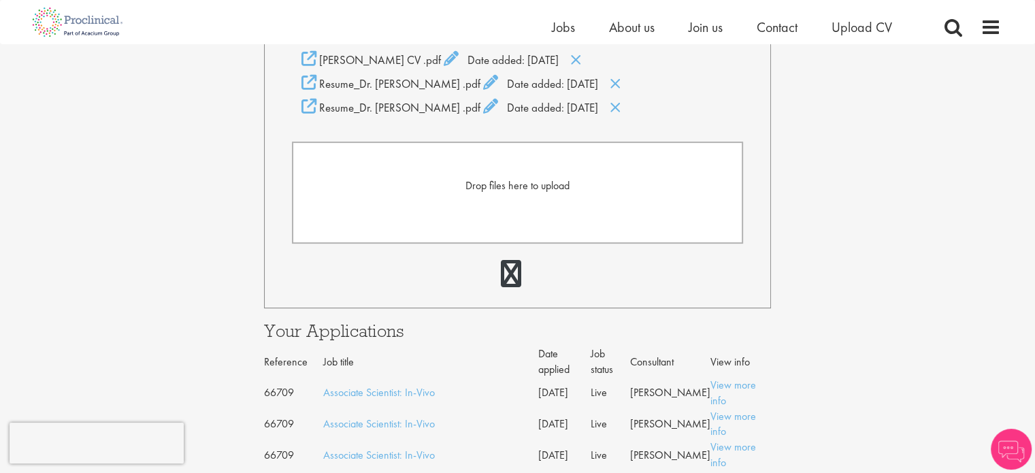
scroll to position [354, 0]
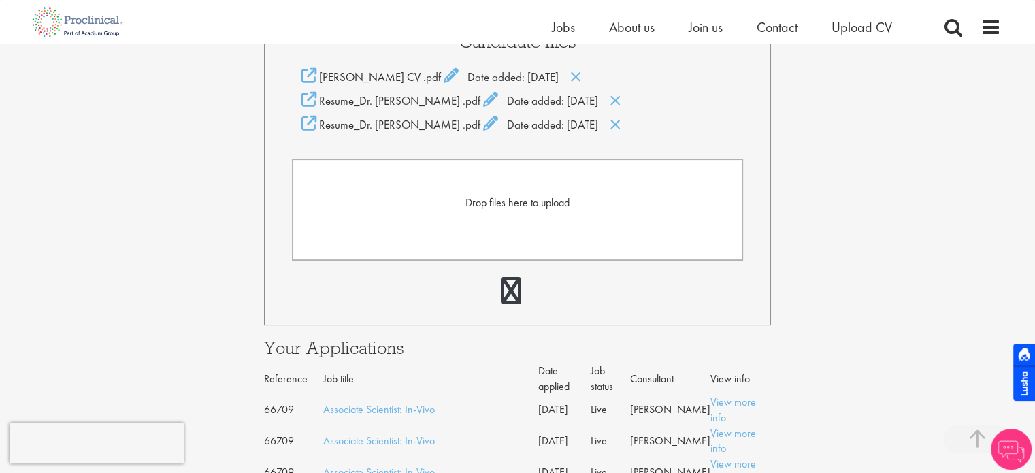
click at [616, 82] on div "faheem pottoo CV .pdf Date added: 20 Aug 25" at bounding box center [518, 76] width 452 height 17
click at [615, 97] on icon at bounding box center [616, 100] width 12 height 15
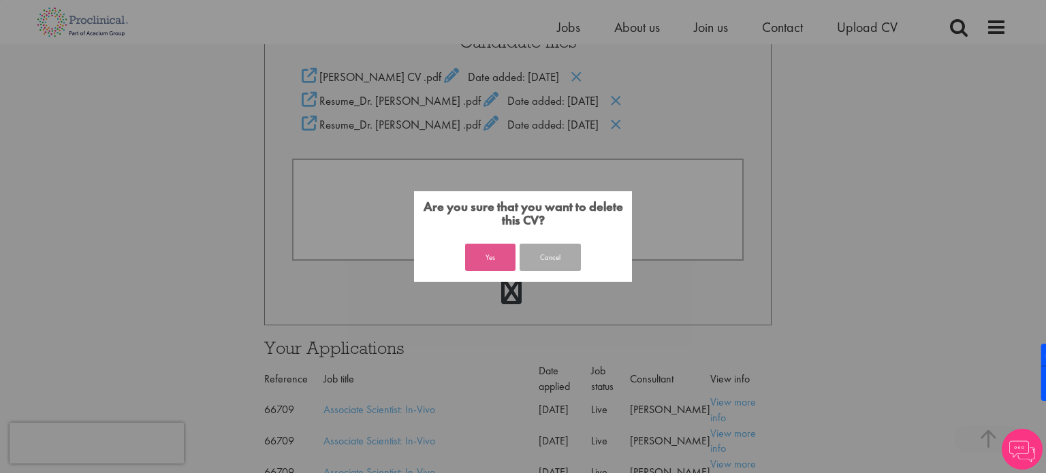
click at [494, 259] on button "Yes" at bounding box center [490, 257] width 50 height 27
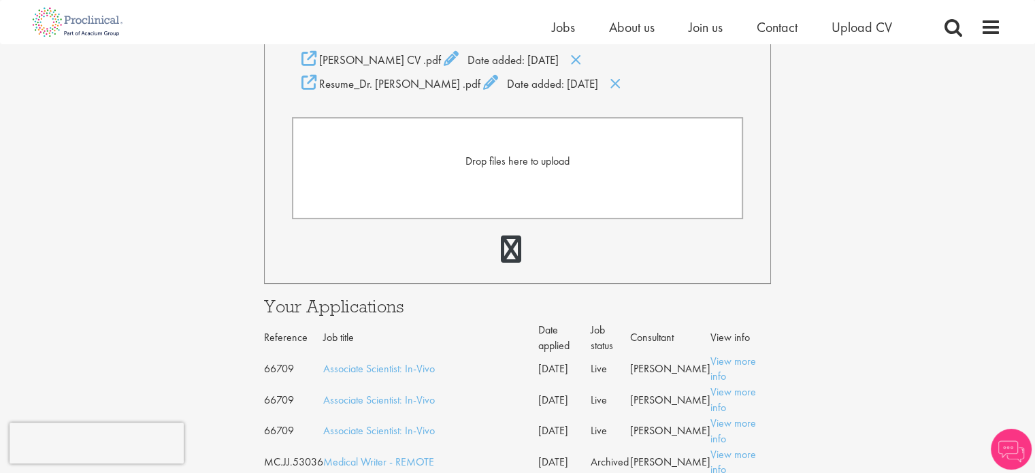
scroll to position [354, 0]
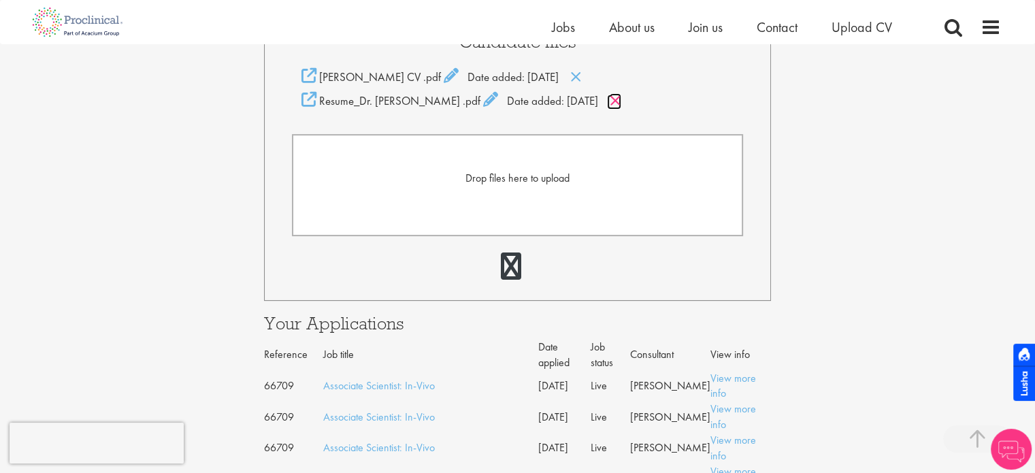
click at [616, 103] on icon at bounding box center [616, 100] width 12 height 15
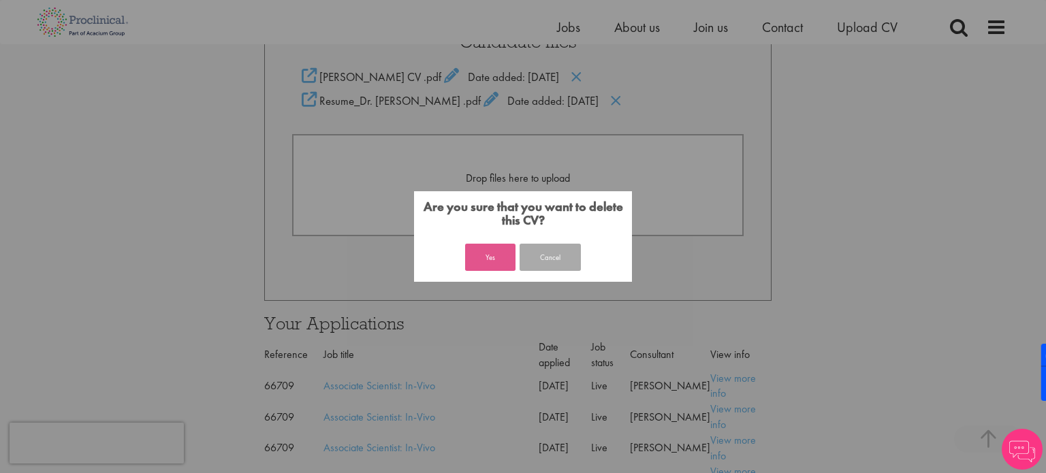
click at [483, 258] on button "Yes" at bounding box center [490, 257] width 50 height 27
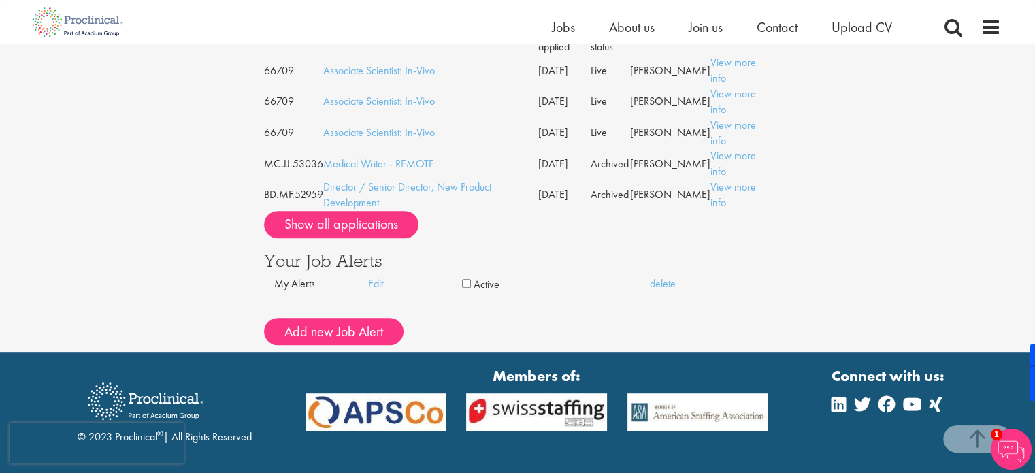
scroll to position [653, 0]
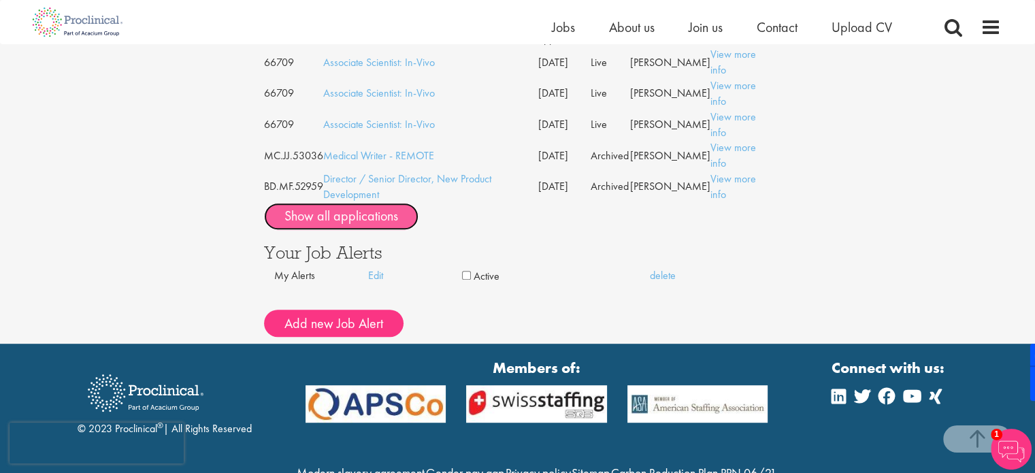
click at [359, 217] on button "Show all applications" at bounding box center [341, 216] width 155 height 27
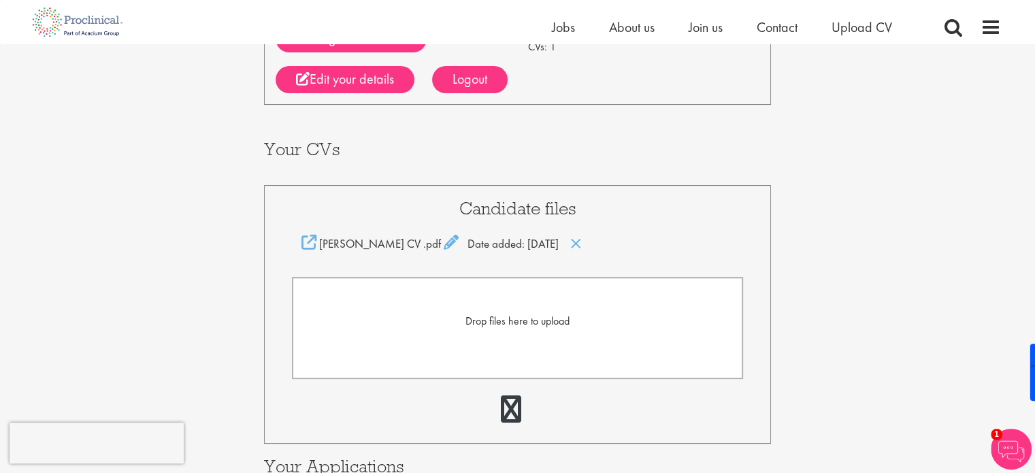
scroll to position [68, 0]
